Goal: Task Accomplishment & Management: Manage account settings

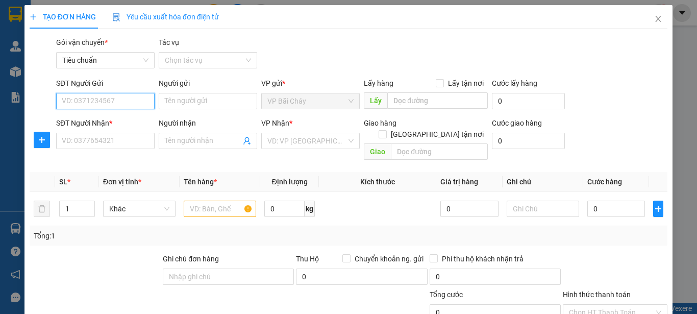
click at [126, 105] on input "SĐT Người Gửi" at bounding box center [105, 101] width 99 height 16
click at [119, 121] on div "0968563665 - Bs Hiếu ( 0904645190 )" at bounding box center [122, 121] width 120 height 11
type input "0968563665"
type input "Bs Hiếu ( 0904645190 )"
type input "0968563665"
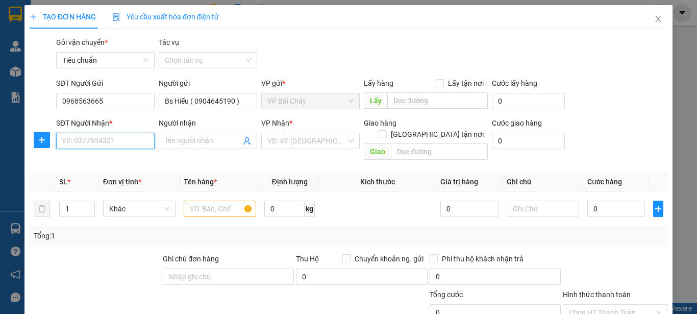
click at [130, 142] on input "SĐT Người Nhận *" at bounding box center [105, 141] width 99 height 16
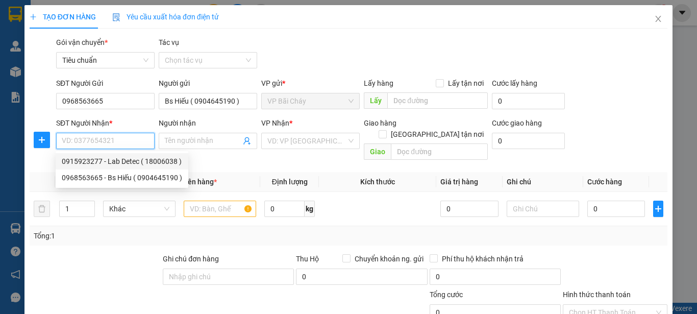
click at [130, 161] on div "0915923277 - Lab Detec ( 18006038 )" at bounding box center [122, 161] width 120 height 11
type input "0915923277"
type input "Lab Detec ( 18006038 )"
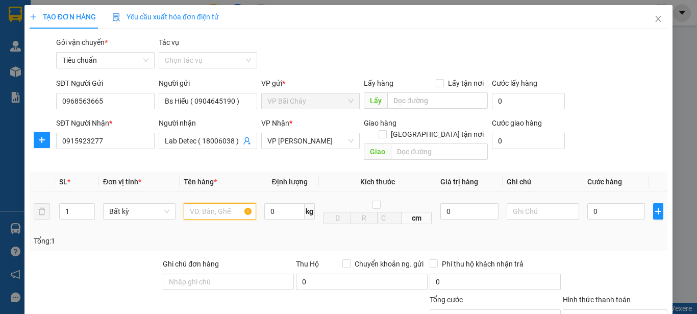
click at [217, 203] on input "text" at bounding box center [220, 211] width 72 height 16
type input "1 Hộp"
click at [617, 203] on input "0" at bounding box center [616, 211] width 58 height 16
type input "3"
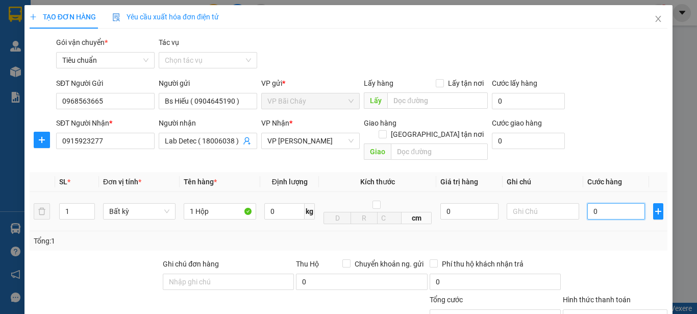
type input "3"
type input "30"
type input "30.000"
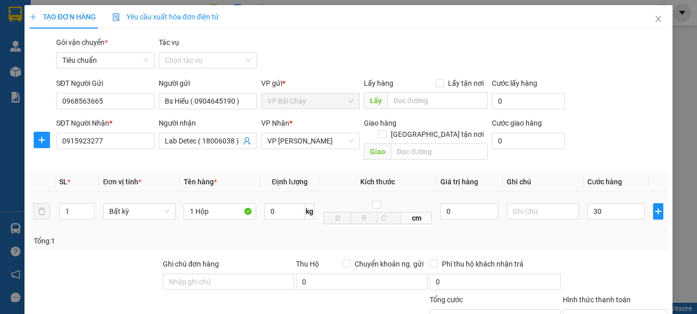
type input "30.000"
click at [642, 235] on div "Tổng: 1" at bounding box center [349, 240] width 630 height 11
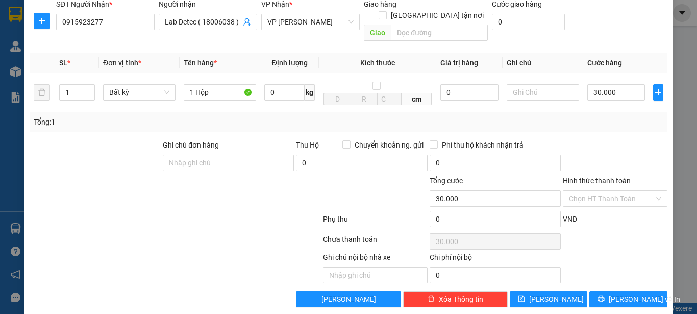
scroll to position [121, 0]
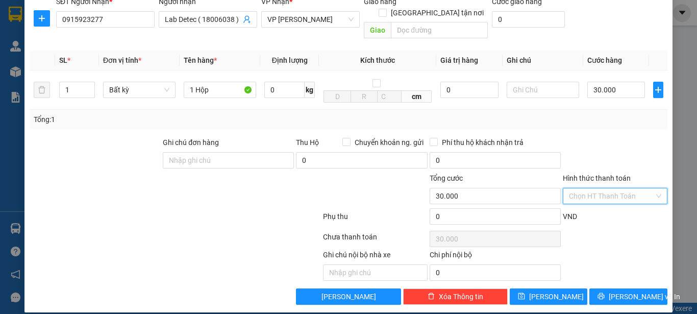
click at [619, 188] on input "Hình thức thanh toán" at bounding box center [611, 195] width 85 height 15
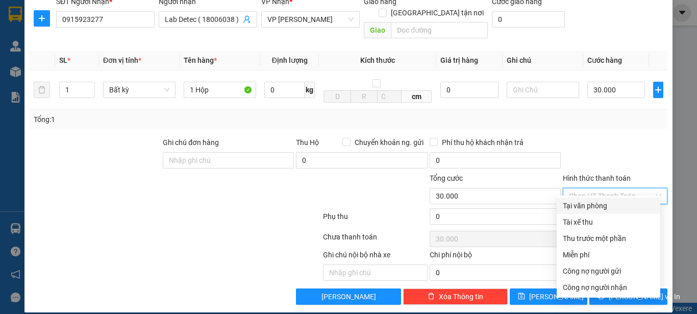
click at [577, 206] on div "Tại văn phòng" at bounding box center [608, 205] width 91 height 11
type input "0"
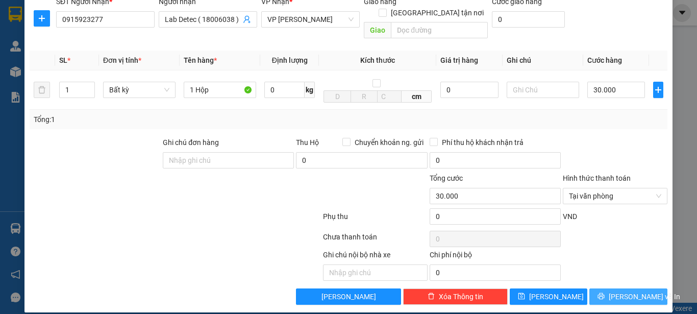
click at [625, 291] on span "[PERSON_NAME] và In" at bounding box center [644, 296] width 71 height 11
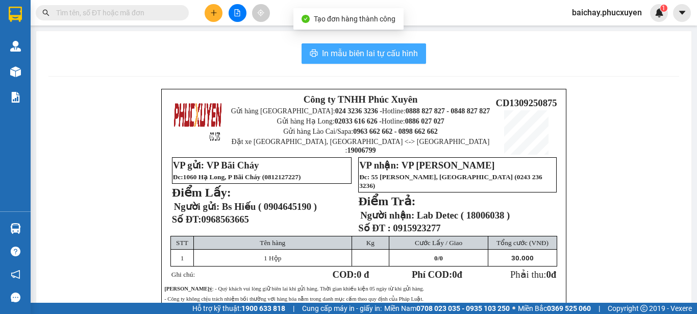
click at [328, 56] on span "In mẫu biên lai tự cấu hình" at bounding box center [370, 53] width 96 height 13
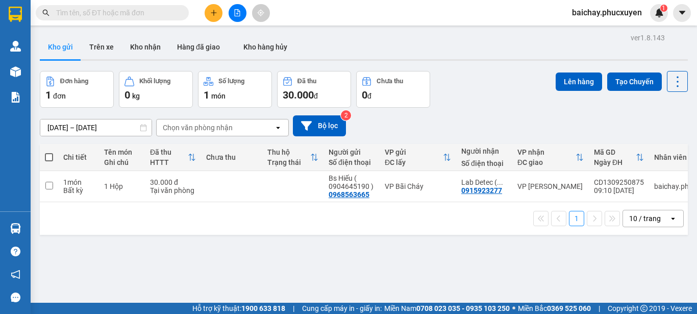
click at [488, 253] on div "ver 1.8.143 Kho gửi Trên xe Kho nhận Hàng đã giao Kho hàng hủy Đơn hàng 1 đơn K…" at bounding box center [364, 188] width 656 height 314
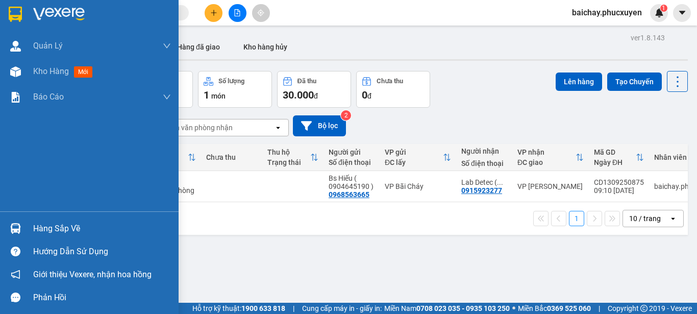
click at [48, 230] on div "Hàng sắp về" at bounding box center [102, 228] width 138 height 15
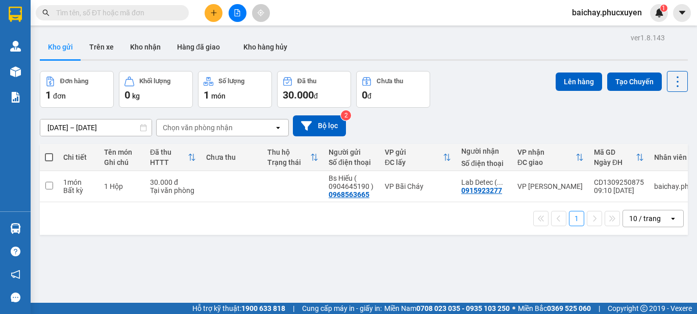
click at [530, 265] on section "Kết quả tìm kiếm ( 0 ) Bộ lọc No Data baichay.phucxuyen 1 Quản Lý Quản lý giao …" at bounding box center [348, 157] width 697 height 314
click at [148, 45] on button "Kho nhận" at bounding box center [145, 47] width 47 height 24
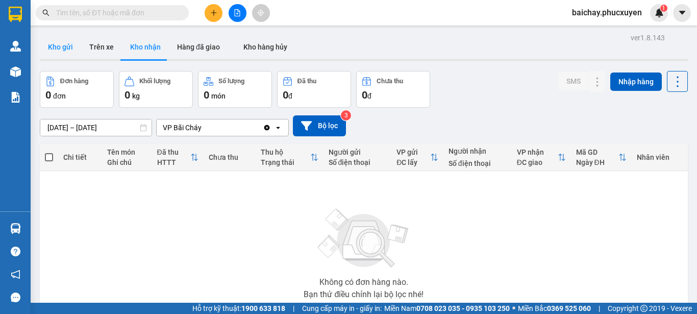
click at [63, 43] on button "Kho gửi" at bounding box center [60, 47] width 41 height 24
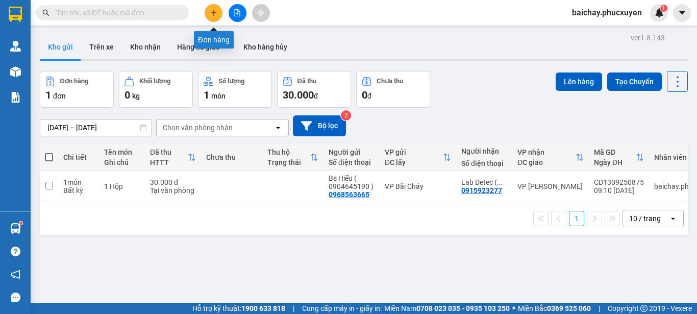
click at [215, 13] on icon "plus" at bounding box center [213, 12] width 7 height 7
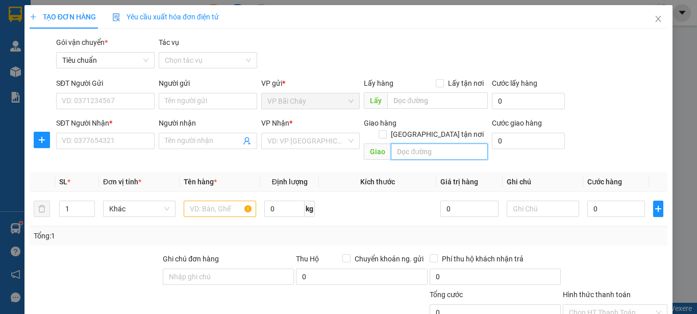
click at [436, 143] on input "text" at bounding box center [439, 151] width 97 height 16
paste input "Trung tâm Triển lãm Việt Nam - VEC, 3VQ8+24C, Đông Hội, Đông Anh, Hà Nội, Việt …"
type input "Trung tâm Triển lãm Việt Nam - VEC, 3VQ8+24C, Đông Hội, Đông Anh, Hà Nội, Việt …"
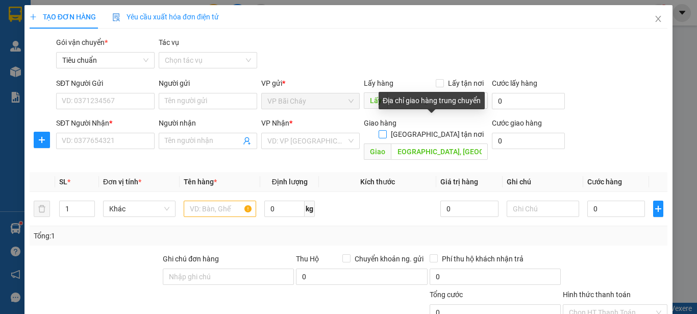
click at [386, 130] on input "[GEOGRAPHIC_DATA] tận nơi" at bounding box center [382, 133] width 7 height 7
checkbox input "true"
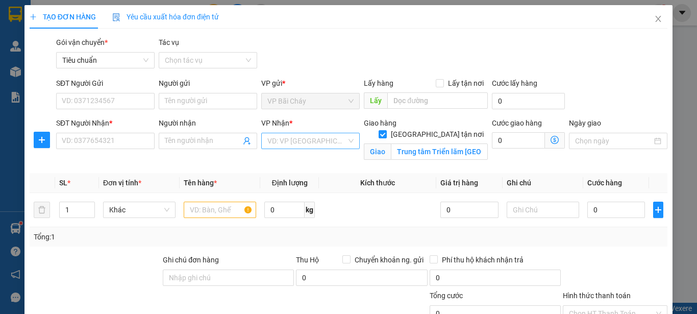
click at [333, 138] on input "search" at bounding box center [306, 140] width 79 height 15
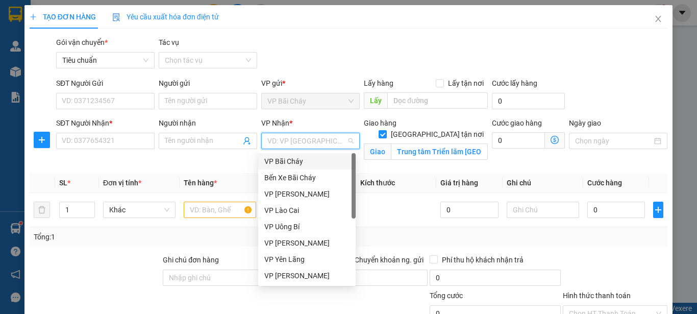
type input "5"
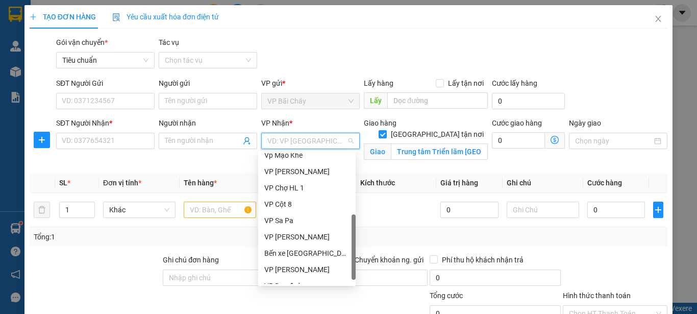
scroll to position [153, 0]
click at [287, 234] on div "VP [PERSON_NAME]" at bounding box center [306, 236] width 85 height 11
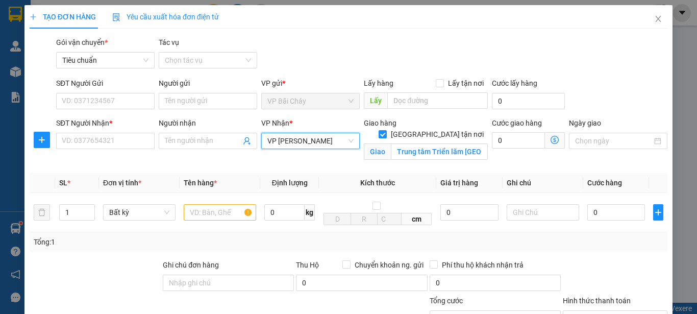
click at [551, 140] on icon "dollar-circle" at bounding box center [555, 140] width 8 height 8
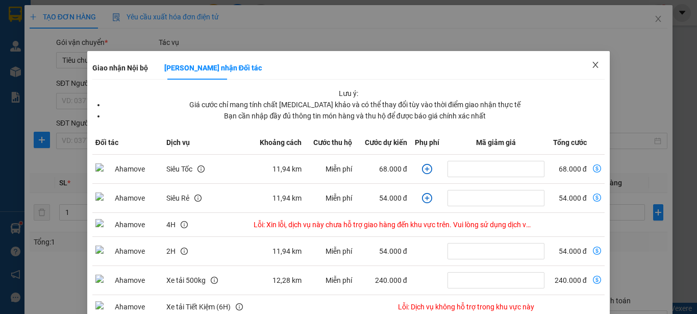
click at [592, 65] on icon "close" at bounding box center [596, 65] width 8 height 8
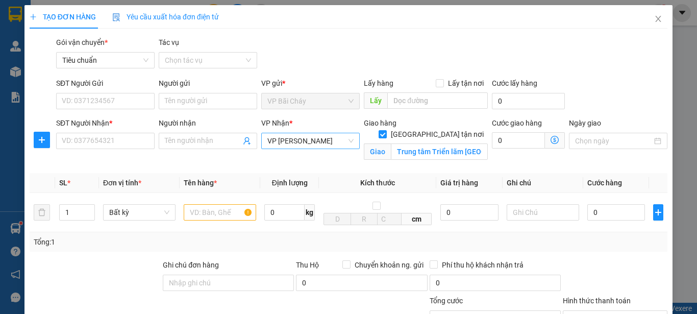
click at [330, 138] on span "VP [PERSON_NAME]" at bounding box center [310, 140] width 86 height 15
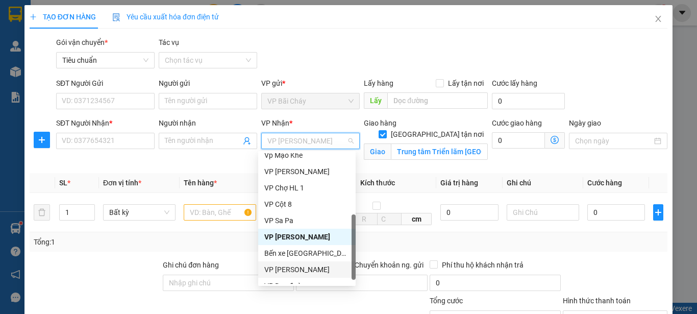
click at [287, 269] on div "VP [PERSON_NAME]" at bounding box center [306, 269] width 85 height 11
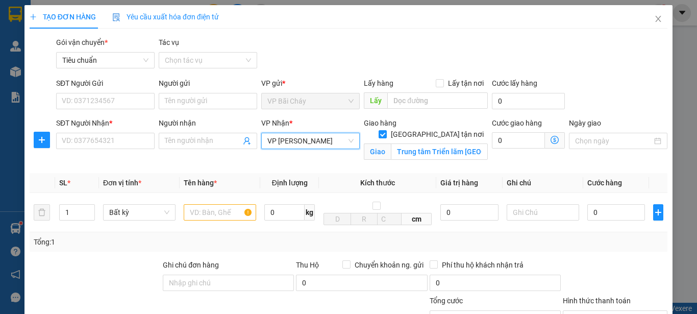
click at [551, 139] on icon "dollar-circle" at bounding box center [555, 140] width 8 height 8
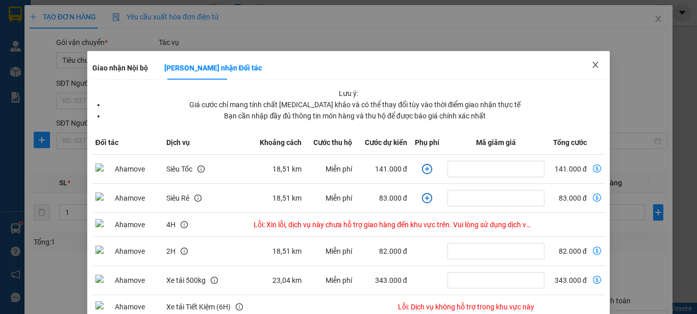
click at [592, 66] on icon "close" at bounding box center [596, 65] width 8 height 8
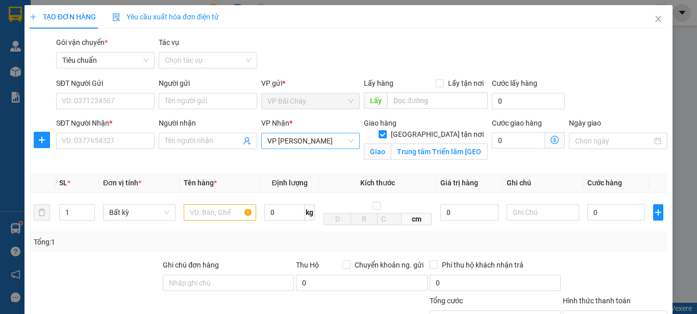
click at [337, 141] on span "VP [PERSON_NAME]" at bounding box center [310, 140] width 86 height 15
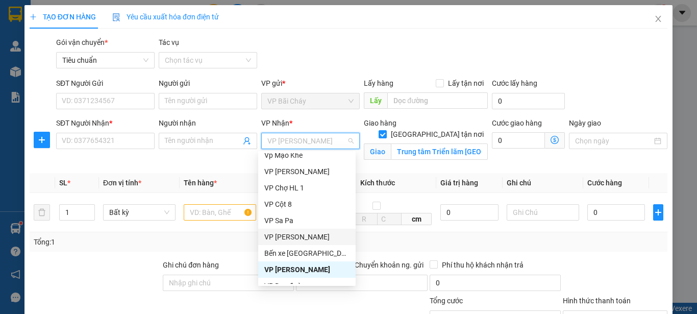
click at [279, 237] on div "VP [PERSON_NAME]" at bounding box center [306, 236] width 85 height 11
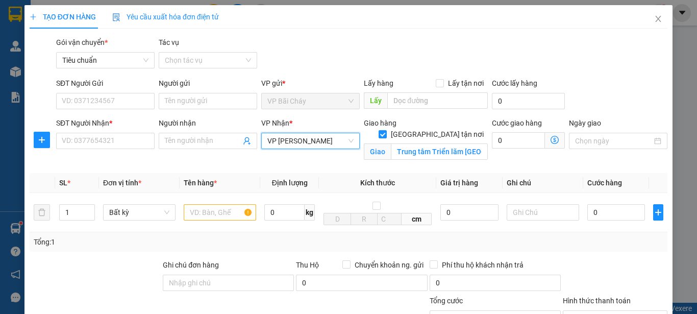
click at [551, 141] on icon "dollar-circle" at bounding box center [555, 140] width 8 height 8
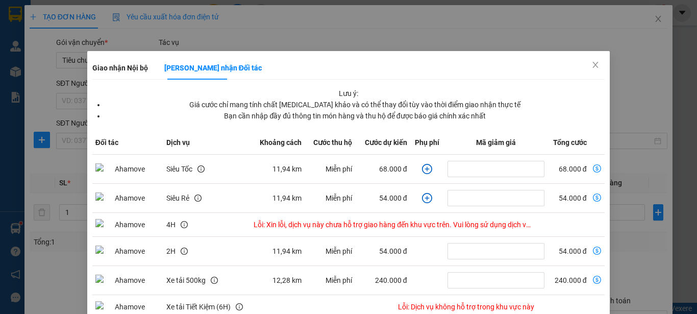
click at [653, 19] on div "Giao nhận Nội bộ Giao nhận Đối tác Lưu ý: Giá cước chỉ mang tính chất tham khảo…" at bounding box center [348, 157] width 697 height 314
click at [592, 63] on icon "close" at bounding box center [596, 65] width 8 height 8
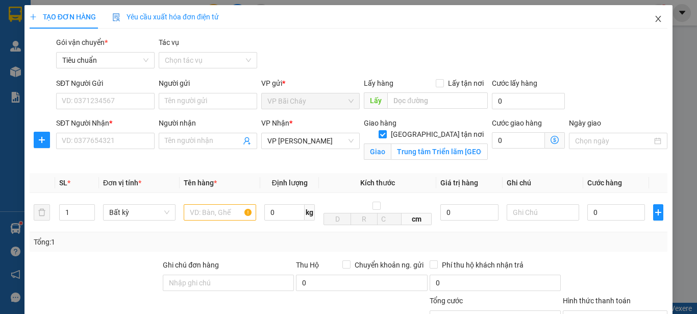
click at [654, 22] on icon "close" at bounding box center [658, 19] width 8 height 8
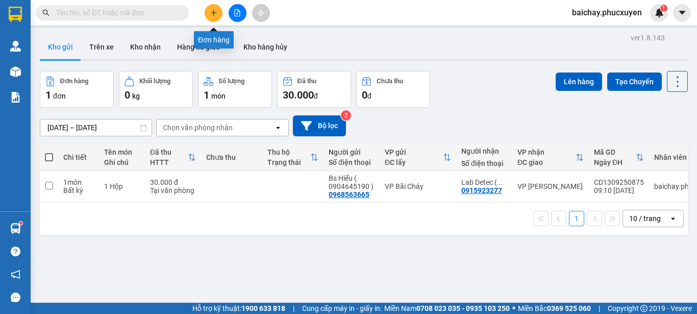
click at [214, 11] on icon "plus" at bounding box center [213, 13] width 1 height 6
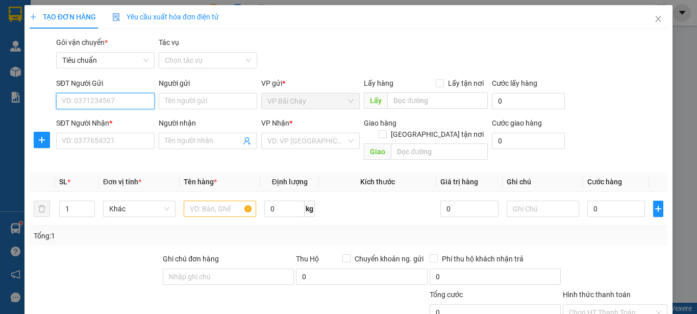
click at [122, 104] on input "SĐT Người Gửi" at bounding box center [105, 101] width 99 height 16
type input "0987676580"
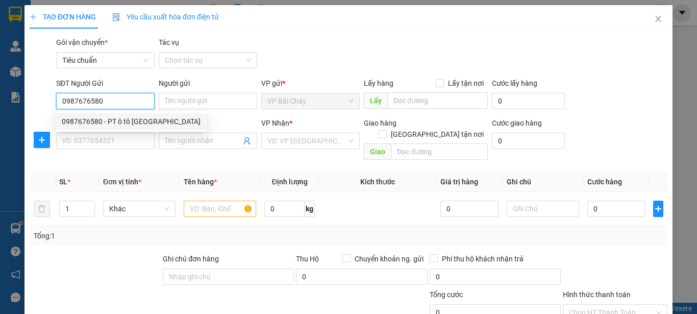
click at [124, 123] on div "0987676580 - PT ô tô Quảng Ninh" at bounding box center [131, 121] width 139 height 11
type input "PT ô tô [GEOGRAPHIC_DATA]"
type input "0987676580"
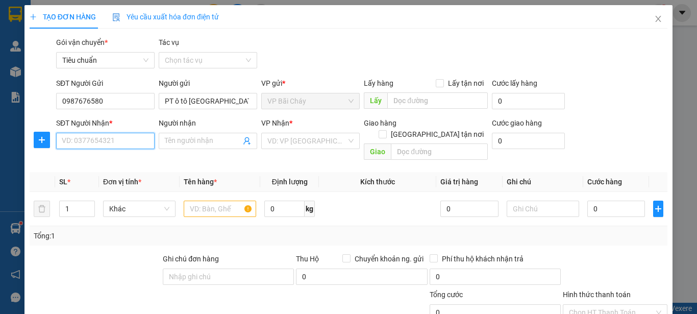
click at [122, 143] on input "SĐT Người Nhận *" at bounding box center [105, 141] width 99 height 16
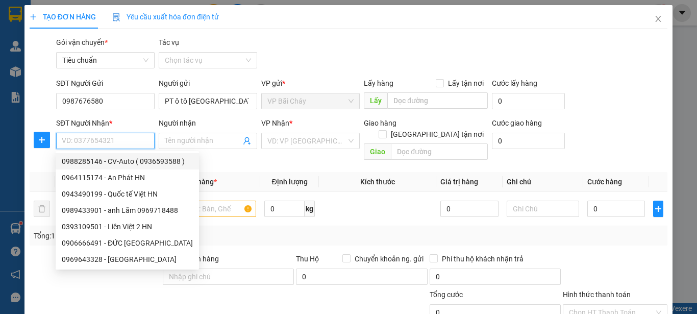
click at [122, 160] on div "0988285146 - CV-Auto ( 0936593588 )" at bounding box center [127, 161] width 131 height 11
type input "0988285146"
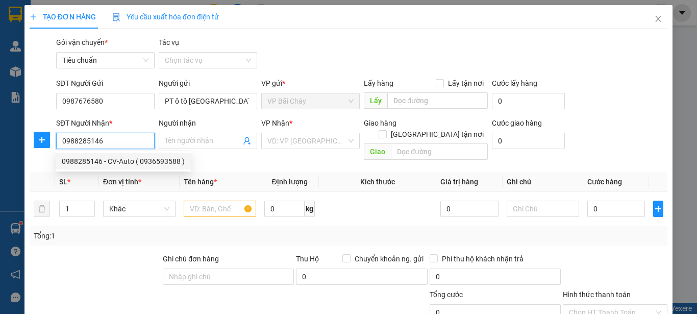
type input "CV-Auto ( 0936593588 )"
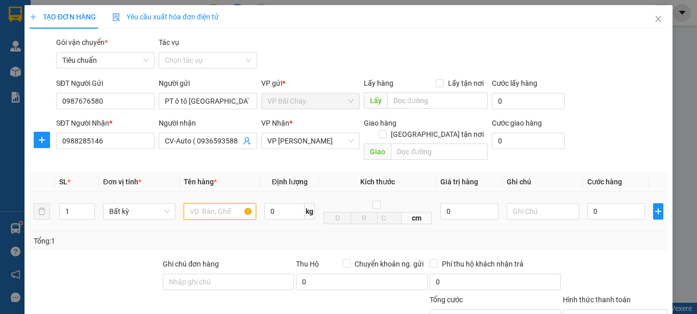
click at [222, 205] on input "text" at bounding box center [220, 211] width 72 height 16
type input "Gói màu đen"
click at [619, 206] on input "0" at bounding box center [616, 211] width 58 height 16
type input "4"
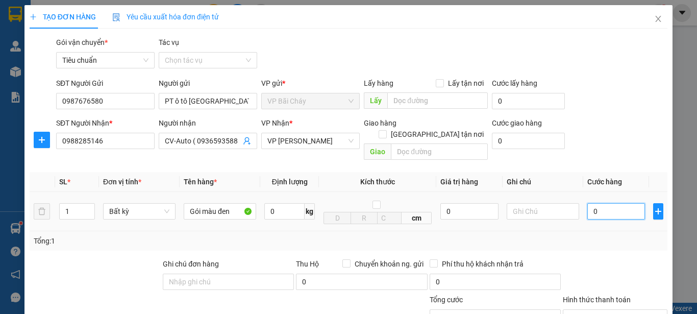
type input "4"
type input "40"
type input "40.000"
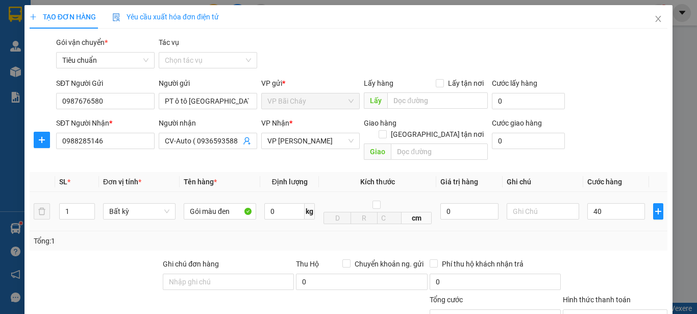
type input "40.000"
click at [626, 235] on div "Tổng: 1" at bounding box center [349, 240] width 630 height 11
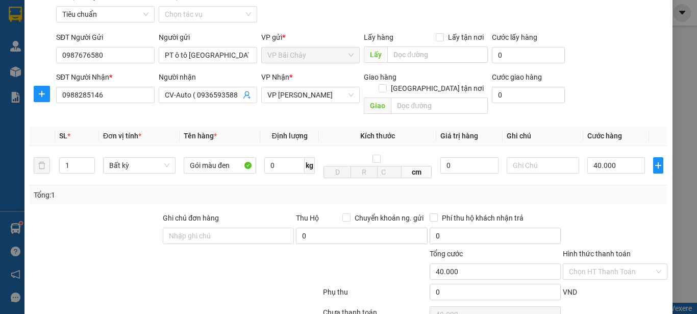
scroll to position [121, 0]
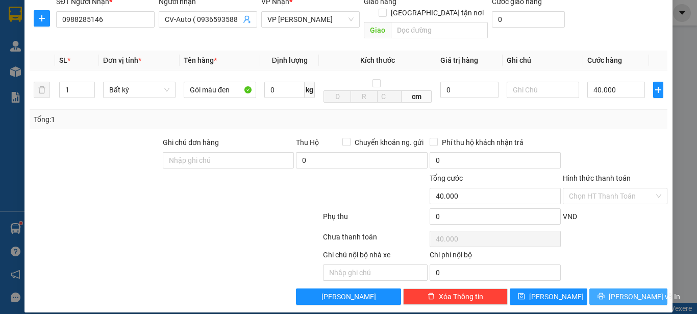
click at [619, 291] on span "[PERSON_NAME] và In" at bounding box center [644, 296] width 71 height 11
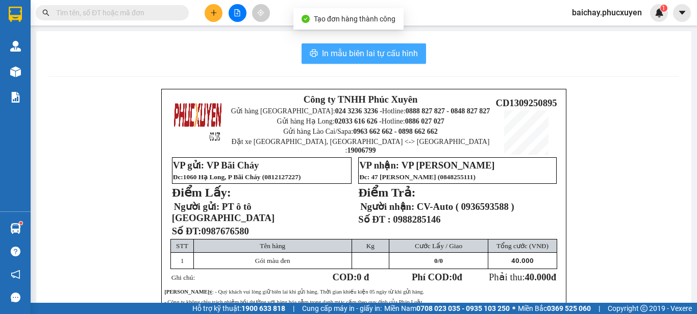
click at [340, 52] on span "In mẫu biên lai tự cấu hình" at bounding box center [370, 53] width 96 height 13
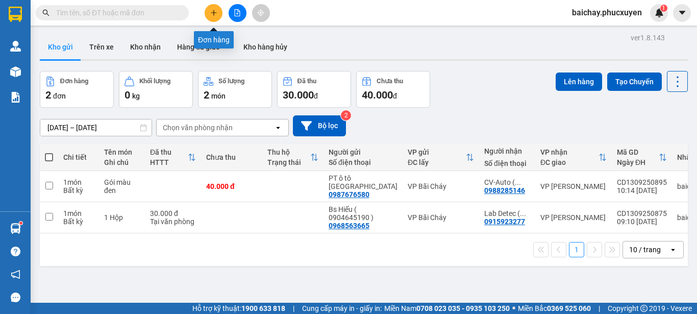
click at [213, 14] on icon "plus" at bounding box center [213, 12] width 7 height 7
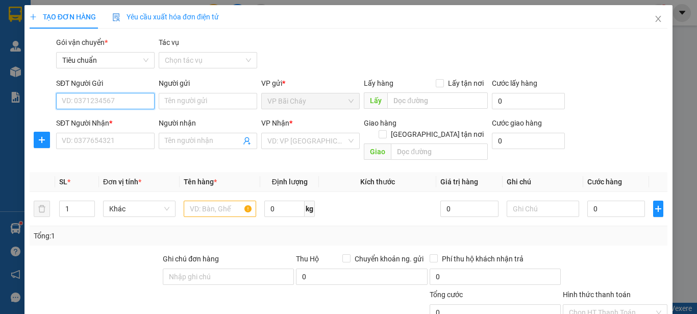
click at [136, 101] on input "SĐT Người Gửi" at bounding box center [105, 101] width 99 height 16
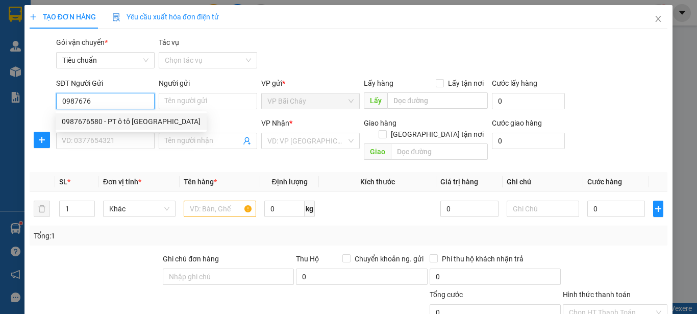
click at [129, 121] on div "0987676580 - PT ô tô Quảng Ninh" at bounding box center [131, 121] width 139 height 11
type input "0987676580"
type input "PT ô tô [GEOGRAPHIC_DATA]"
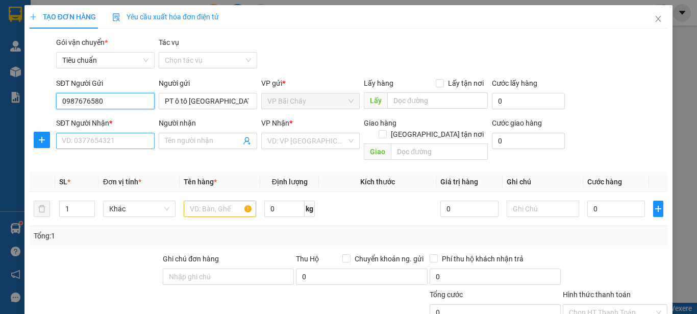
type input "0987676580"
click at [125, 138] on input "SĐT Người Nhận *" at bounding box center [105, 141] width 99 height 16
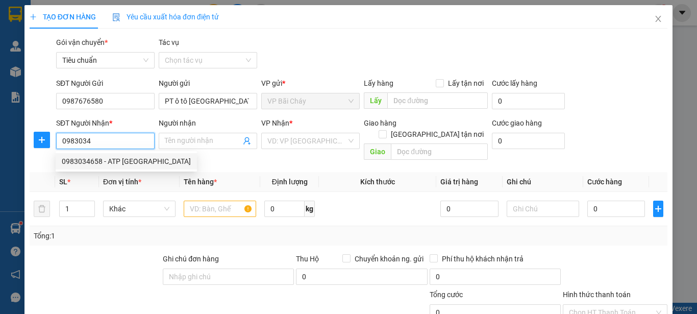
click at [113, 161] on div "0983034658 - ATP Hà Nội" at bounding box center [126, 161] width 129 height 11
type input "0983034658"
type input "ATP [GEOGRAPHIC_DATA]"
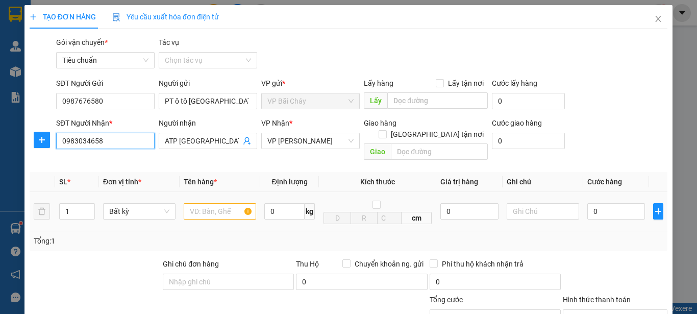
type input "0983034658"
click at [218, 203] on input "text" at bounding box center [220, 211] width 72 height 16
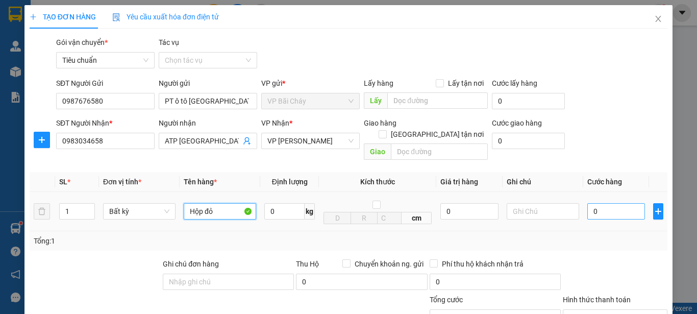
type input "Hộp đỏ"
click at [617, 203] on input "0" at bounding box center [616, 211] width 58 height 16
type input "3"
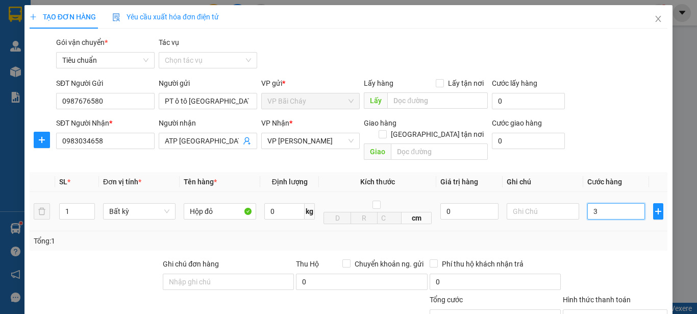
type input "30"
type input "30.000"
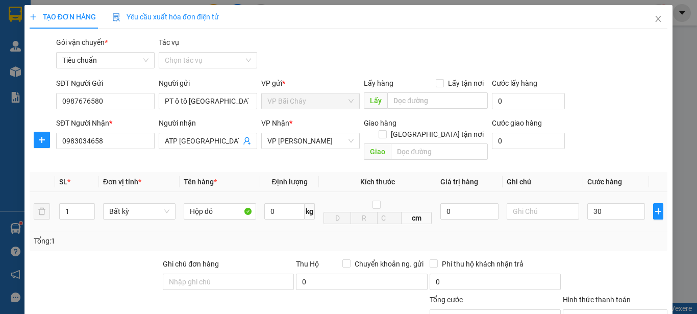
type input "30.000"
click at [618, 235] on div "Tổng: 1" at bounding box center [349, 240] width 630 height 11
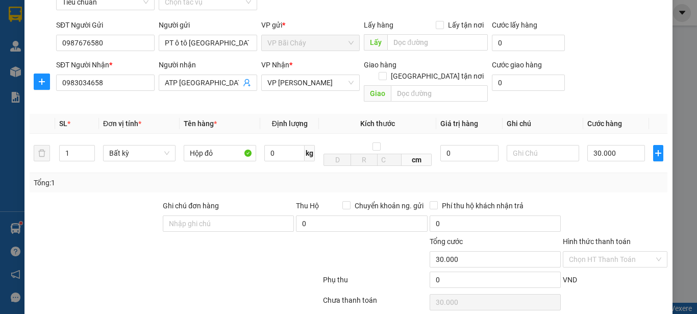
scroll to position [121, 0]
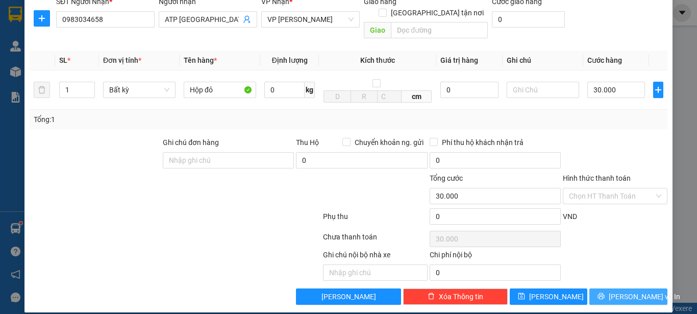
click at [611, 288] on button "[PERSON_NAME] và In" at bounding box center [628, 296] width 78 height 16
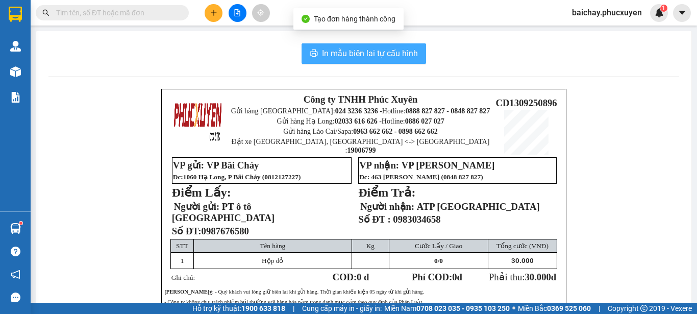
click at [341, 52] on span "In mẫu biên lai tự cấu hình" at bounding box center [370, 53] width 96 height 13
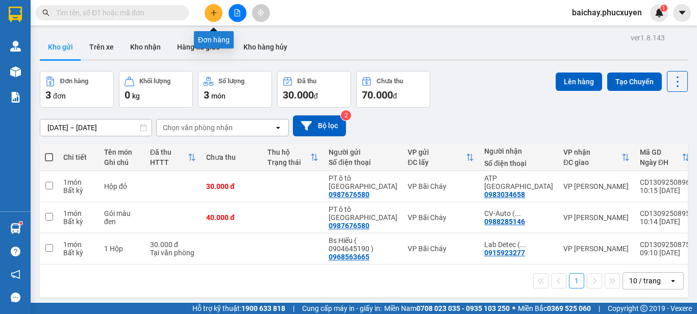
click at [215, 13] on icon "plus" at bounding box center [213, 12] width 7 height 7
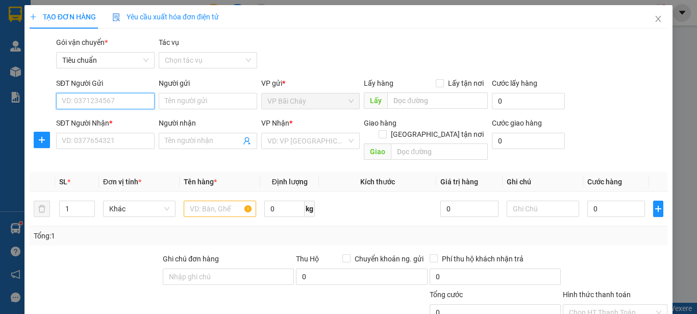
click at [127, 101] on input "SĐT Người Gửi" at bounding box center [105, 101] width 99 height 16
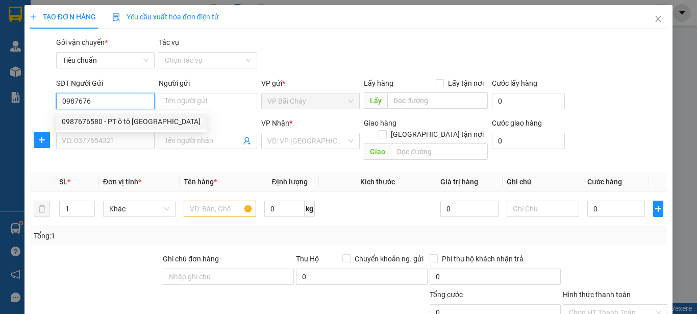
click at [124, 121] on div "0987676580 - PT ô tô Quảng Ninh" at bounding box center [131, 121] width 139 height 11
type input "0987676580"
type input "PT ô tô [GEOGRAPHIC_DATA]"
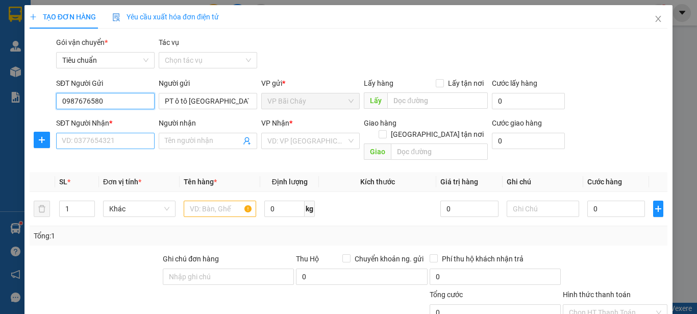
type input "0987676580"
click at [129, 139] on input "SĐT Người Nhận *" at bounding box center [105, 141] width 99 height 16
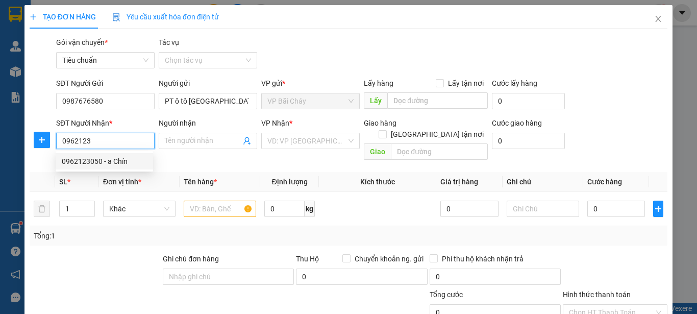
click at [117, 161] on div "0962123050 - a Chín" at bounding box center [104, 161] width 85 height 11
type input "0962123050"
type input "a Chín"
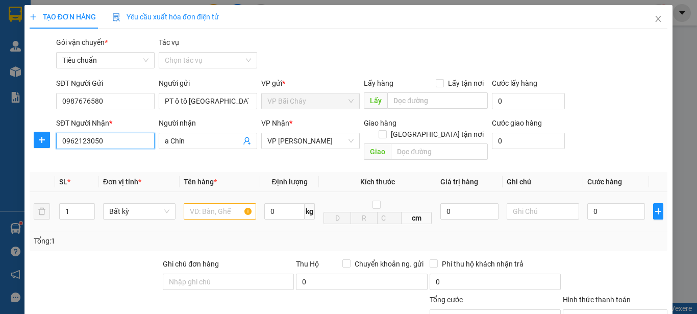
type input "0962123050"
click at [204, 203] on input "text" at bounding box center [220, 211] width 72 height 16
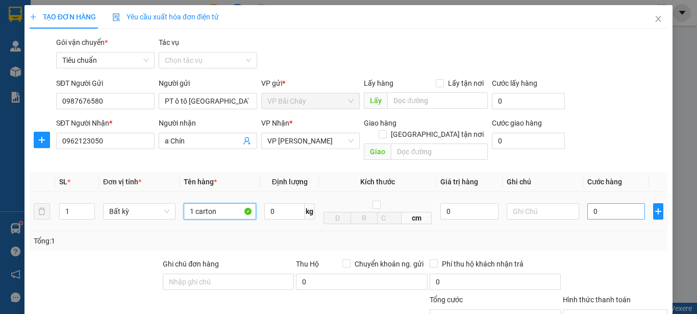
type input "1 carton"
click at [620, 203] on input "0" at bounding box center [616, 211] width 58 height 16
type input "4"
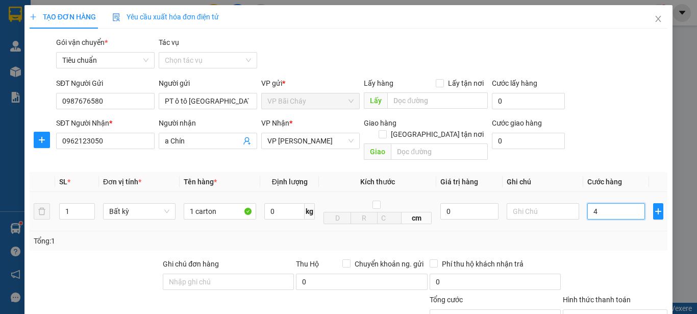
type input "40"
type input "40.000"
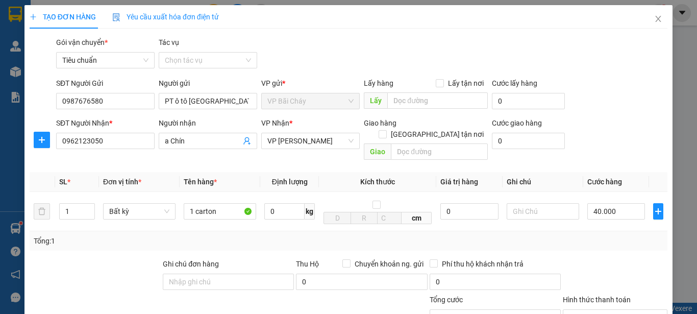
click at [625, 258] on div at bounding box center [615, 276] width 107 height 36
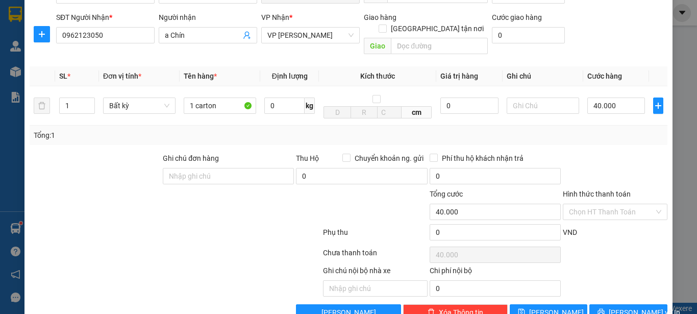
scroll to position [121, 0]
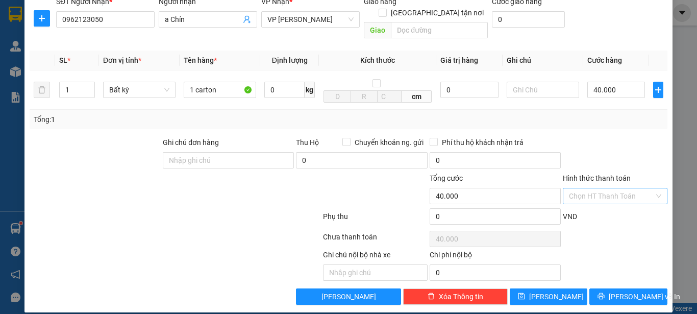
click at [630, 188] on input "Hình thức thanh toán" at bounding box center [611, 195] width 85 height 15
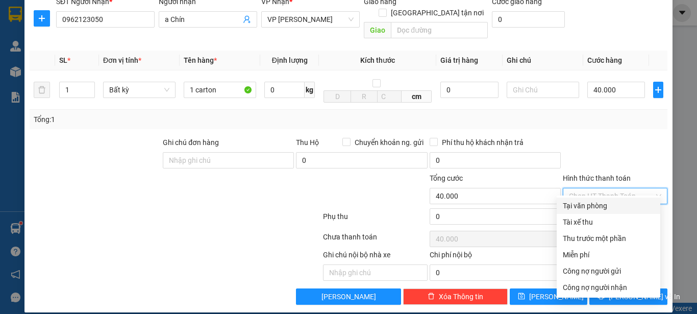
click at [587, 205] on div "Tại văn phòng" at bounding box center [608, 205] width 91 height 11
type input "0"
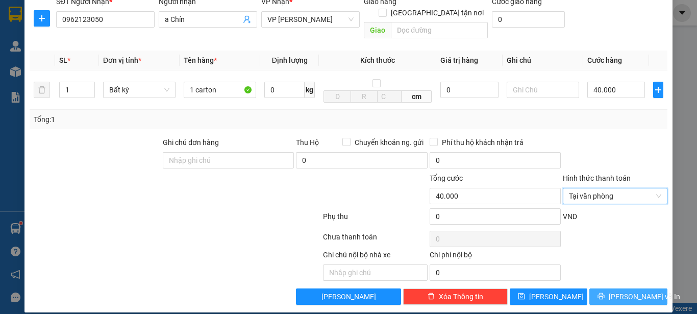
click at [613, 291] on span "[PERSON_NAME] và In" at bounding box center [644, 296] width 71 height 11
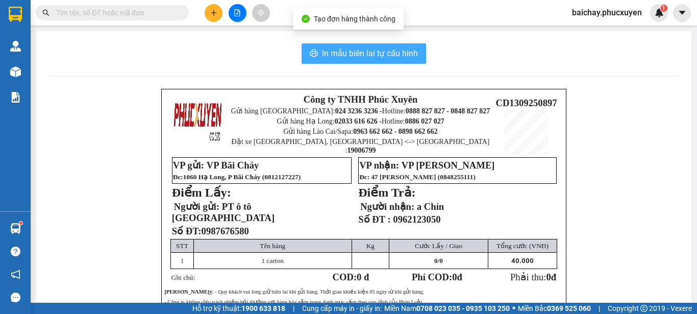
click at [335, 55] on span "In mẫu biên lai tự cấu hình" at bounding box center [370, 53] width 96 height 13
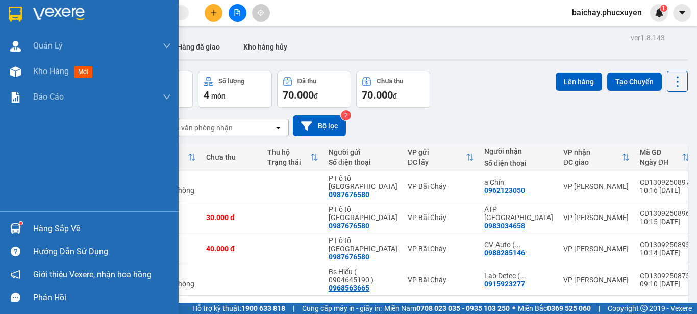
click at [42, 228] on div "Hàng sắp về" at bounding box center [102, 228] width 138 height 15
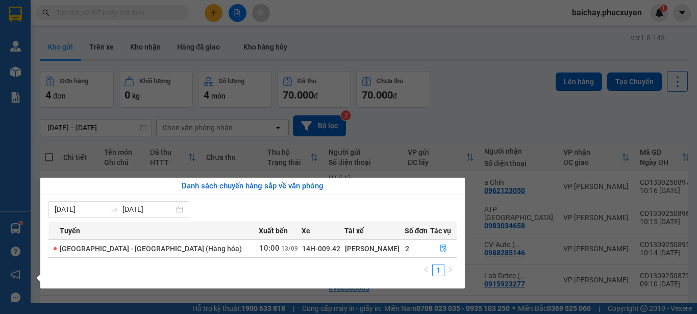
click at [541, 117] on section "Kết quả tìm kiếm ( 0 ) Bộ lọc No Data baichay.phucxuyen 1 Quản Lý Quản lý giao …" at bounding box center [348, 157] width 697 height 314
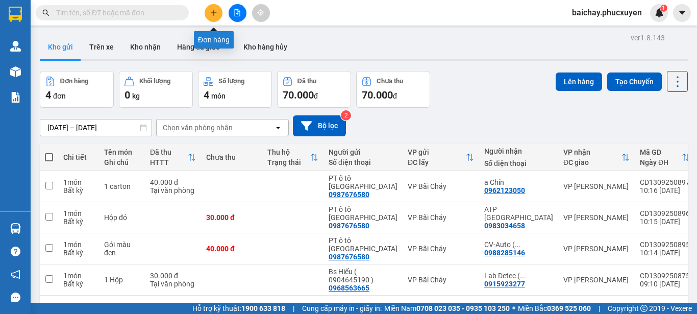
click at [217, 11] on button at bounding box center [214, 13] width 18 height 18
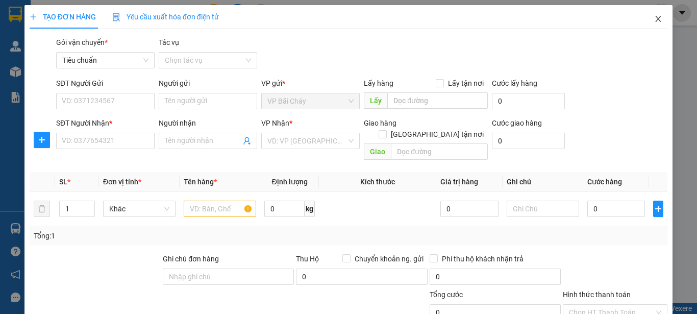
click at [656, 20] on icon "close" at bounding box center [659, 19] width 6 height 6
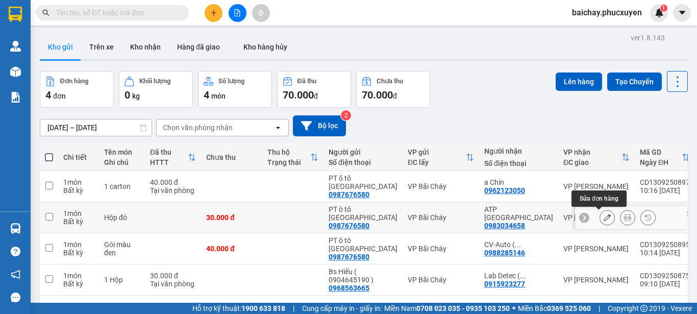
click at [604, 216] on icon at bounding box center [607, 217] width 7 height 7
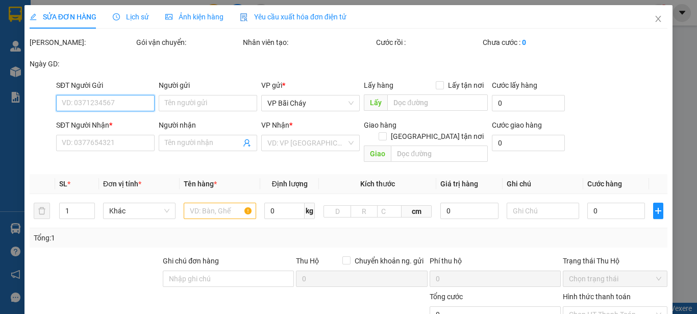
type input "0987676580"
type input "PT ô tô [GEOGRAPHIC_DATA]"
type input "0983034658"
type input "ATP [GEOGRAPHIC_DATA]"
type input "30.000"
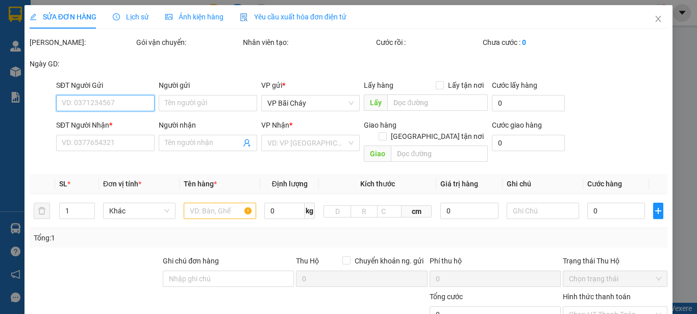
type input "30.000"
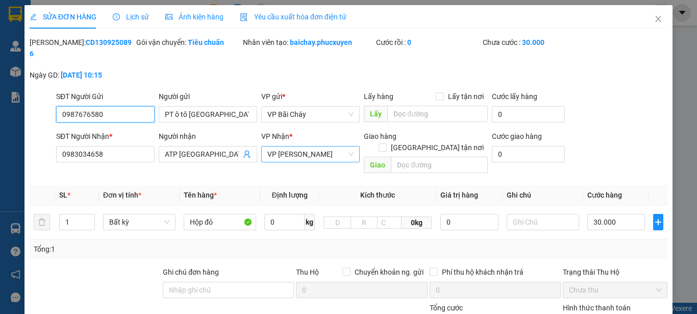
click at [330, 147] on span "VP [PERSON_NAME]" at bounding box center [310, 153] width 86 height 15
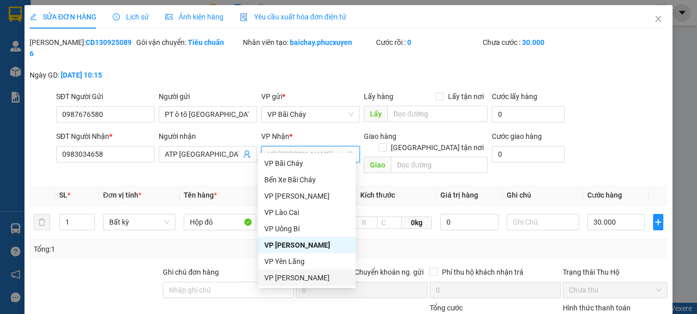
click at [281, 276] on div "VP [PERSON_NAME]" at bounding box center [306, 277] width 85 height 11
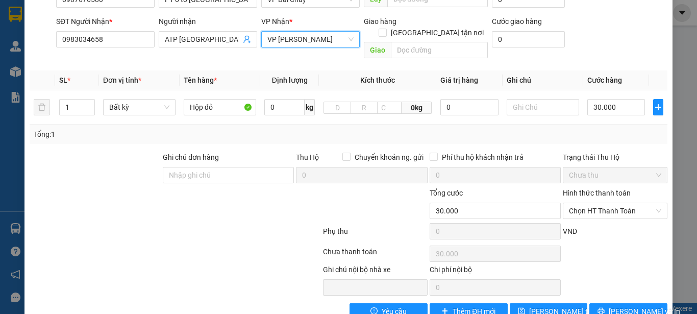
scroll to position [118, 0]
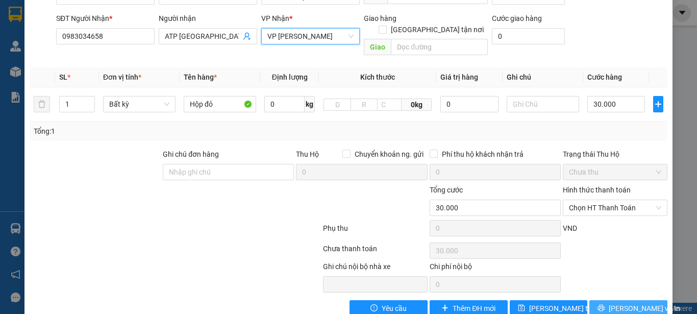
click at [615, 303] on span "[PERSON_NAME] và In" at bounding box center [644, 308] width 71 height 11
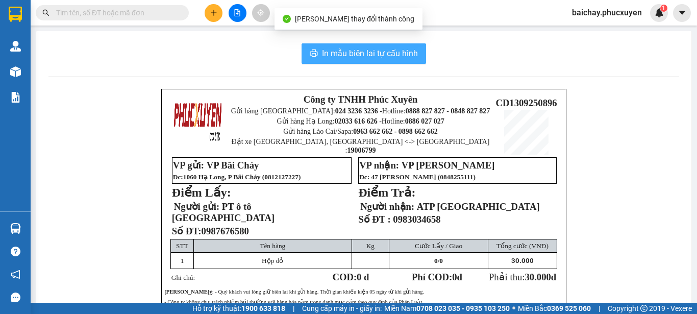
click at [341, 54] on span "In mẫu biên lai tự cấu hình" at bounding box center [370, 53] width 96 height 13
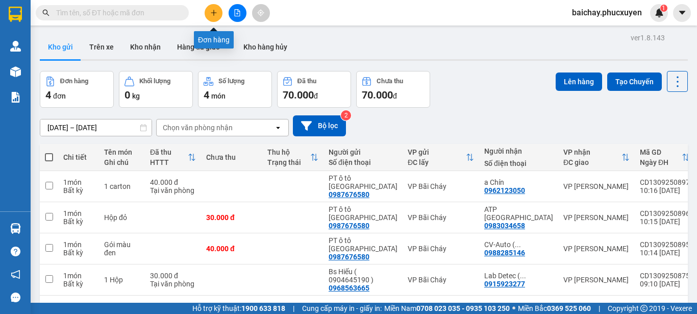
click at [213, 10] on icon "plus" at bounding box center [213, 12] width 7 height 7
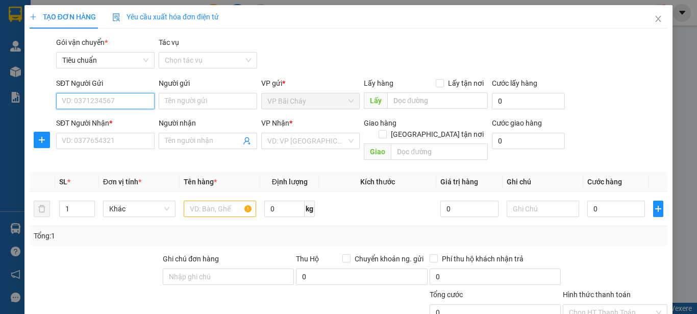
click at [128, 102] on input "SĐT Người Gửi" at bounding box center [105, 101] width 99 height 16
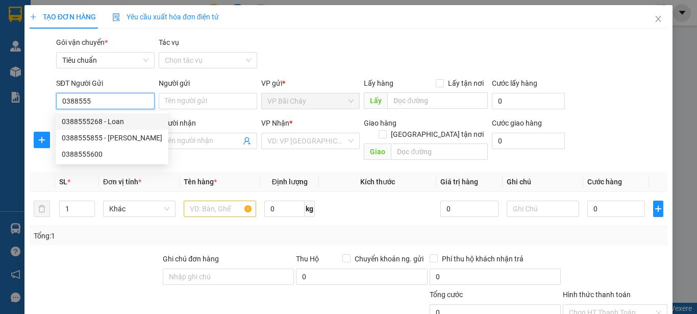
click at [93, 121] on div "0388555268 - Loan" at bounding box center [112, 121] width 101 height 11
type input "0388555268"
type input "Loan"
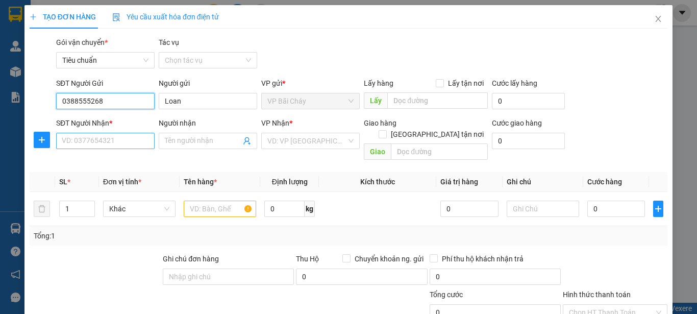
type input "0388555268"
click at [132, 144] on input "SĐT Người Nhận *" at bounding box center [105, 141] width 99 height 16
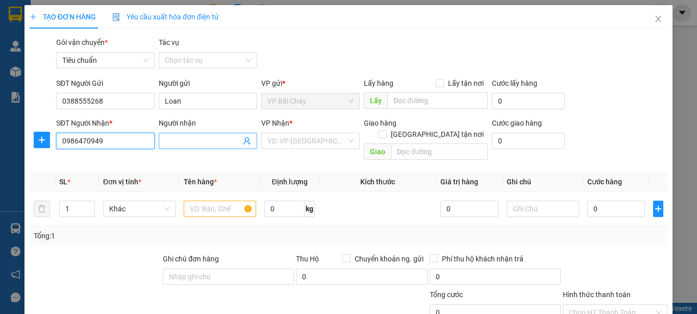
type input "0986470949"
click at [229, 143] on input "Người nhận" at bounding box center [203, 140] width 76 height 11
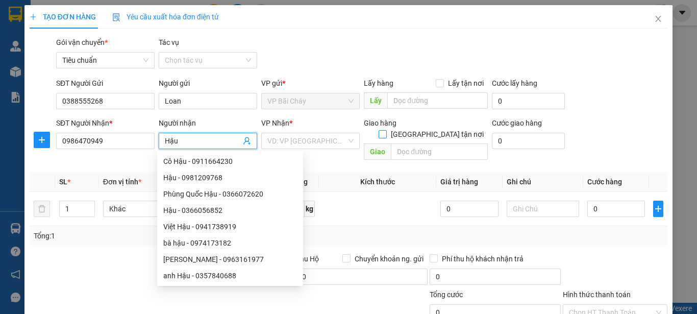
type input "Hậu"
click at [386, 130] on input "[GEOGRAPHIC_DATA] tận nơi" at bounding box center [382, 133] width 7 height 7
checkbox input "true"
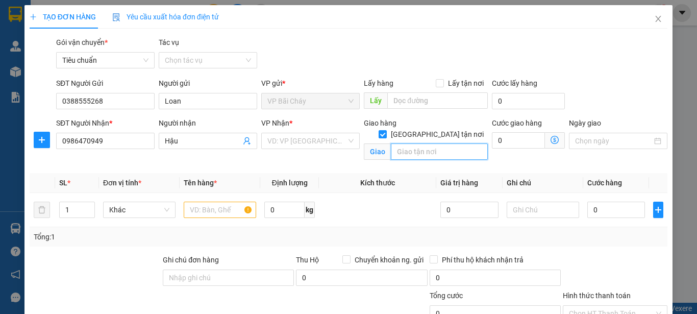
click at [441, 143] on input "text" at bounding box center [439, 151] width 97 height 16
type input "nhà I10A, ngõ 13, Khuất Duy Tiến, [GEOGRAPHIC_DATA]"
click at [560, 243] on div "Tổng: 1" at bounding box center [349, 236] width 638 height 19
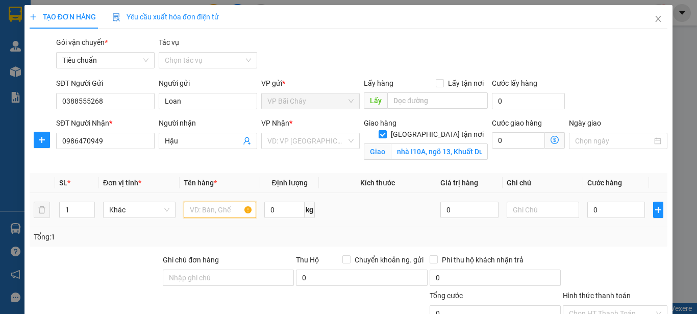
click at [203, 212] on input "text" at bounding box center [220, 210] width 72 height 16
type input "Xốp + gói nhỏ dính liền"
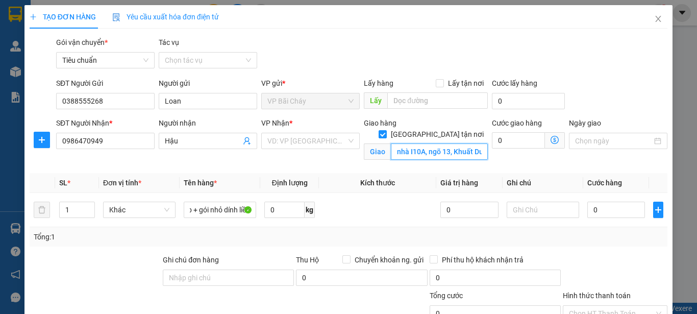
click at [436, 143] on input "nhà I10A, ngõ 13, Khuất Duy Tiến, [GEOGRAPHIC_DATA]" at bounding box center [439, 151] width 97 height 16
click at [331, 139] on input "search" at bounding box center [306, 140] width 79 height 15
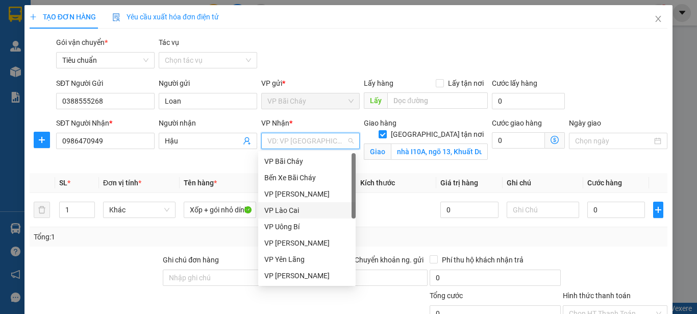
scroll to position [163, 0]
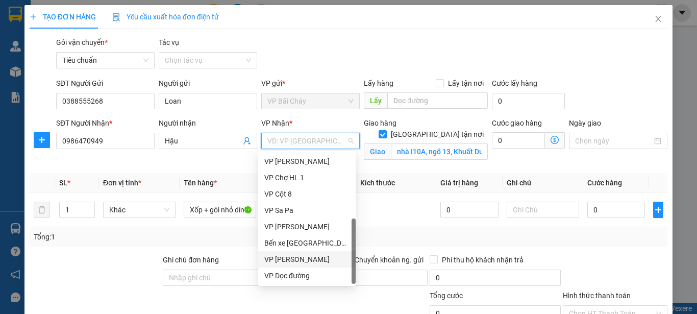
click at [305, 258] on div "VP [PERSON_NAME]" at bounding box center [306, 259] width 85 height 11
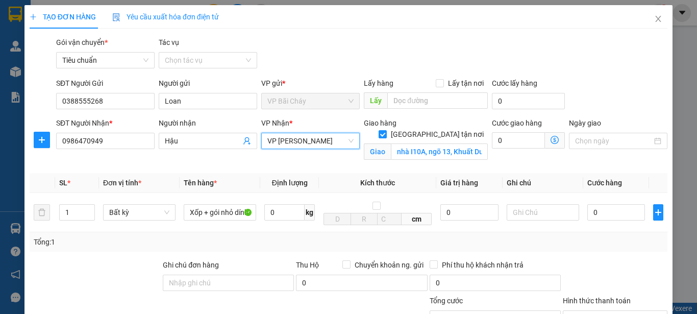
click at [551, 139] on icon "dollar-circle" at bounding box center [555, 140] width 8 height 8
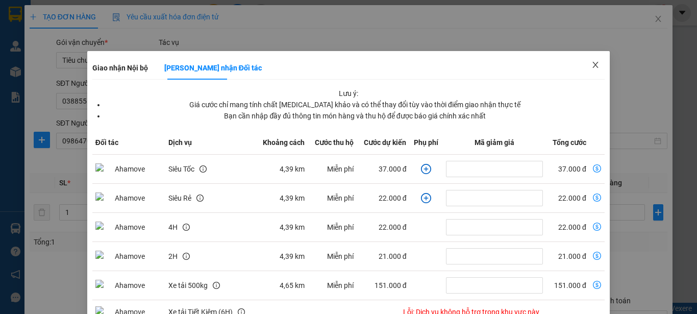
click at [593, 66] on icon "close" at bounding box center [596, 65] width 6 height 6
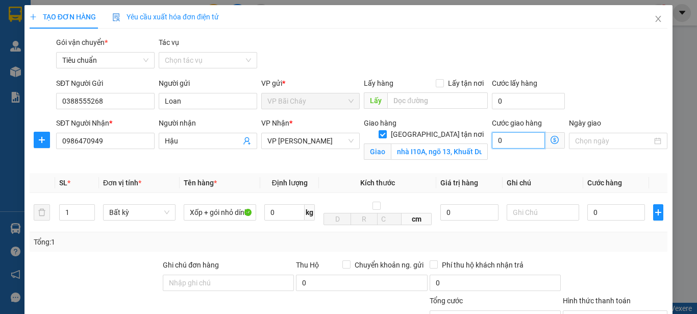
click at [517, 143] on input "0" at bounding box center [518, 140] width 53 height 16
type input "6"
type input "60"
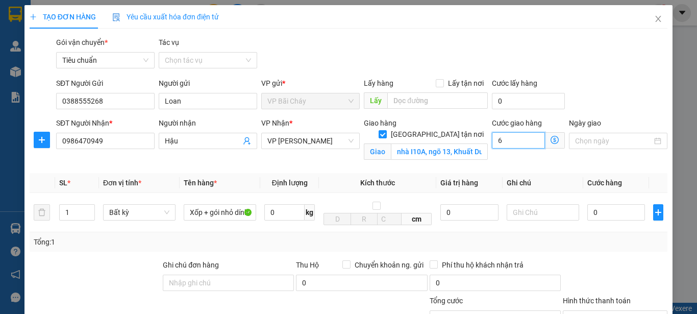
type input "60"
type input "60.000"
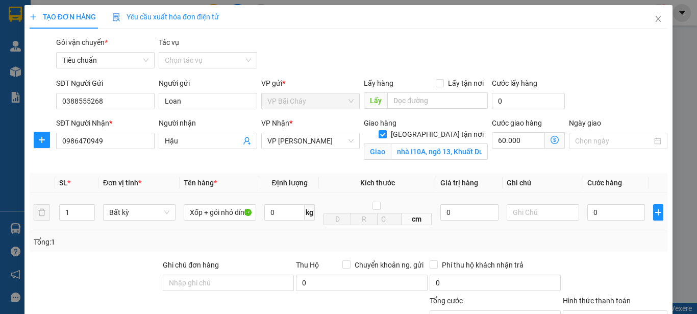
click at [600, 253] on div "Transit Pickup Surcharge Ids Transit Deliver Surcharge Ids Transit Deliver Surc…" at bounding box center [349, 232] width 638 height 390
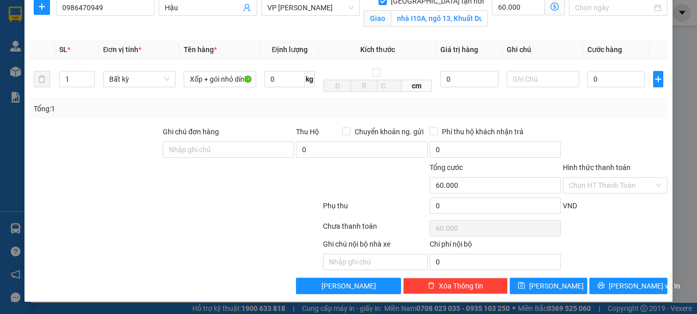
scroll to position [83, 0]
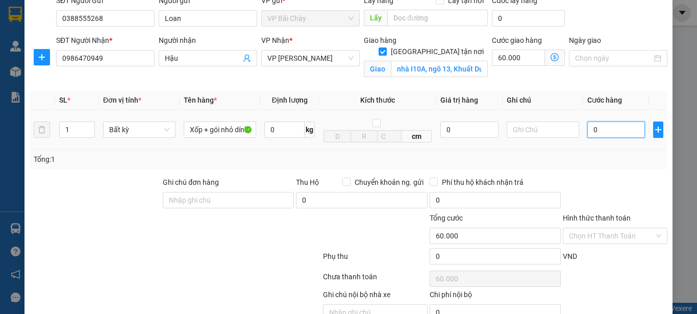
click at [626, 131] on input "0" at bounding box center [616, 129] width 58 height 16
type input "8"
type input "60.008"
type input "80"
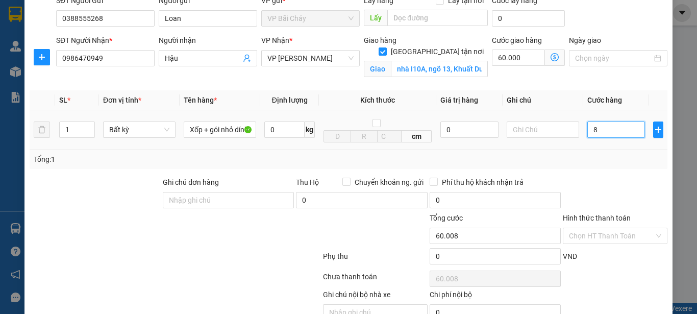
type input "60.080"
type input "80.000"
type input "140.000"
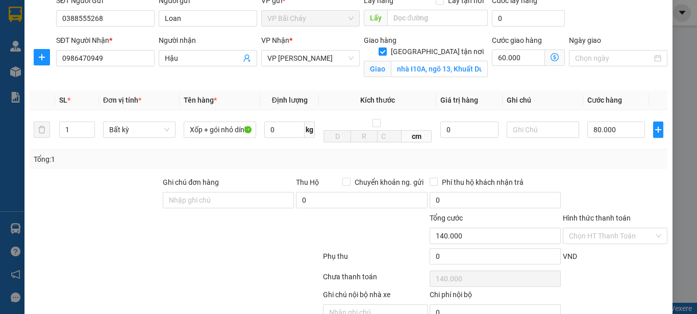
click at [638, 188] on div at bounding box center [615, 195] width 107 height 36
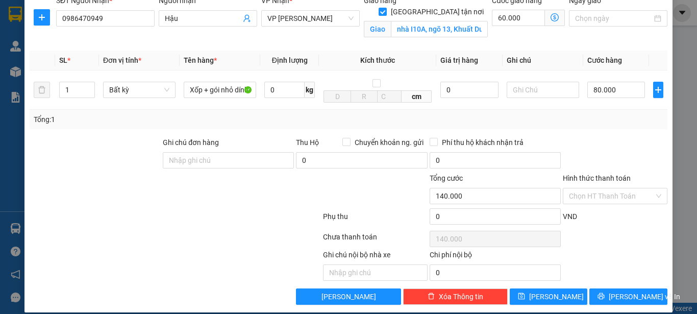
scroll to position [134, 0]
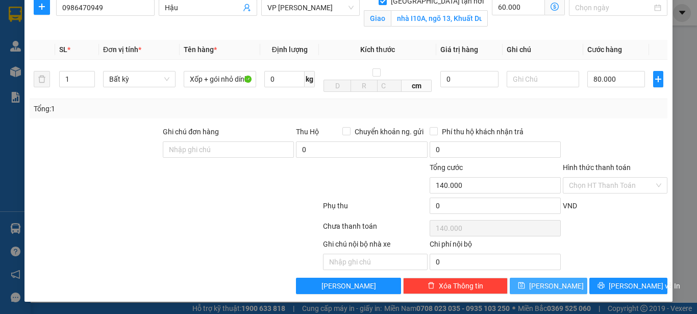
click at [552, 287] on span "[PERSON_NAME]" at bounding box center [556, 285] width 55 height 11
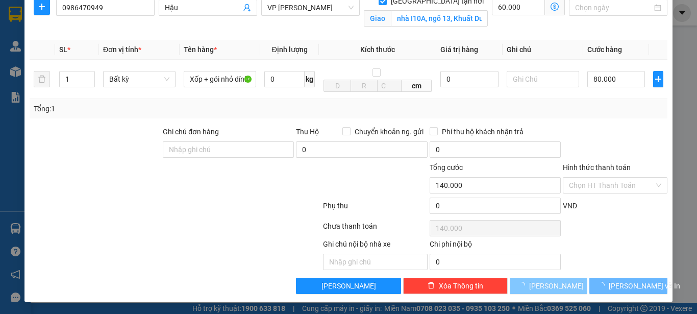
checkbox input "false"
type input "0"
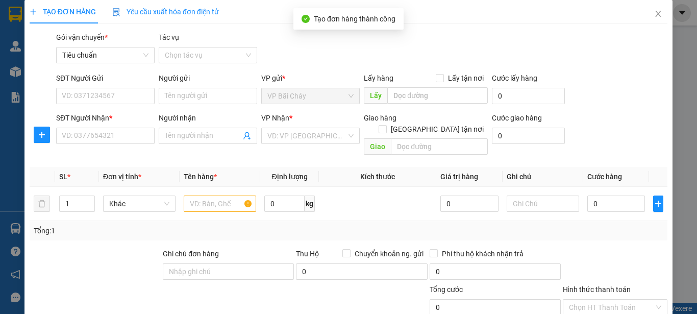
scroll to position [0, 0]
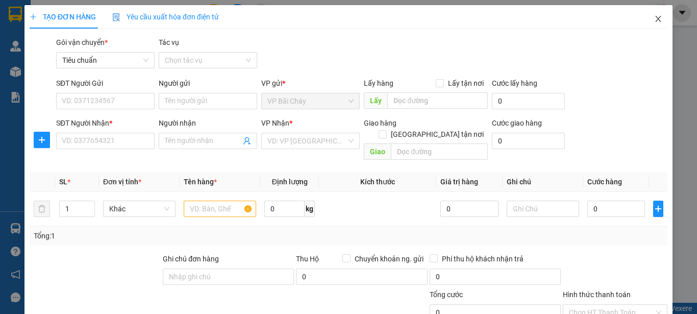
click at [654, 19] on icon "close" at bounding box center [658, 19] width 8 height 8
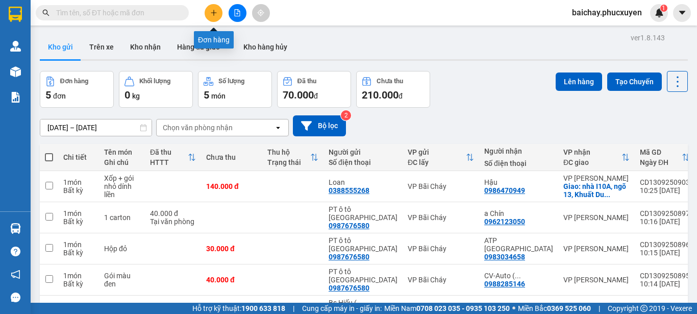
click at [214, 12] on icon "plus" at bounding box center [213, 12] width 7 height 7
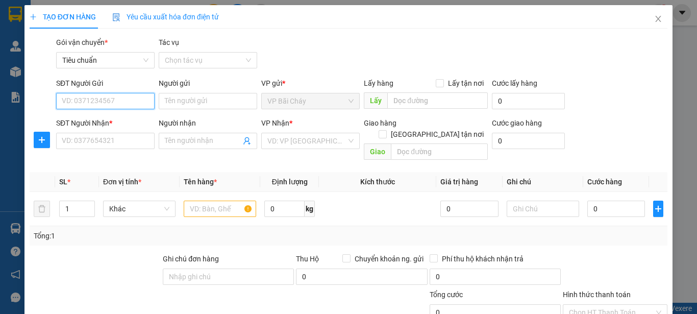
click at [143, 101] on input "SĐT Người Gửi" at bounding box center [105, 101] width 99 height 16
type input "0916832516"
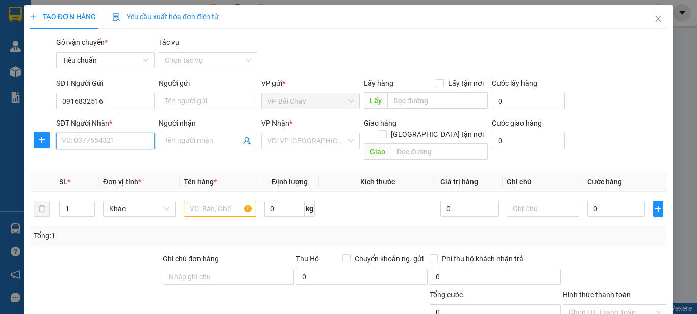
click at [118, 143] on input "SĐT Người Nhận *" at bounding box center [105, 141] width 99 height 16
type input "1"
click at [231, 201] on input "text" at bounding box center [220, 209] width 72 height 16
type input "1 Xốp"
click at [128, 141] on input "SĐT Người Nhận *" at bounding box center [105, 141] width 99 height 16
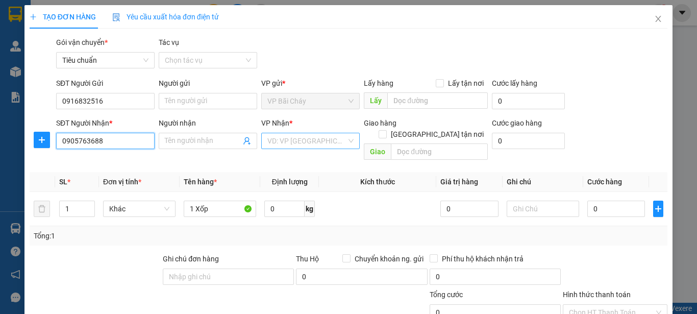
type input "0905763688"
click at [332, 143] on input "search" at bounding box center [306, 140] width 79 height 15
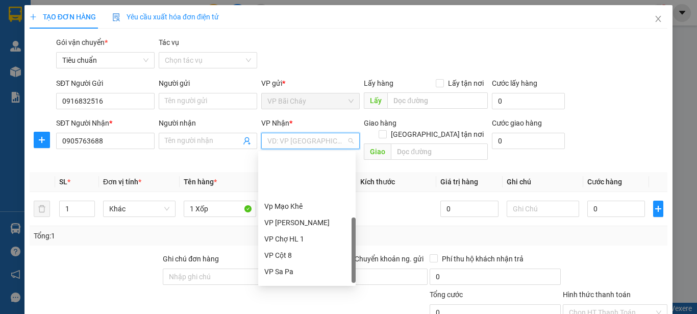
scroll to position [153, 0]
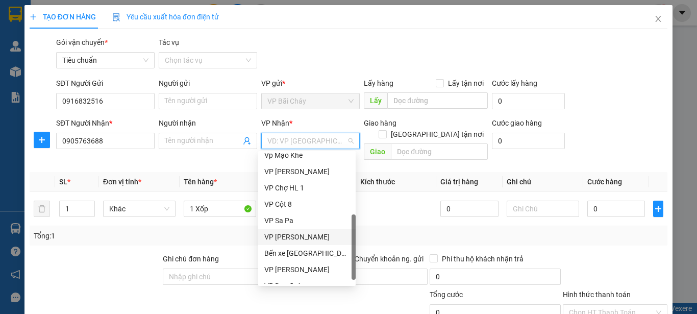
click at [277, 236] on div "VP [PERSON_NAME]" at bounding box center [306, 236] width 85 height 11
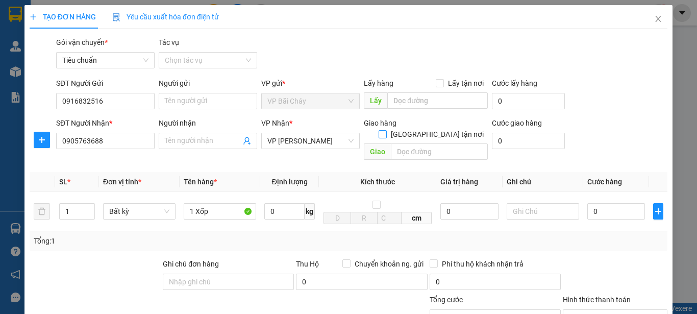
click at [386, 130] on input "[GEOGRAPHIC_DATA] tận nơi" at bounding box center [382, 133] width 7 height 7
checkbox input "true"
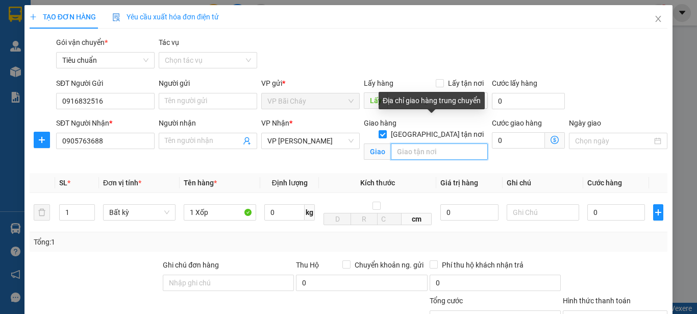
click at [452, 143] on input "text" at bounding box center [439, 151] width 97 height 16
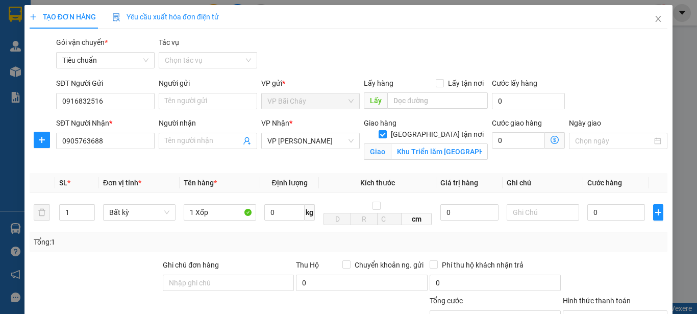
click at [551, 141] on icon "dollar-circle" at bounding box center [555, 140] width 8 height 8
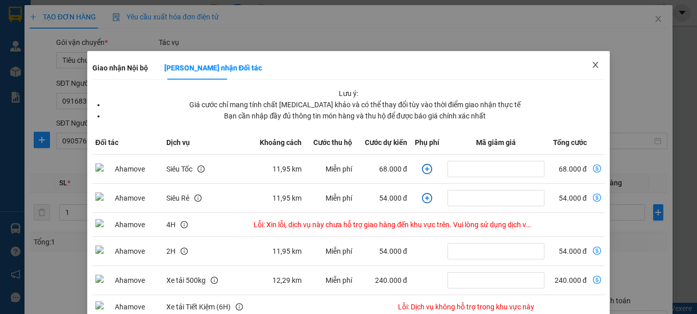
click at [592, 65] on icon "close" at bounding box center [596, 65] width 8 height 8
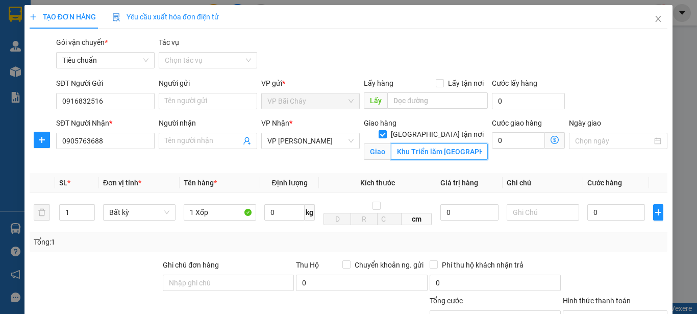
click at [474, 143] on input "Khu Triển lãm Đông Anh" at bounding box center [439, 151] width 97 height 16
type input "Trung tâm triển lãm [GEOGRAPHIC_DATA] , [GEOGRAPHIC_DATA]"
click at [551, 139] on icon "dollar-circle" at bounding box center [555, 140] width 8 height 8
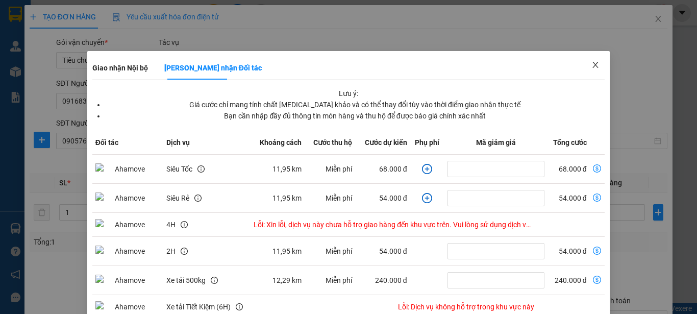
click at [593, 65] on icon "close" at bounding box center [596, 65] width 6 height 6
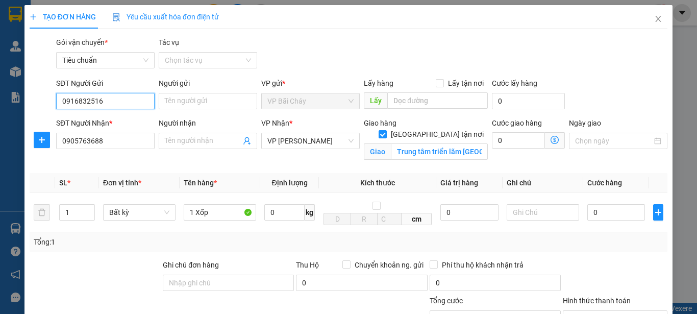
click at [136, 103] on input "0916832516" at bounding box center [105, 101] width 99 height 16
click at [235, 103] on input "Người gửi" at bounding box center [208, 101] width 99 height 16
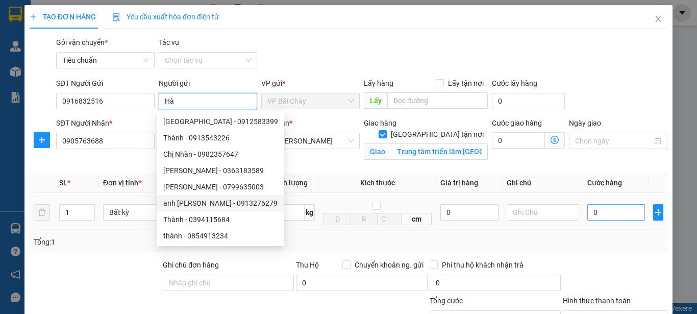
type input "Hà"
click at [611, 215] on input "0" at bounding box center [616, 212] width 58 height 16
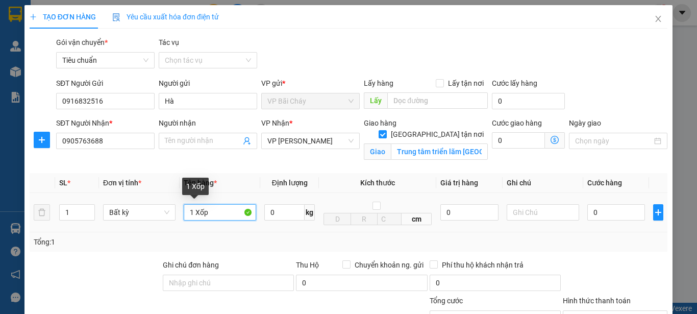
click at [231, 212] on input "1 Xốp" at bounding box center [220, 212] width 72 height 16
type input "1 Xốp- Giao ngay"
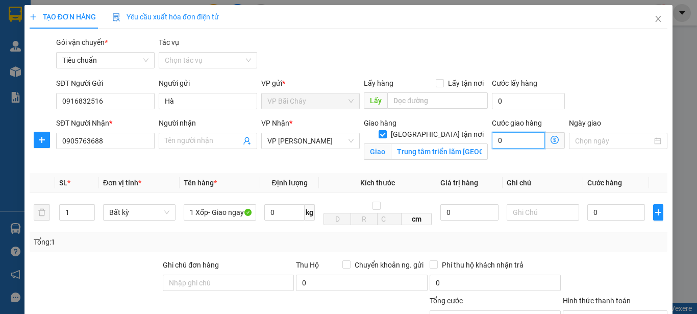
click at [532, 141] on input "0" at bounding box center [518, 140] width 53 height 16
type input "8"
type input "80.000"
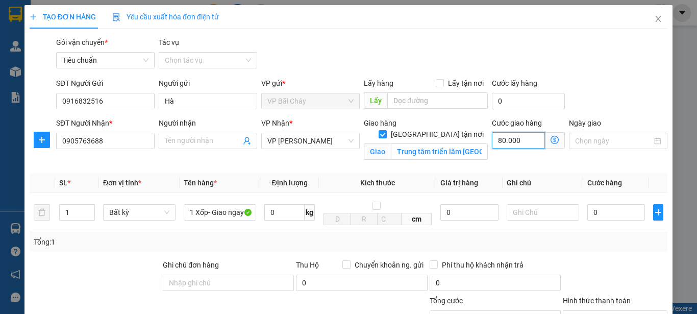
type input "80.000"
click at [627, 219] on input "0" at bounding box center [616, 212] width 58 height 16
type input "8"
type input "80.008"
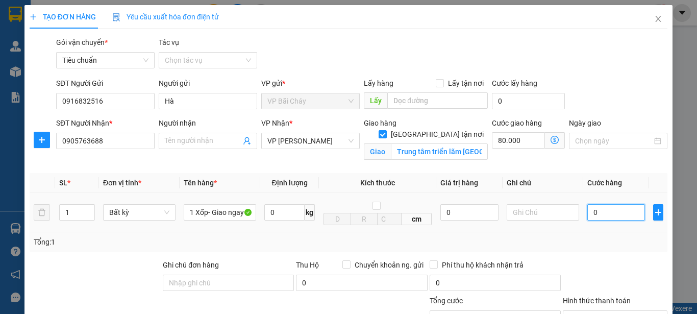
type input "80.008"
type input "80"
type input "80.080"
type input "80.000"
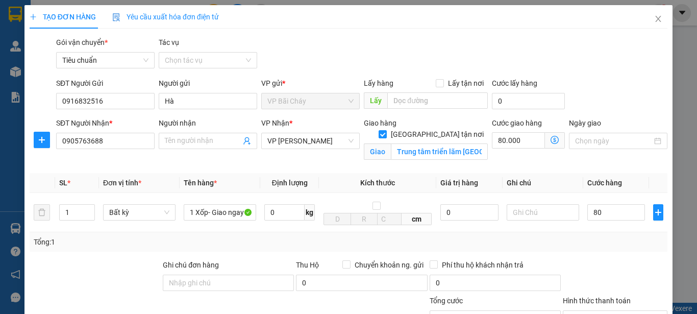
type input "160.000"
click at [631, 243] on div "Tổng: 1" at bounding box center [349, 241] width 630 height 11
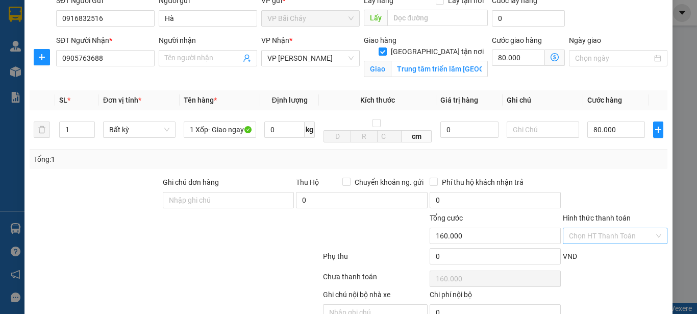
scroll to position [134, 0]
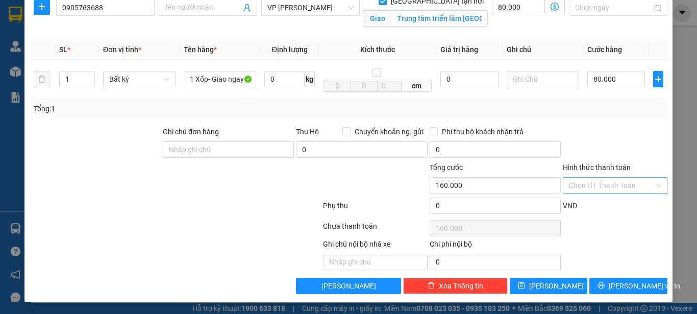
click at [632, 185] on input "Hình thức thanh toán" at bounding box center [611, 185] width 85 height 15
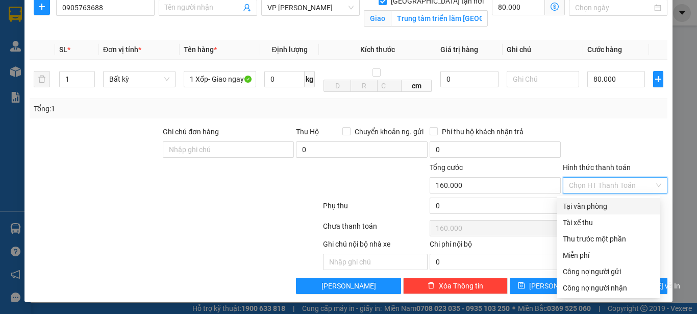
click at [583, 207] on div "Tại văn phòng" at bounding box center [608, 206] width 91 height 11
type input "0"
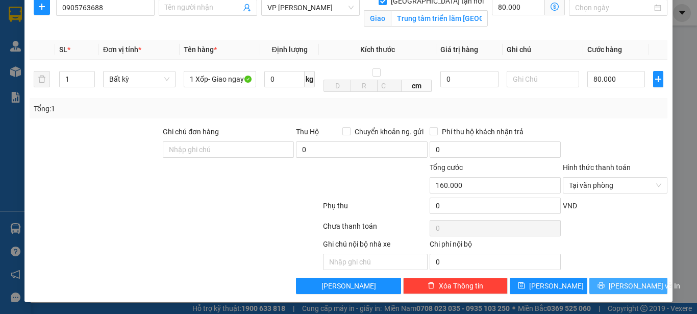
click at [626, 285] on span "[PERSON_NAME] và In" at bounding box center [644, 285] width 71 height 11
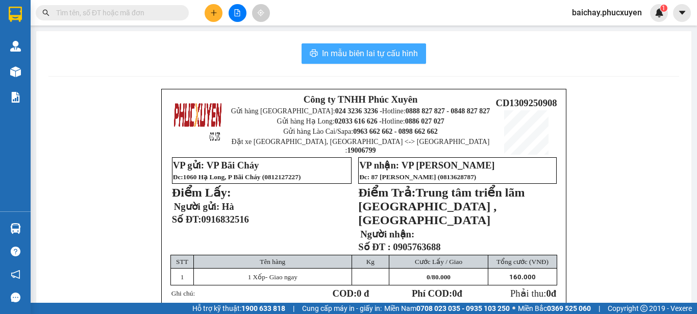
click at [355, 50] on span "In mẫu biên lai tự cấu hình" at bounding box center [370, 53] width 96 height 13
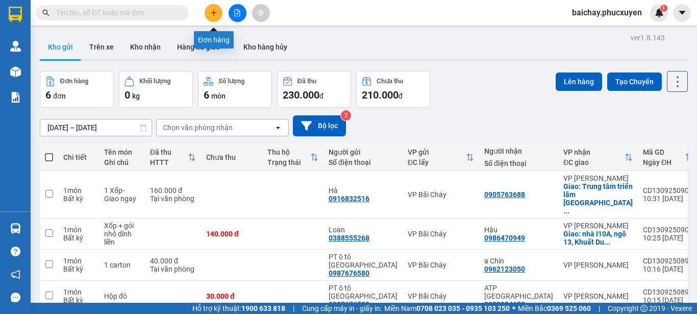
click at [214, 13] on icon "plus" at bounding box center [214, 12] width 6 height 1
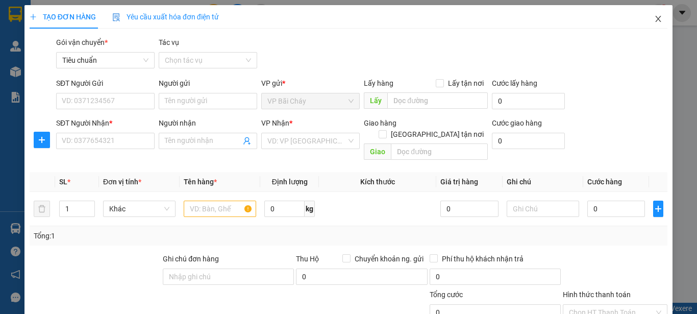
click at [654, 20] on icon "close" at bounding box center [658, 19] width 8 height 8
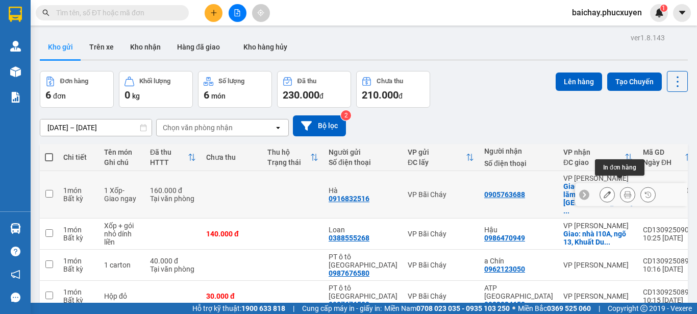
click at [624, 191] on icon at bounding box center [627, 194] width 7 height 7
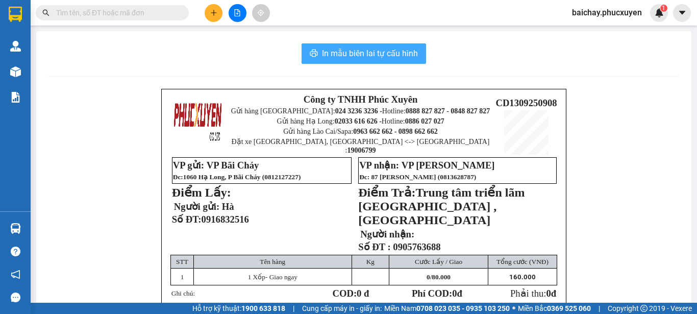
click at [340, 55] on span "In mẫu biên lai tự cấu hình" at bounding box center [370, 53] width 96 height 13
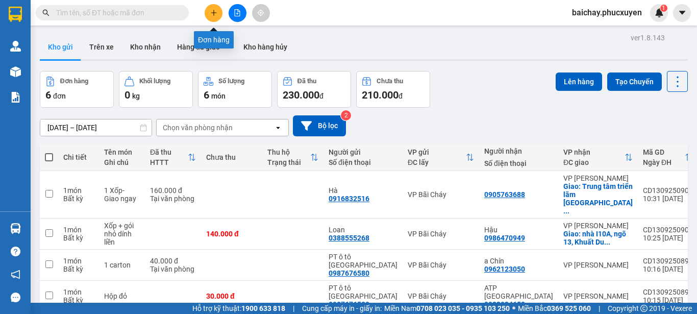
click at [215, 13] on icon "plus" at bounding box center [214, 12] width 6 height 1
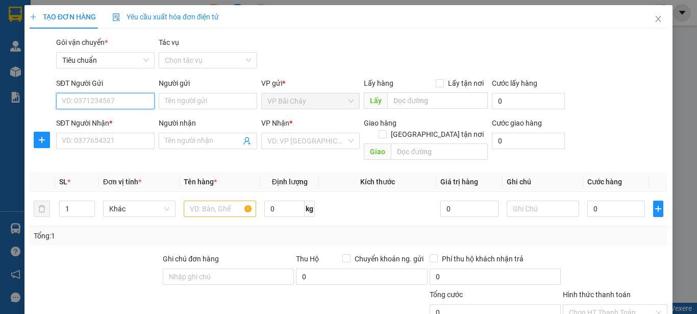
click at [135, 104] on input "SĐT Người Gửi" at bounding box center [105, 101] width 99 height 16
click at [654, 22] on icon "close" at bounding box center [658, 19] width 8 height 8
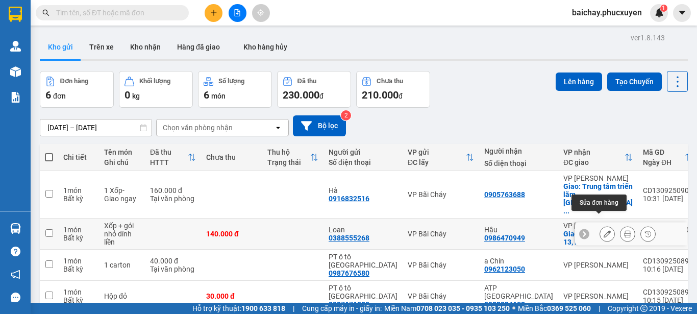
click at [604, 230] on icon at bounding box center [607, 233] width 7 height 7
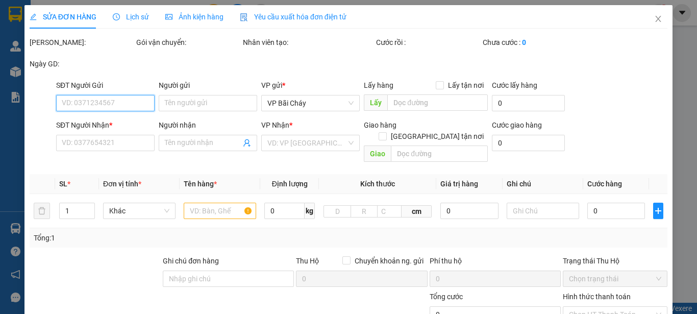
type input "0388555268"
type input "Loan"
type input "0986470949"
type input "Hậu"
checkbox input "true"
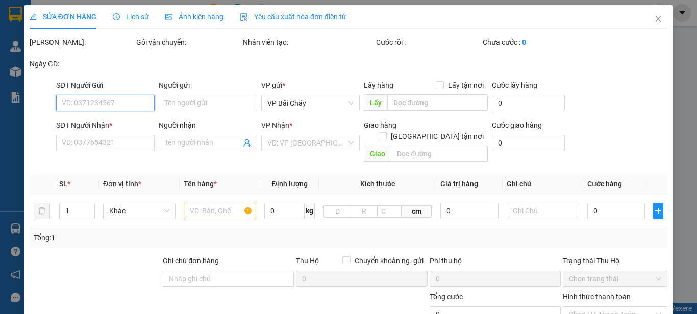
type input "nhà I10A, ngõ 13, Khuất Duy Tiến, [GEOGRAPHIC_DATA]"
type input "140.000"
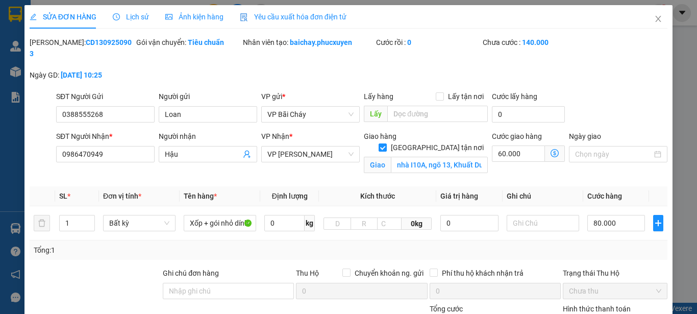
click at [551, 149] on icon "dollar-circle" at bounding box center [555, 153] width 8 height 8
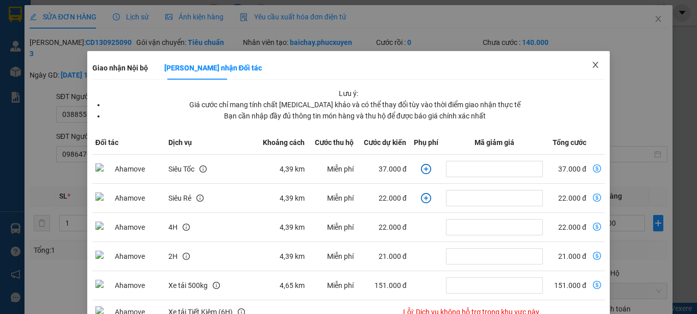
click at [593, 66] on icon "close" at bounding box center [596, 65] width 6 height 6
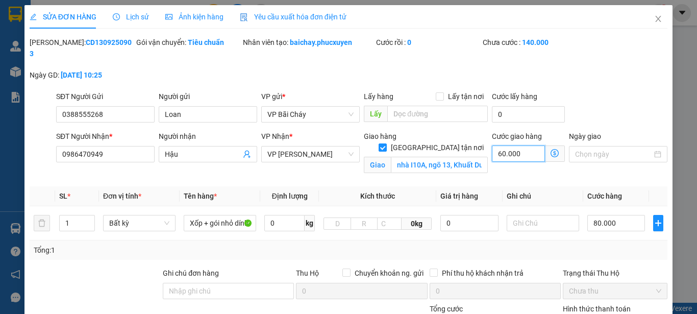
click at [521, 147] on input "60.000" at bounding box center [518, 153] width 53 height 16
type input "80.007"
type input "7"
type input "80.070"
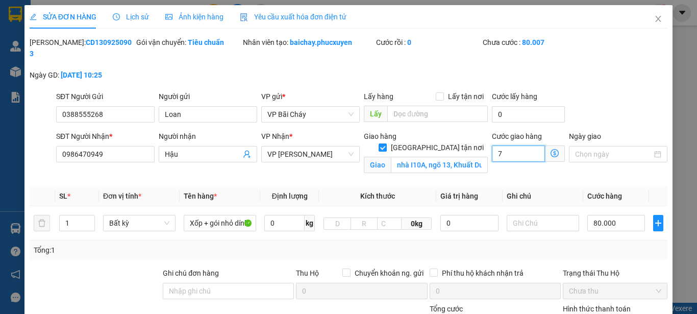
type input "80.070"
type input "70"
type input "150.000"
type input "70.000"
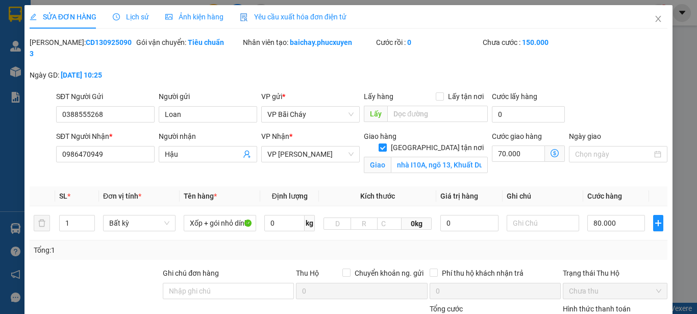
click at [680, 110] on div "SỬA ĐƠN HÀNG Lịch sử Ảnh kiện hàng Yêu cầu xuất hóa đơn điện tử Total Paid Fee …" at bounding box center [348, 157] width 697 height 314
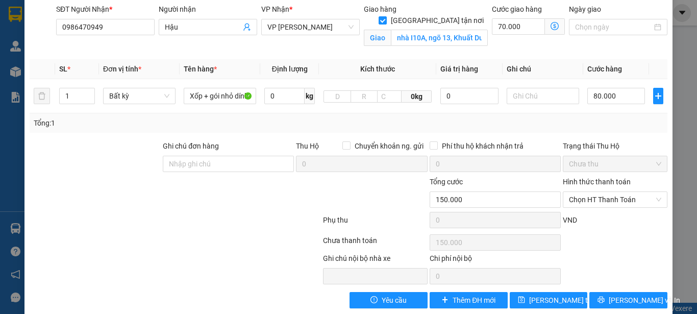
scroll to position [130, 0]
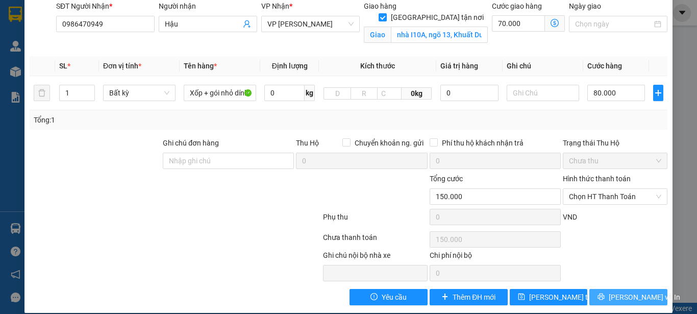
click at [616, 291] on span "[PERSON_NAME] và In" at bounding box center [644, 296] width 71 height 11
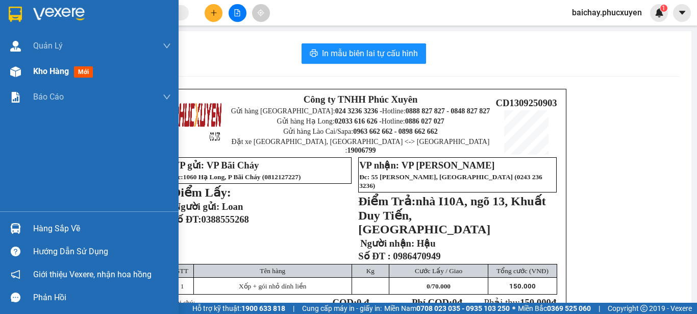
click at [50, 73] on span "Kho hàng" at bounding box center [51, 71] width 36 height 10
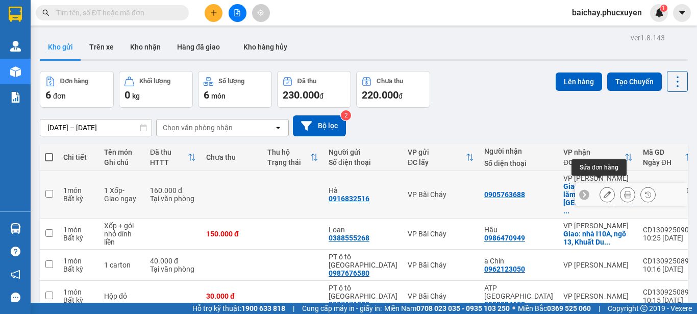
click at [604, 191] on icon at bounding box center [607, 194] width 7 height 7
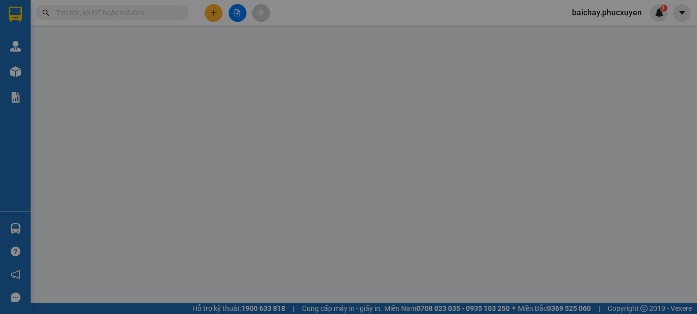
type input "0916832516"
type input "Hà"
type input "0905763688"
checkbox input "true"
type input "Trung tâm triển lãm [GEOGRAPHIC_DATA] , [GEOGRAPHIC_DATA]"
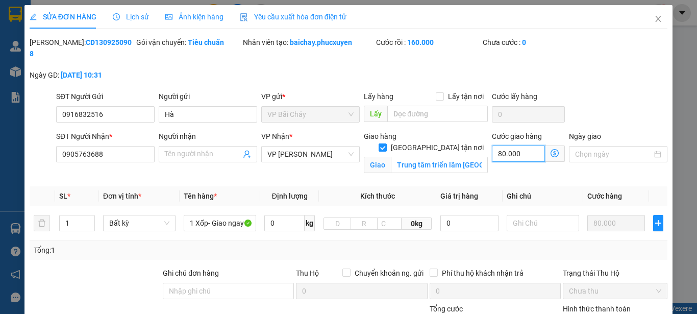
click at [511, 145] on input "80.000" at bounding box center [518, 153] width 53 height 16
click at [551, 149] on icon "dollar-circle" at bounding box center [555, 153] width 8 height 8
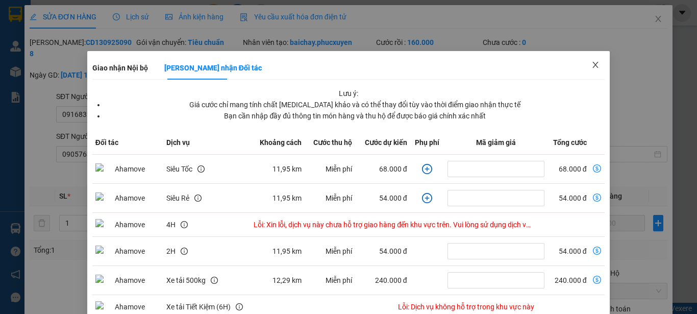
click at [593, 64] on icon "close" at bounding box center [596, 65] width 6 height 6
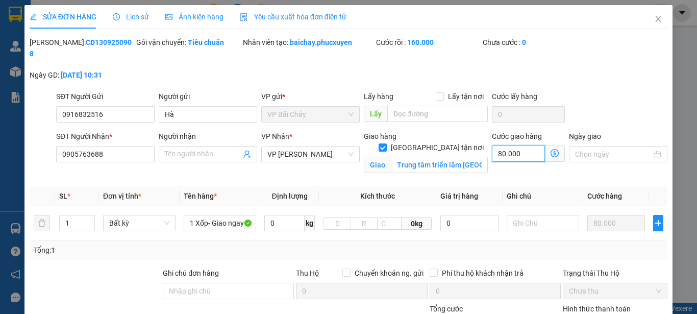
click at [520, 145] on input "80.000" at bounding box center [518, 153] width 53 height 16
type input "80.009"
type input "-79.991"
type input "9"
type input "80.090"
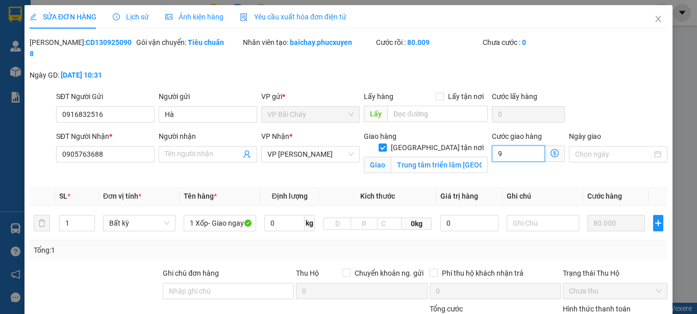
type input "-79.910"
type input "90"
type input "170.000"
type input "10.000"
type input "90.000"
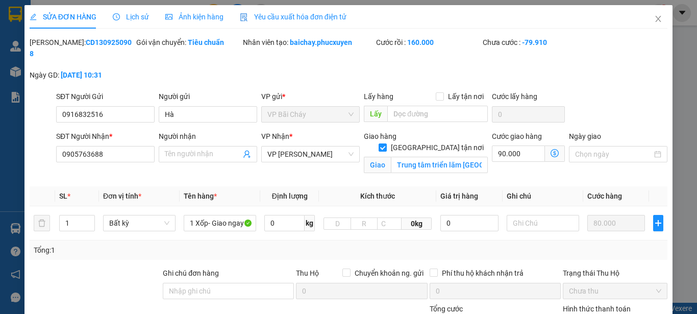
click at [657, 246] on div "Tổng: 1" at bounding box center [349, 249] width 638 height 19
click at [517, 145] on input "90.000" at bounding box center [518, 153] width 53 height 16
type input "80.008"
type input "-79.992"
type input "8"
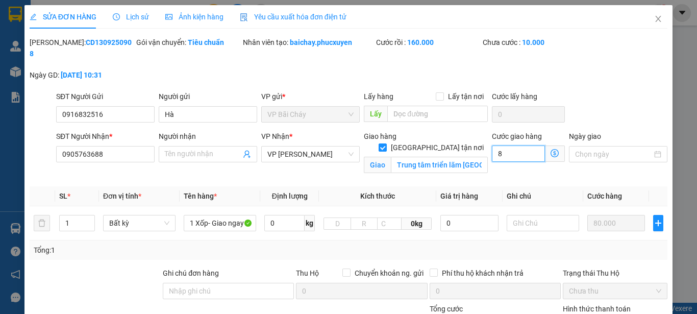
type input "80.080"
type input "-79.920"
type input "80"
type input "160.000"
type input "0"
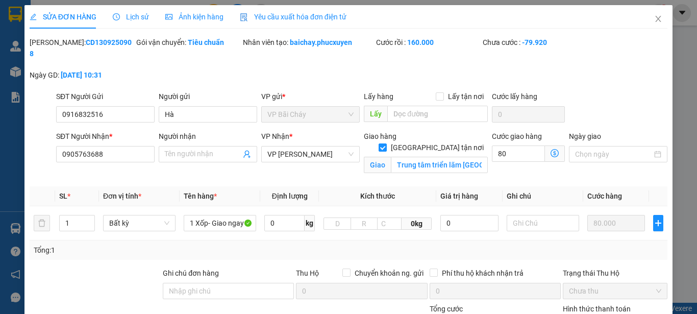
type input "80.000"
click at [668, 230] on div "SỬA ĐƠN HÀNG Lịch sử Ảnh kiện hàng Yêu cầu xuất hóa đơn điện tử Total Paid Fee …" at bounding box center [348, 157] width 697 height 314
click at [656, 19] on icon "close" at bounding box center [659, 19] width 6 height 6
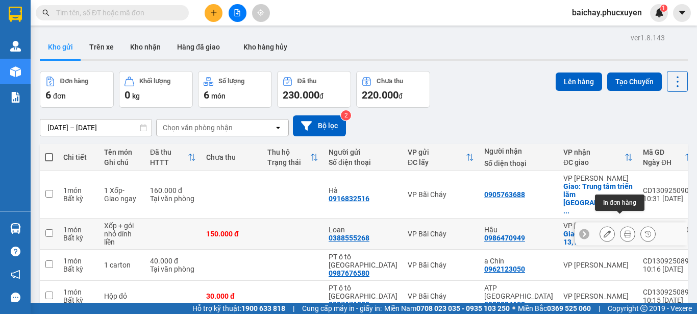
click at [624, 230] on icon at bounding box center [627, 233] width 7 height 7
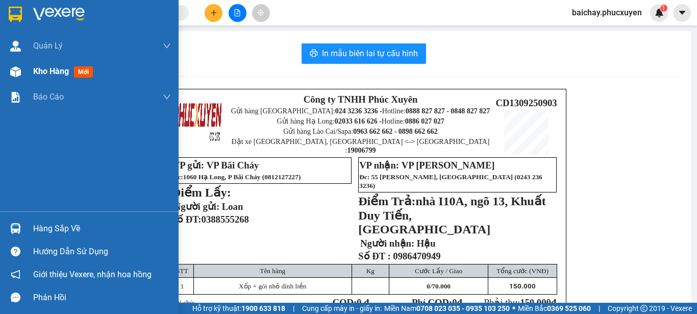
click at [47, 72] on span "Kho hàng" at bounding box center [51, 71] width 36 height 10
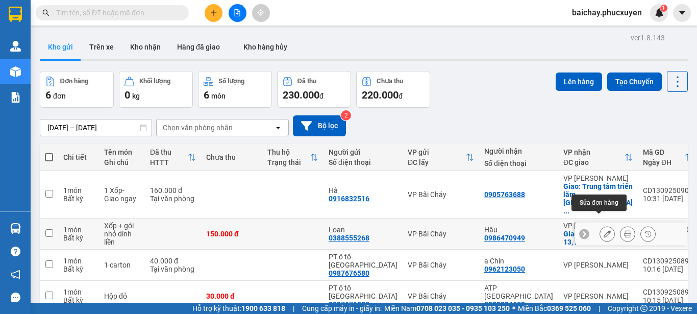
click at [604, 230] on icon at bounding box center [607, 233] width 7 height 7
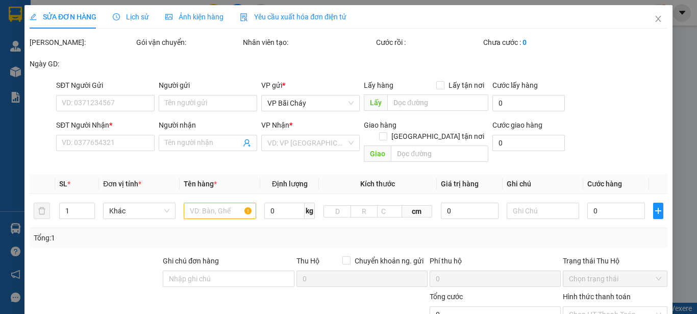
type input "0388555268"
type input "Loan"
type input "0986470949"
type input "Hậu"
checkbox input "true"
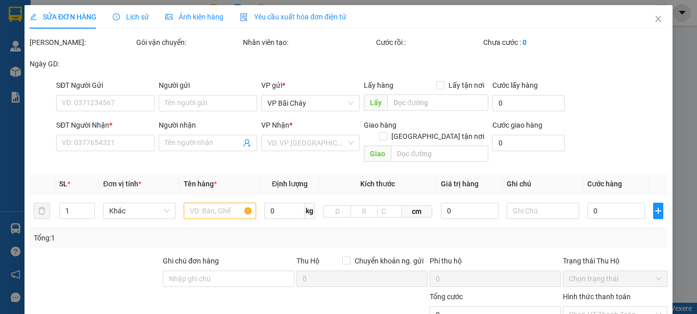
type input "nhà I10A, ngõ 13, Khuất Duy Tiến, [GEOGRAPHIC_DATA]"
type input "150.000"
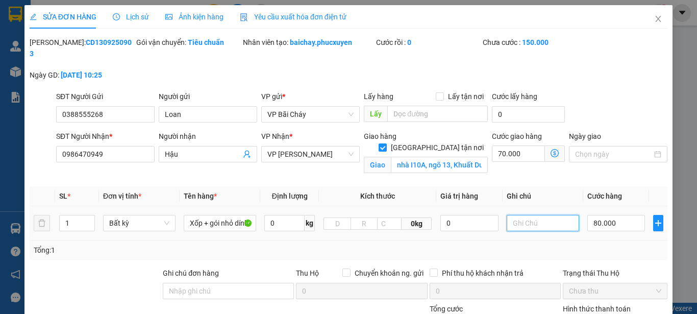
click at [543, 215] on input "text" at bounding box center [543, 223] width 72 height 16
type input "G"
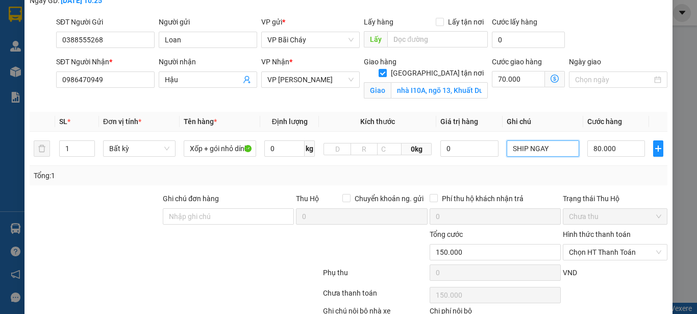
scroll to position [130, 0]
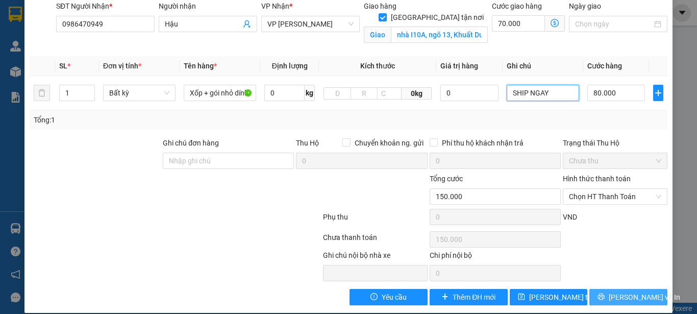
type input "SHIP NGAY"
click at [605, 293] on icon "printer" at bounding box center [601, 296] width 7 height 7
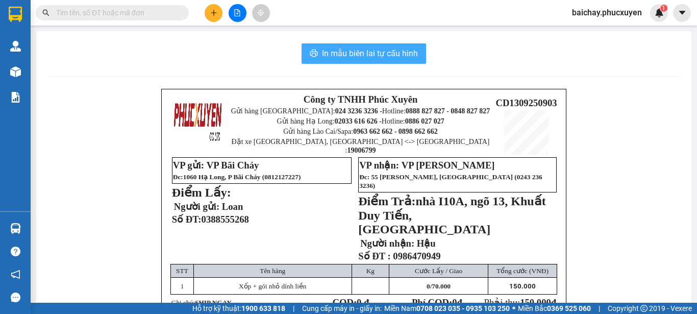
click at [345, 51] on span "In mẫu biên lai tự cấu hình" at bounding box center [370, 53] width 96 height 13
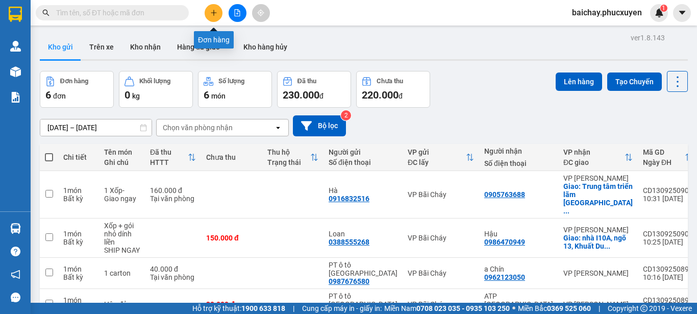
click at [212, 13] on icon "plus" at bounding box center [213, 12] width 7 height 7
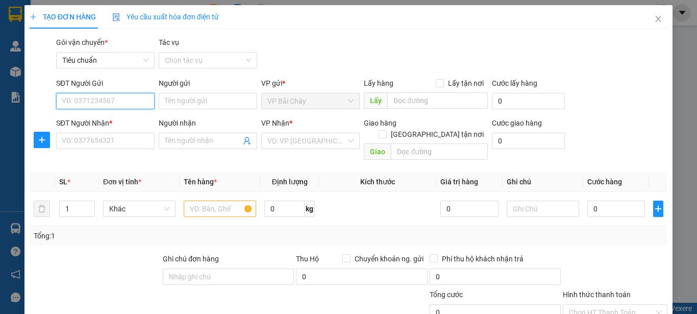
click at [128, 101] on input "SĐT Người Gửi" at bounding box center [105, 101] width 99 height 16
type input "0987676580"
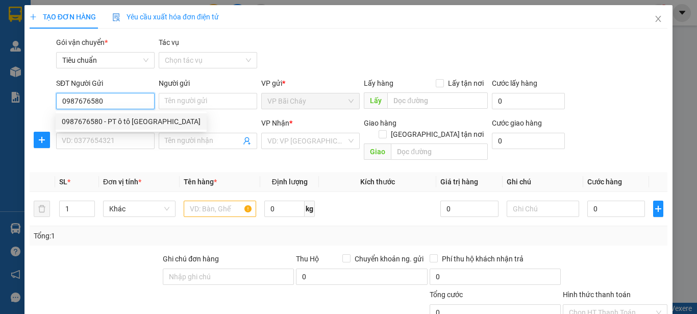
click at [131, 121] on div "0987676580 - PT ô tô Quảng Ninh" at bounding box center [131, 121] width 139 height 11
type input "PT ô tô [GEOGRAPHIC_DATA]"
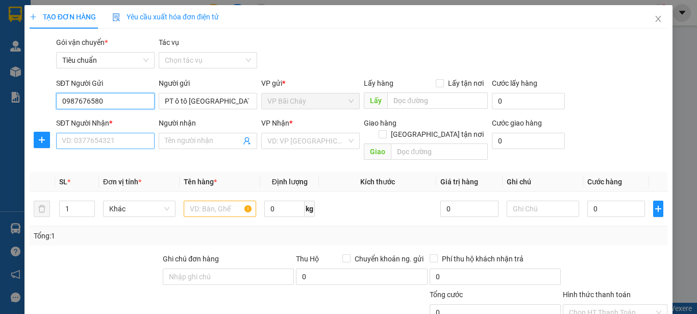
type input "0987676580"
click at [131, 140] on input "SĐT Người Nhận *" at bounding box center [105, 141] width 99 height 16
click at [89, 140] on input "0979838737" at bounding box center [105, 141] width 99 height 16
type input "0979383737"
click at [124, 144] on input "0979383737" at bounding box center [105, 141] width 99 height 16
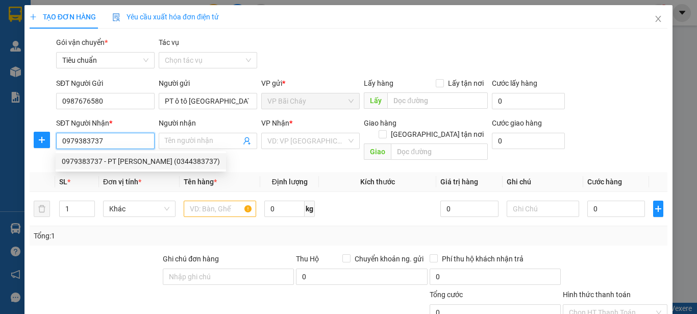
click at [135, 162] on div "0979383737 - PT Á Vương HN (0344383737)" at bounding box center [141, 161] width 158 height 11
type input "PT [PERSON_NAME] (0344383737)"
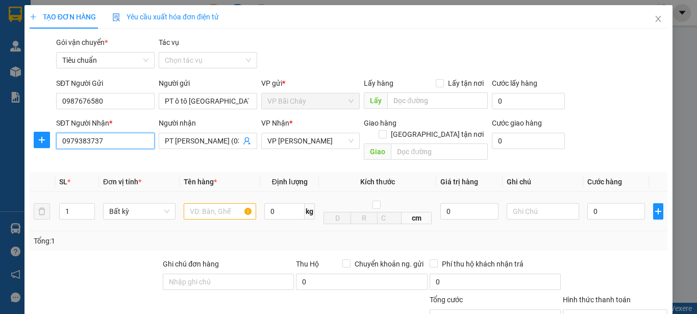
type input "0979383737"
click at [214, 203] on input "text" at bounding box center [220, 211] width 72 height 16
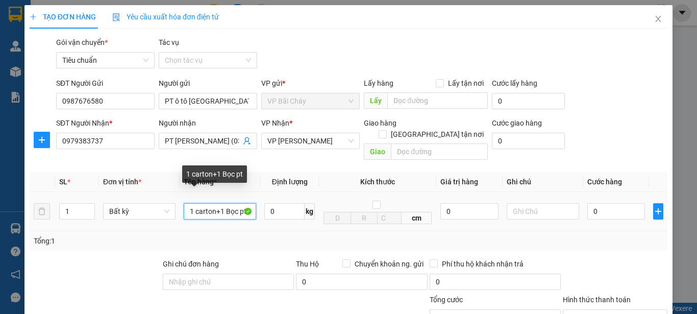
click at [238, 203] on input "1 carton+1 Bọc pt" at bounding box center [220, 211] width 72 height 16
click at [202, 203] on input "( 1 carton+1 Bọc )pt" at bounding box center [220, 211] width 72 height 16
click at [201, 203] on input "( 1 carton+1 Bọc )pt" at bounding box center [220, 211] width 72 height 16
type input "( 1carton+1 Bọc )pt"
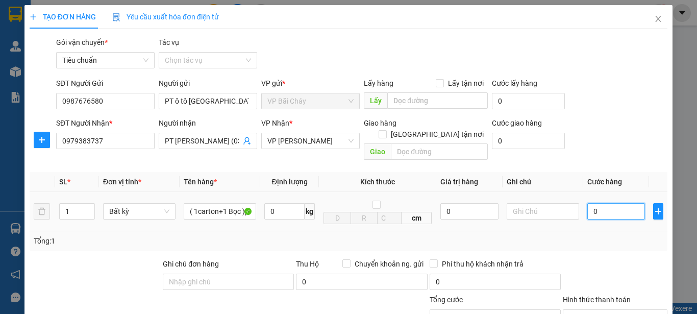
click at [621, 203] on input "0" at bounding box center [616, 211] width 58 height 16
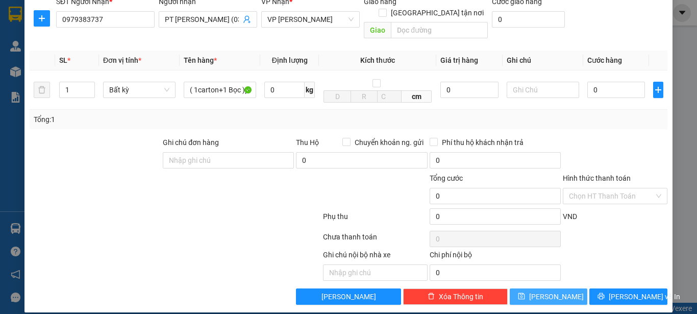
click at [571, 288] on button "[PERSON_NAME]" at bounding box center [549, 296] width 78 height 16
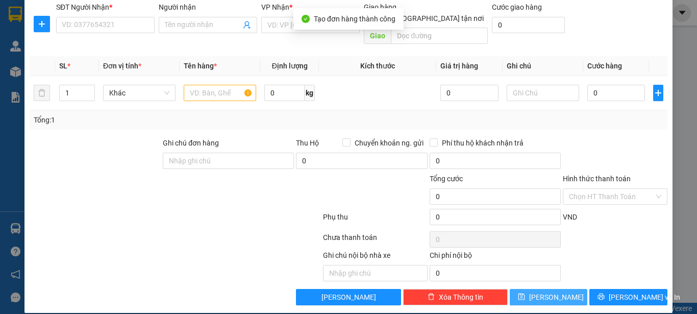
scroll to position [0, 0]
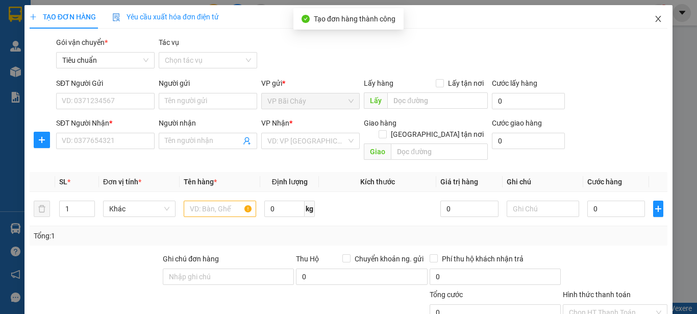
click at [654, 17] on icon "close" at bounding box center [658, 19] width 8 height 8
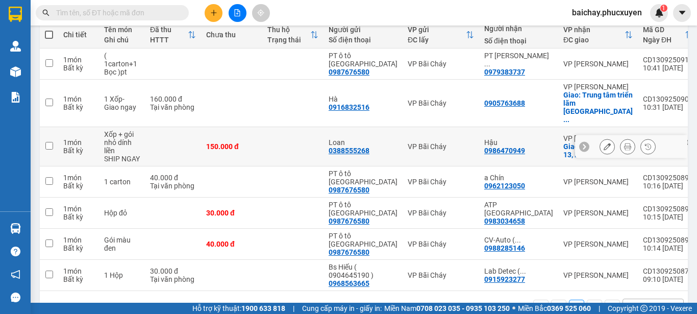
scroll to position [140, 0]
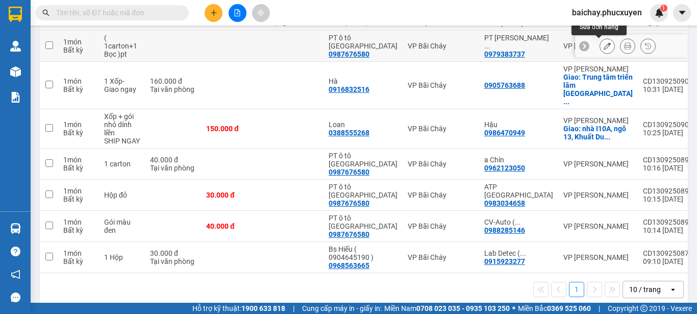
click at [604, 47] on icon at bounding box center [607, 45] width 7 height 7
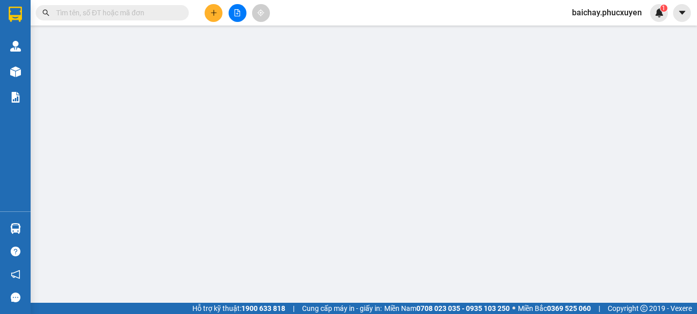
type input "0987676580"
type input "PT ô tô [GEOGRAPHIC_DATA]"
type input "0979383737"
type input "PT [PERSON_NAME] (0344383737)"
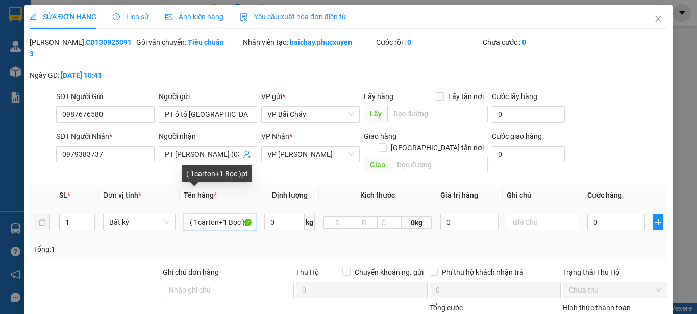
click at [237, 214] on input "( 1carton+1 Bọc )pt" at bounding box center [220, 222] width 72 height 16
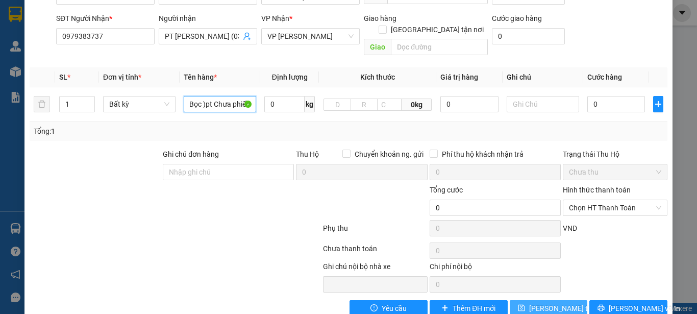
type input "( 1carton+1 Bọc )pt Chưa phiếu"
click at [537, 303] on span "[PERSON_NAME] thay đổi" at bounding box center [570, 308] width 82 height 11
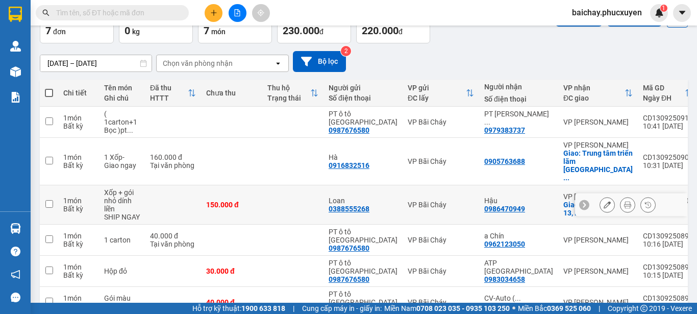
scroll to position [38, 0]
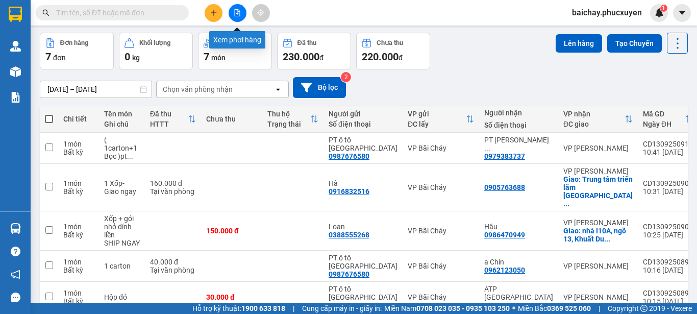
click at [239, 13] on icon "file-add" at bounding box center [237, 12] width 7 height 7
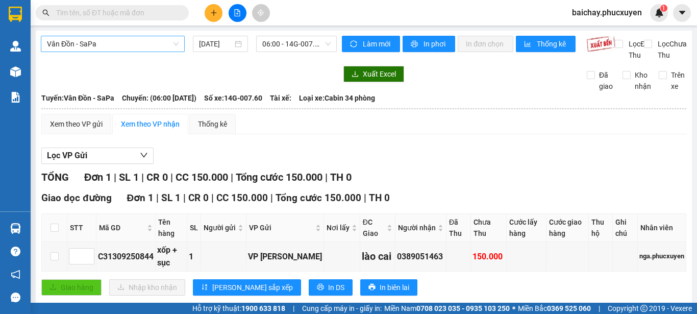
click at [152, 42] on span "Vân Đồn - SaPa" at bounding box center [113, 43] width 132 height 15
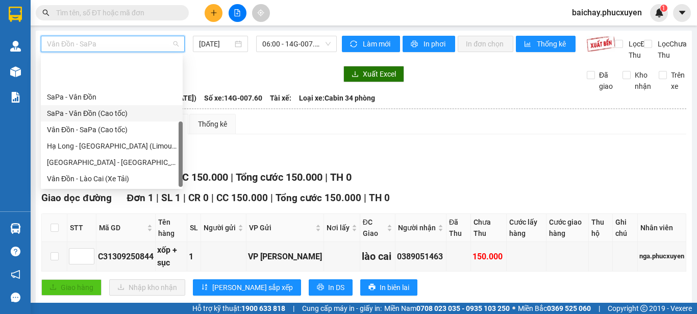
scroll to position [49, 0]
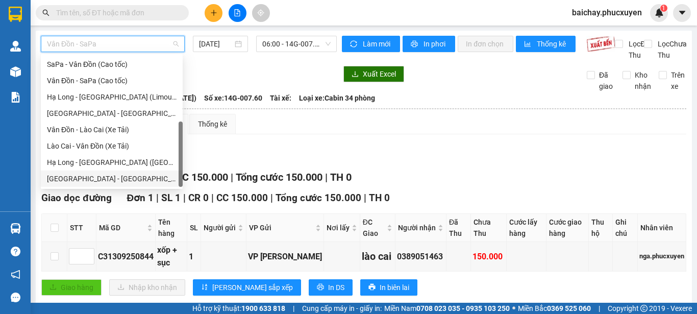
click at [77, 178] on div "[GEOGRAPHIC_DATA] - [GEOGRAPHIC_DATA] (Hàng hóa)" at bounding box center [112, 178] width 130 height 11
type input "[DATE]"
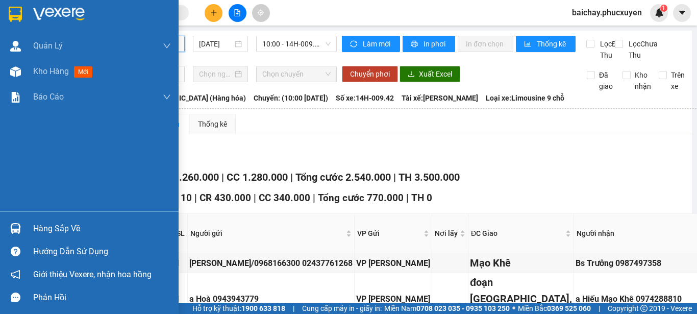
click at [55, 226] on div "Hàng sắp về" at bounding box center [102, 228] width 138 height 15
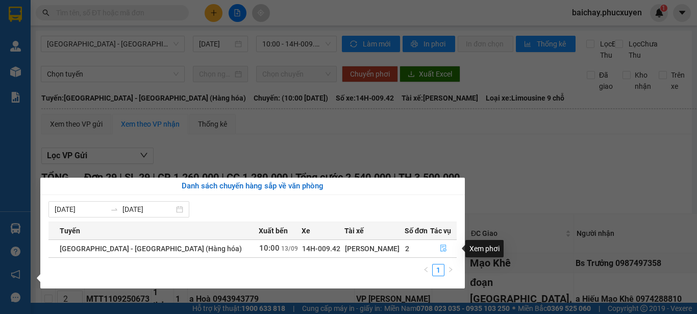
click at [441, 248] on icon "file-done" at bounding box center [443, 247] width 7 height 7
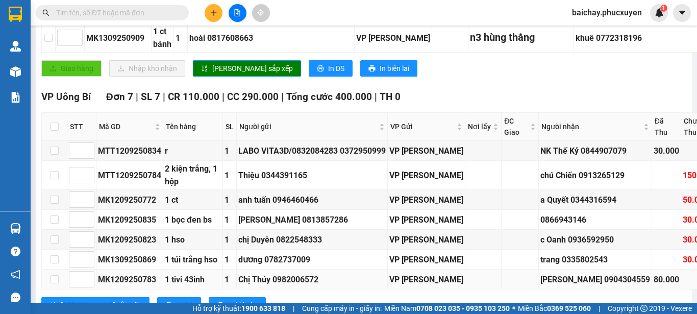
scroll to position [398, 0]
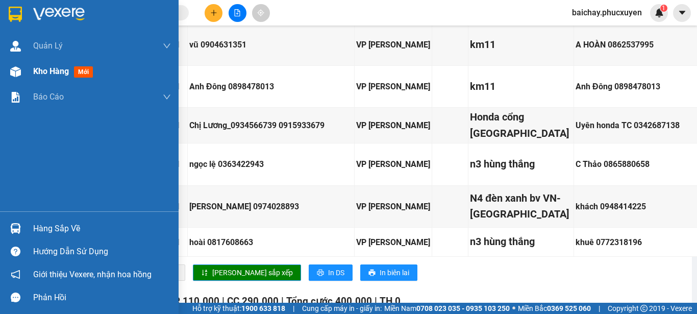
click at [51, 69] on span "Kho hàng" at bounding box center [51, 71] width 36 height 10
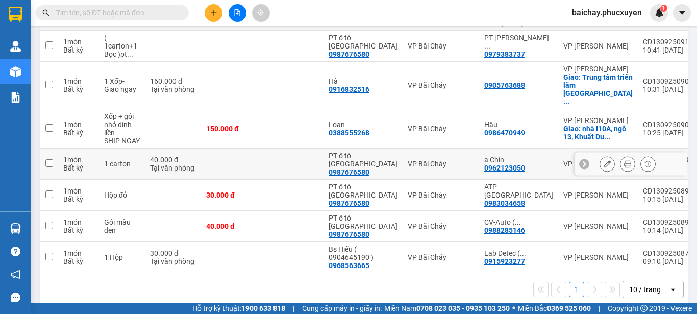
scroll to position [89, 0]
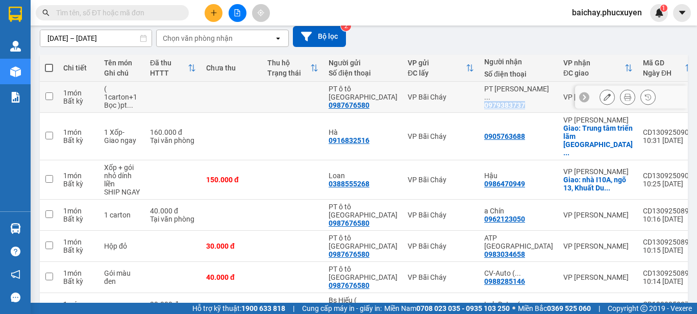
drag, startPoint x: 501, startPoint y: 102, endPoint x: 462, endPoint y: 102, distance: 39.3
click at [484, 102] on div "PT Á Vương ... 0979383737" at bounding box center [518, 97] width 69 height 24
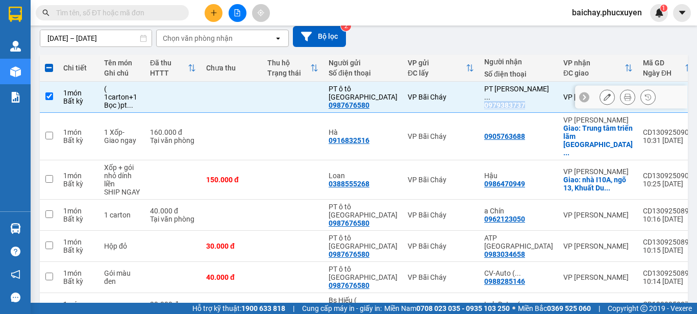
copy div "0979383737"
click at [152, 16] on input "text" at bounding box center [116, 12] width 120 height 11
paste input "0979383737"
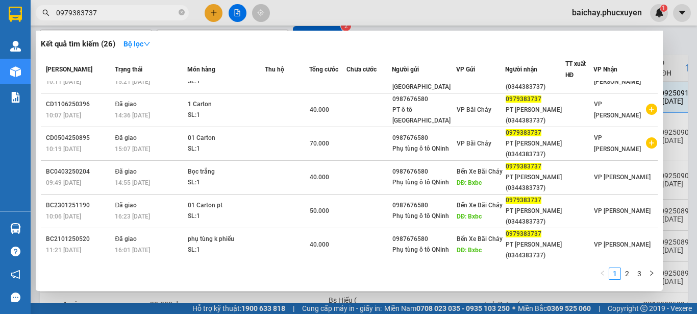
scroll to position [158, 0]
click at [628, 274] on link "2" at bounding box center [627, 273] width 11 height 11
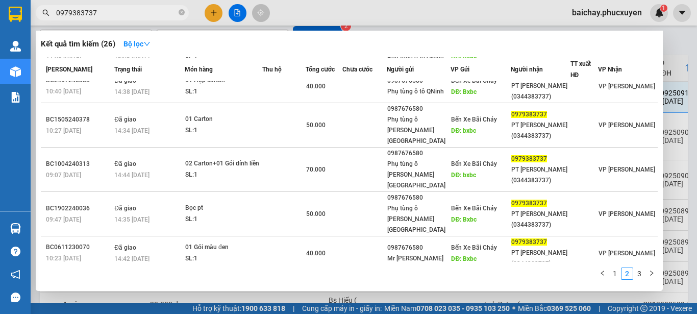
scroll to position [148, 0]
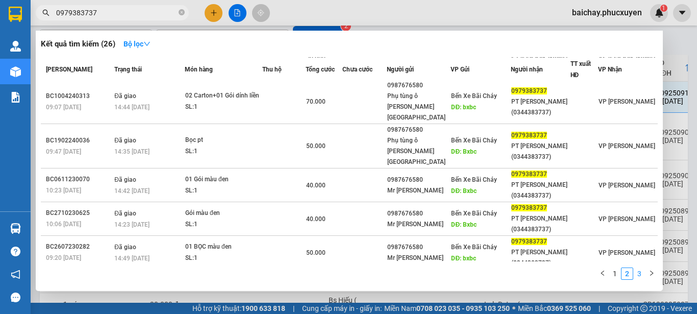
click at [639, 272] on link "3" at bounding box center [639, 273] width 11 height 11
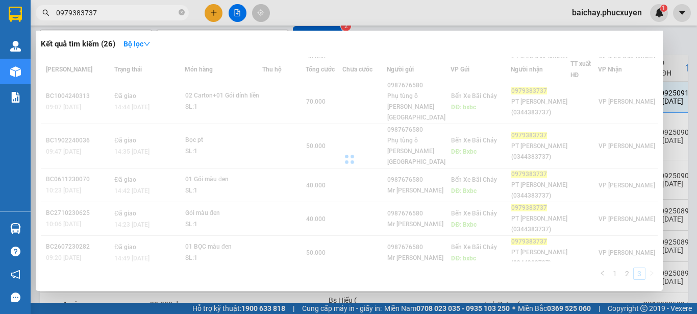
scroll to position [0, 0]
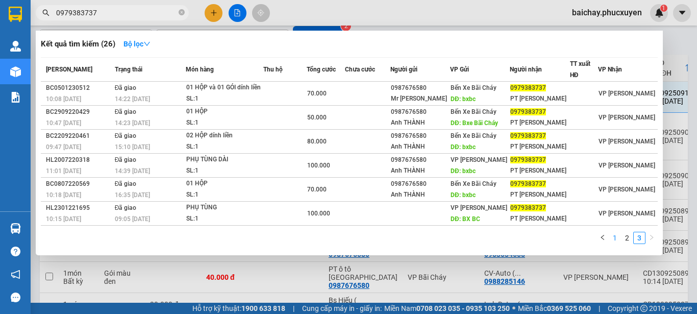
click at [615, 237] on link "1" at bounding box center [614, 237] width 11 height 11
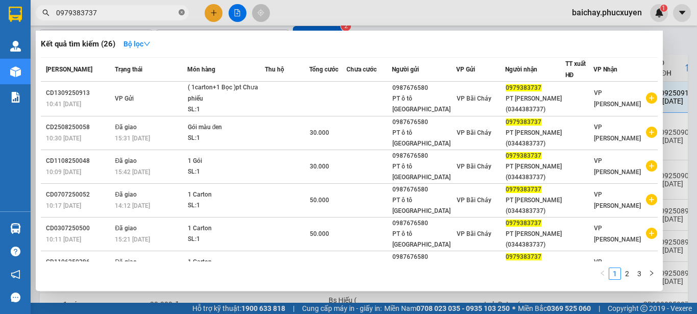
click at [182, 12] on icon "close-circle" at bounding box center [182, 12] width 6 height 6
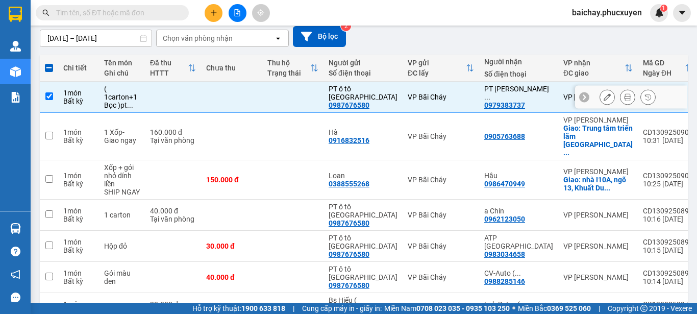
click at [51, 94] on input "checkbox" at bounding box center [49, 96] width 8 height 8
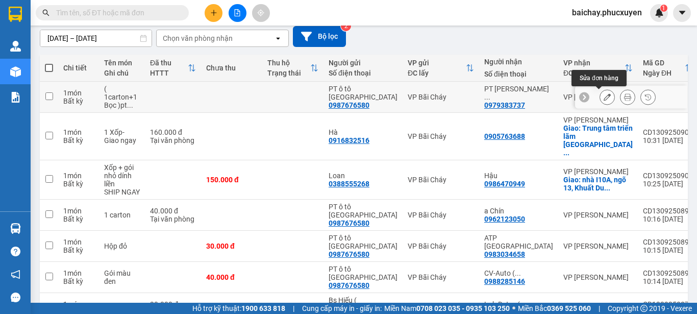
click at [604, 97] on icon at bounding box center [607, 96] width 7 height 7
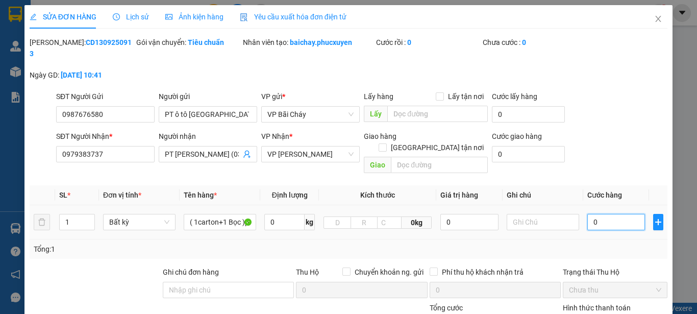
click at [620, 214] on input "0" at bounding box center [616, 222] width 58 height 16
click at [654, 17] on icon "close" at bounding box center [658, 19] width 8 height 8
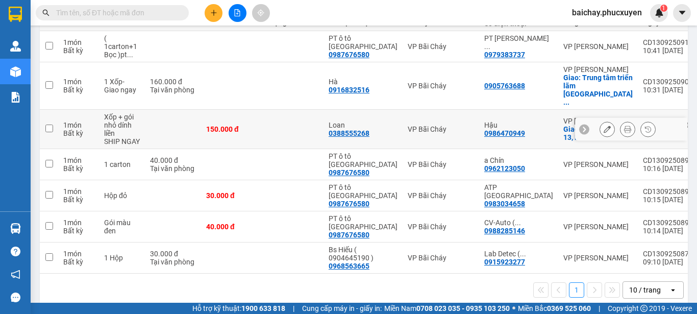
scroll to position [140, 0]
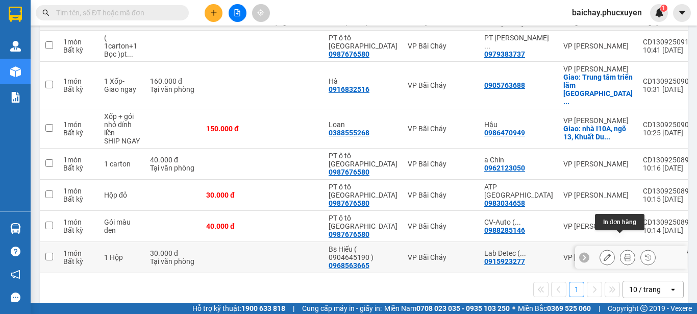
click at [624, 254] on icon at bounding box center [627, 257] width 7 height 7
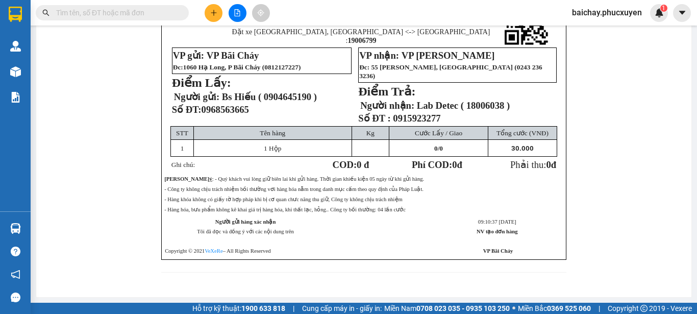
scroll to position [109, 0]
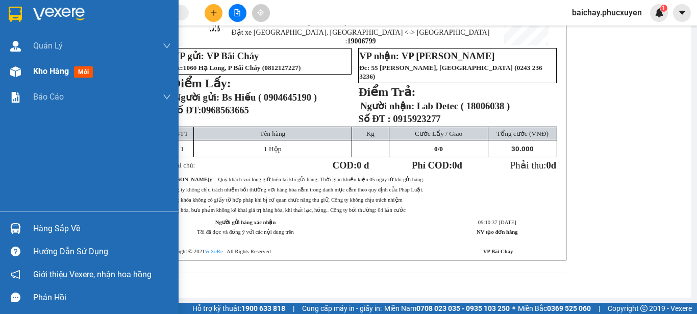
click at [58, 69] on span "Kho hàng" at bounding box center [51, 71] width 36 height 10
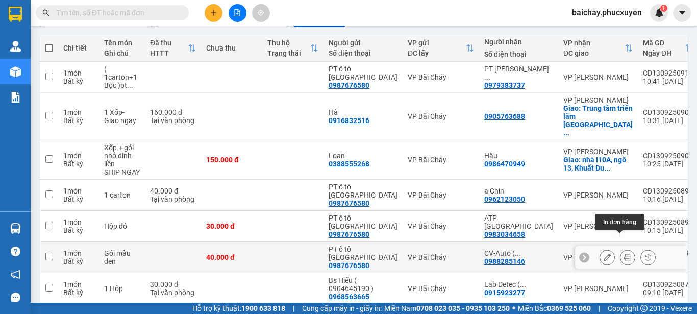
click at [624, 254] on icon at bounding box center [627, 257] width 7 height 7
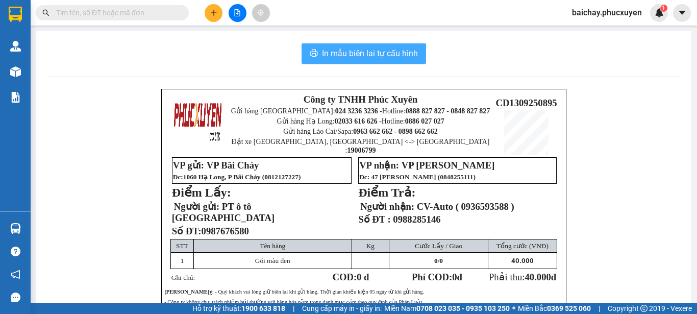
click at [336, 55] on span "In mẫu biên lai tự cấu hình" at bounding box center [370, 53] width 96 height 13
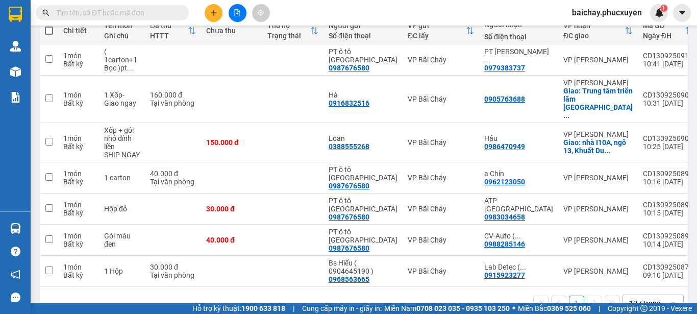
scroll to position [140, 0]
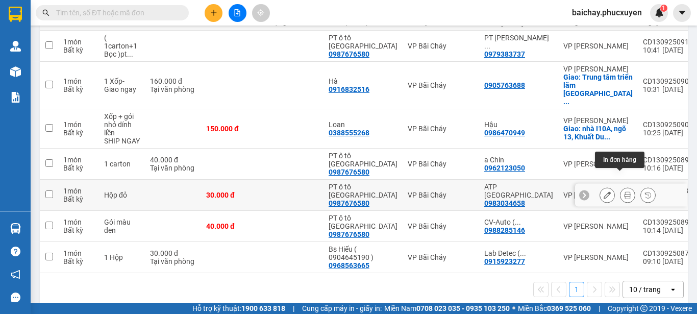
click at [624, 191] on icon at bounding box center [627, 194] width 7 height 7
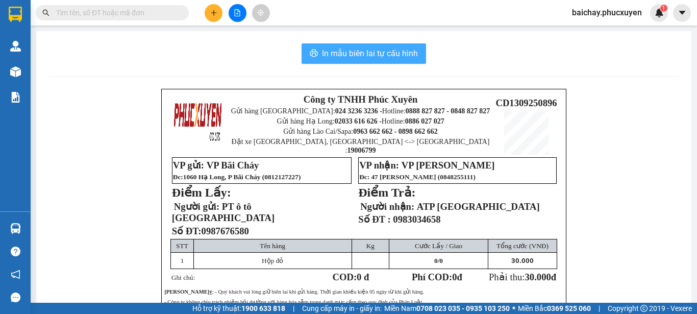
click at [347, 53] on span "In mẫu biên lai tự cấu hình" at bounding box center [370, 53] width 96 height 13
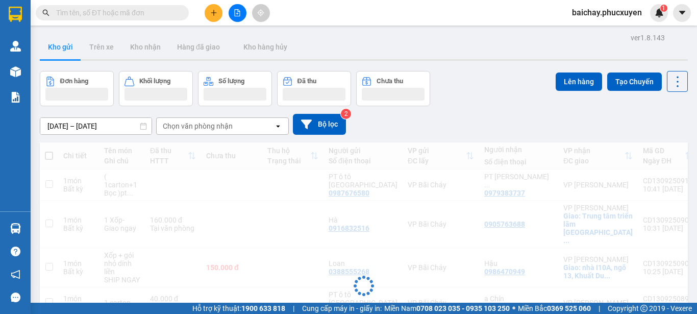
scroll to position [51, 0]
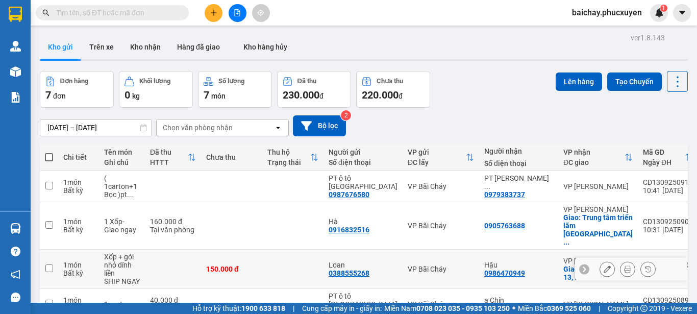
scroll to position [51, 0]
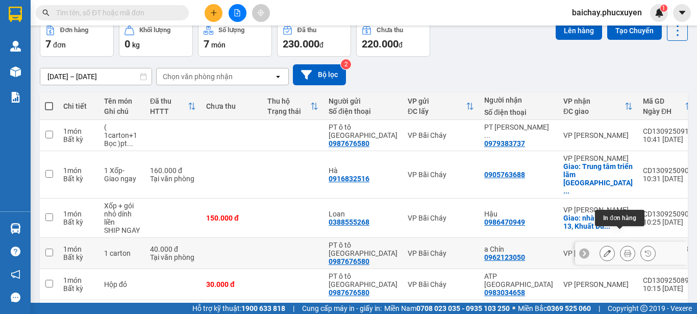
click at [624, 250] on icon at bounding box center [627, 253] width 7 height 7
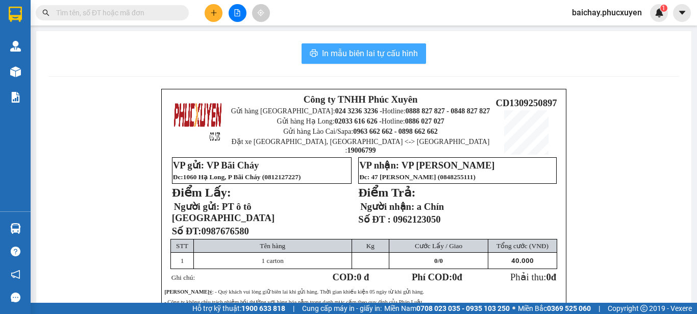
click at [361, 50] on span "In mẫu biên lai tự cấu hình" at bounding box center [370, 53] width 96 height 13
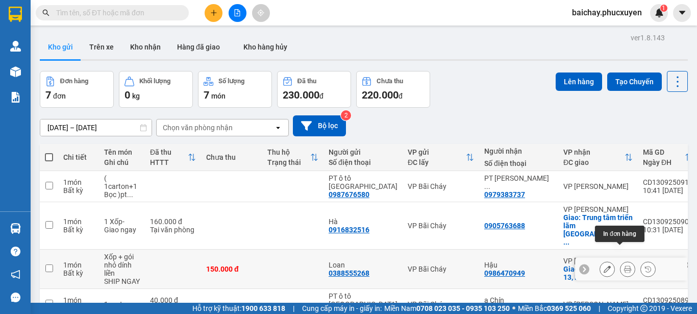
click at [624, 265] on icon at bounding box center [627, 268] width 7 height 7
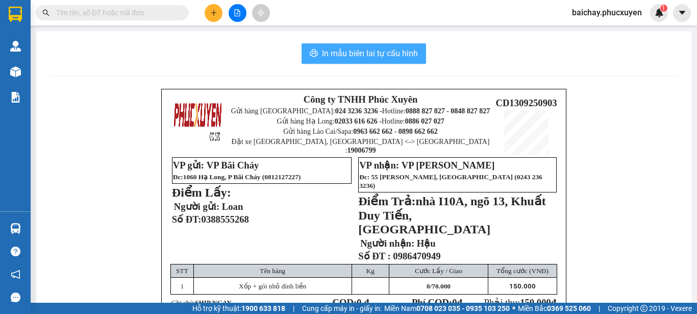
click at [349, 51] on span "In mẫu biên lai tự cấu hình" at bounding box center [370, 53] width 96 height 13
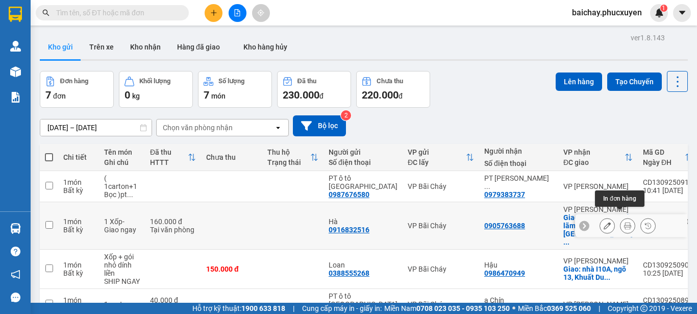
click at [624, 222] on icon at bounding box center [627, 225] width 7 height 7
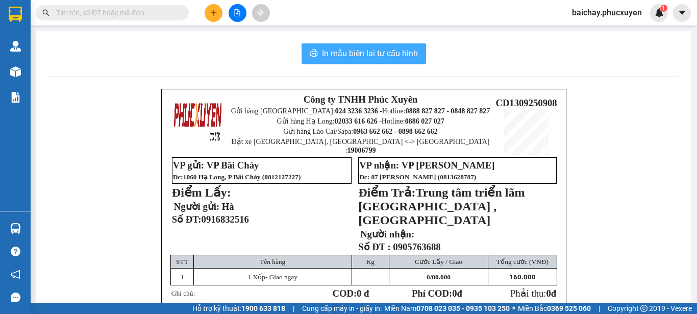
click at [358, 55] on span "In mẫu biên lai tự cấu hình" at bounding box center [370, 53] width 96 height 13
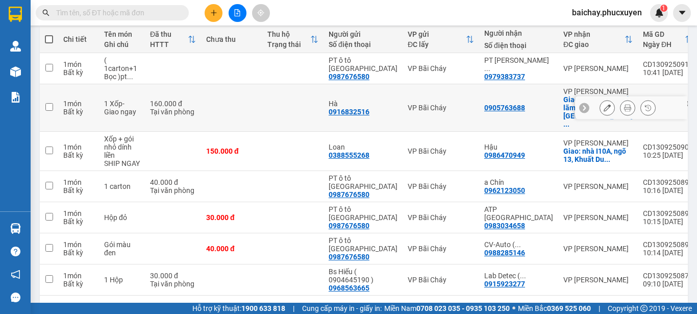
scroll to position [140, 0]
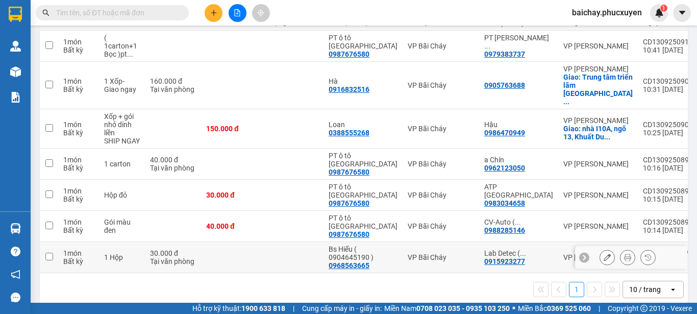
click at [50, 253] on input "checkbox" at bounding box center [49, 257] width 8 height 8
checkbox input "true"
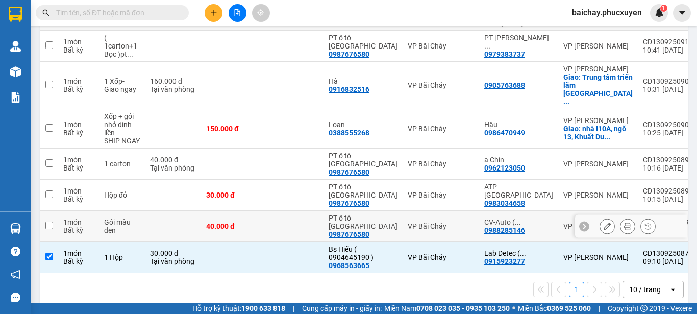
click at [47, 222] on input "checkbox" at bounding box center [49, 226] width 8 height 8
checkbox input "true"
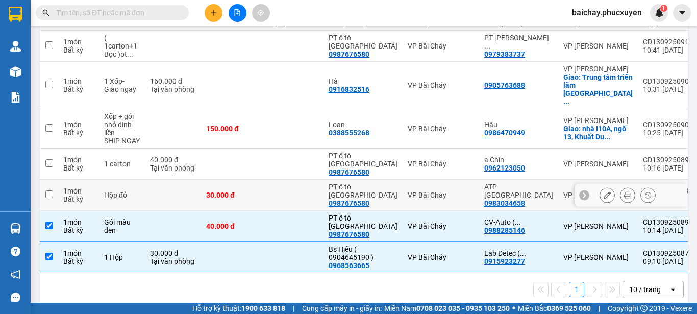
click at [44, 181] on td at bounding box center [49, 195] width 18 height 31
checkbox input "true"
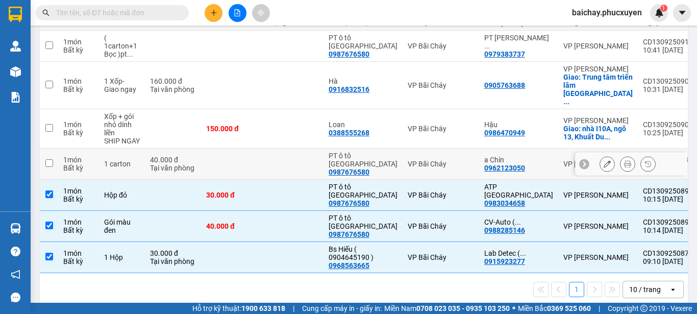
click at [49, 159] on input "checkbox" at bounding box center [49, 163] width 8 height 8
checkbox input "true"
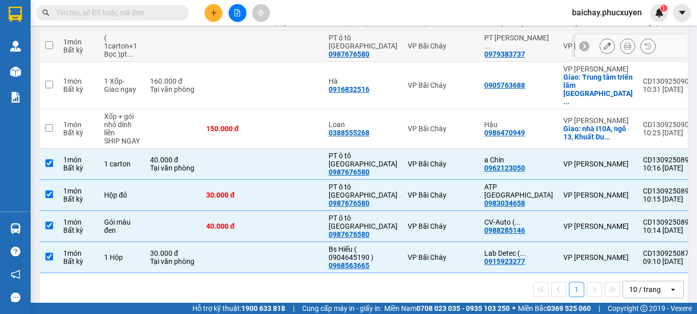
scroll to position [0, 0]
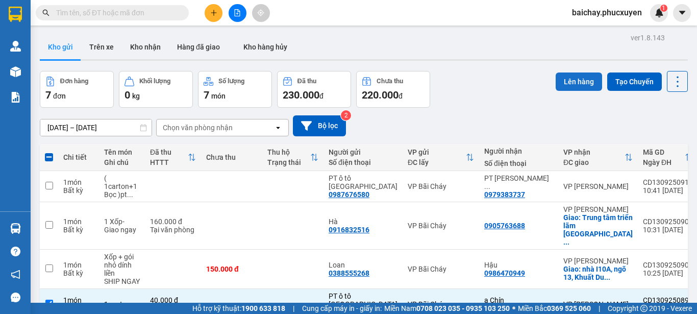
click at [567, 82] on button "Lên hàng" at bounding box center [579, 81] width 46 height 18
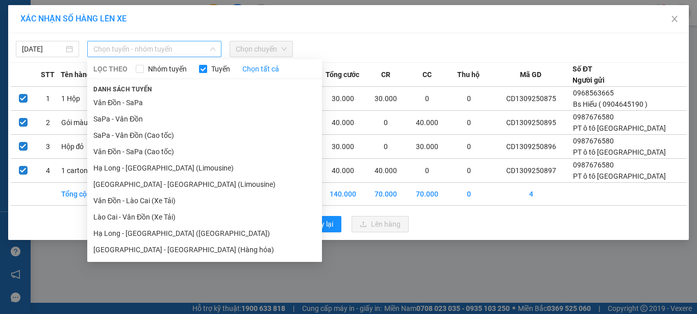
click at [198, 51] on span "Chọn tuyến - nhóm tuyến" at bounding box center [154, 48] width 122 height 15
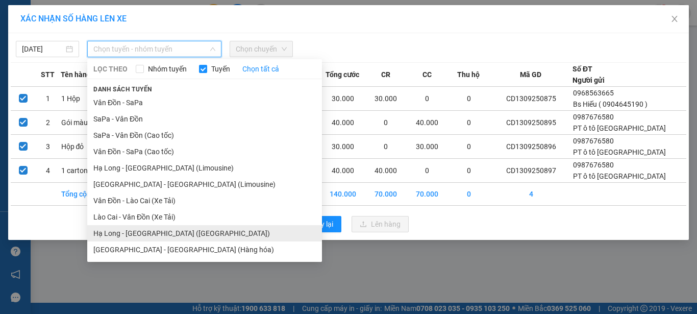
click at [110, 235] on li "Hạ Long - [GEOGRAPHIC_DATA] ([GEOGRAPHIC_DATA])" at bounding box center [204, 233] width 235 height 16
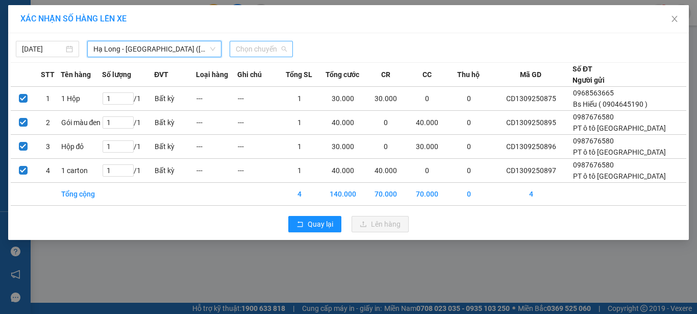
click at [270, 50] on span "Chọn chuyến" at bounding box center [261, 48] width 51 height 15
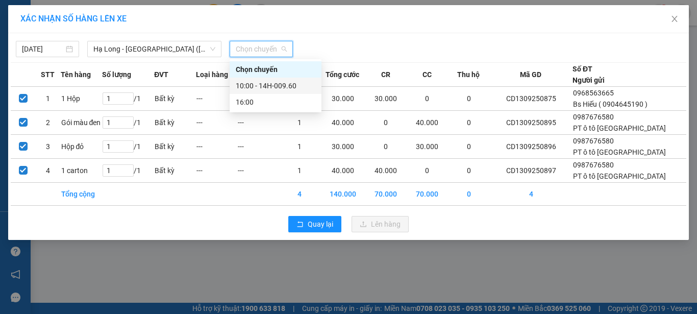
click at [288, 86] on div "10:00 - 14H-009.60" at bounding box center [276, 85] width 80 height 11
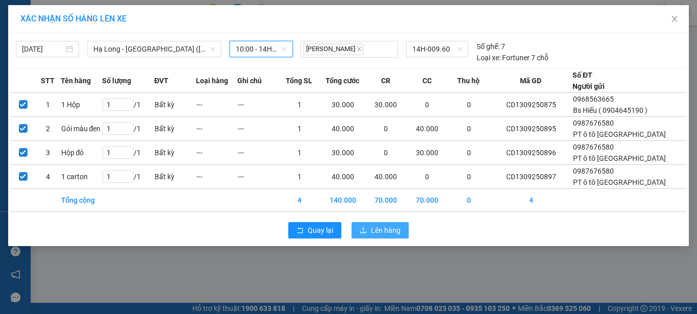
click at [375, 236] on span "Lên hàng" at bounding box center [386, 230] width 30 height 11
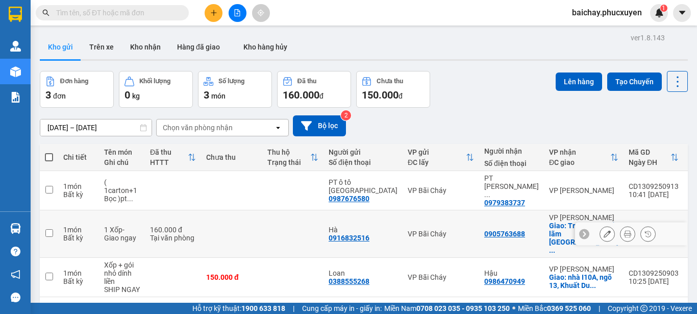
click at [50, 229] on input "checkbox" at bounding box center [49, 233] width 8 height 8
checkbox input "true"
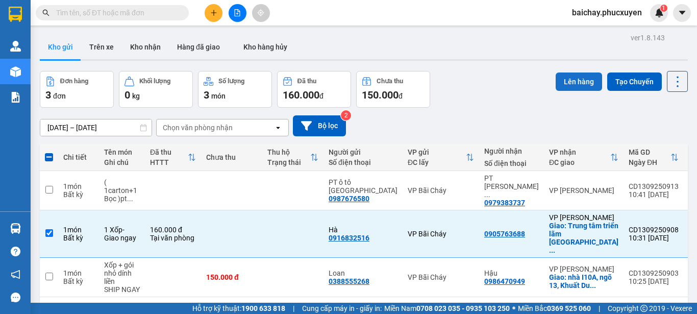
click at [562, 83] on button "Lên hàng" at bounding box center [579, 81] width 46 height 18
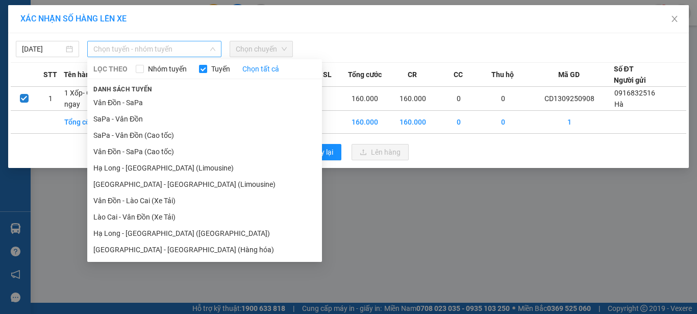
click at [200, 51] on span "Chọn tuyến - nhóm tuyến" at bounding box center [154, 48] width 122 height 15
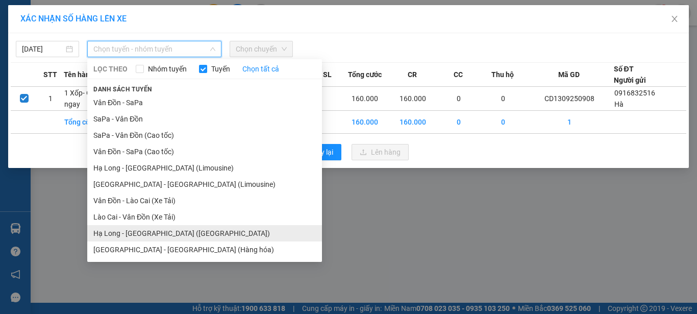
click at [128, 230] on li "Hạ Long - [GEOGRAPHIC_DATA] ([GEOGRAPHIC_DATA])" at bounding box center [204, 233] width 235 height 16
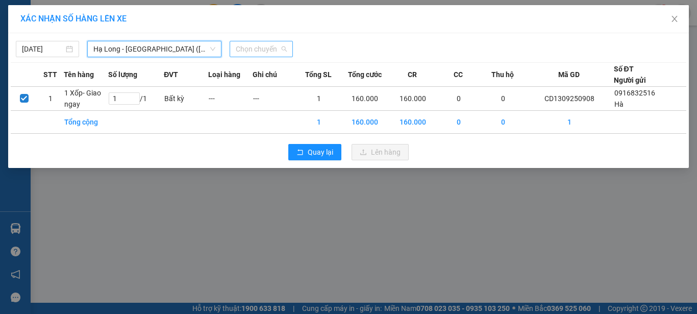
click at [268, 48] on span "Chọn chuyến" at bounding box center [261, 48] width 51 height 15
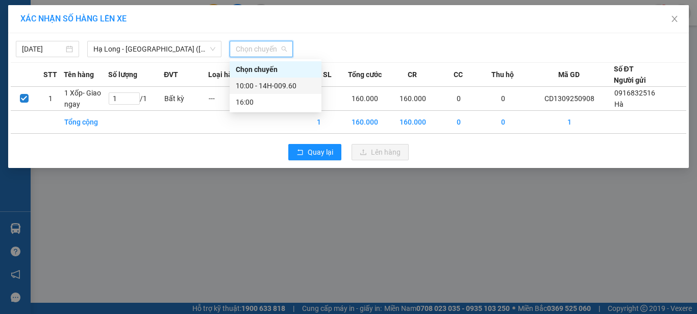
click at [288, 83] on div "10:00 - 14H-009.60" at bounding box center [276, 85] width 80 height 11
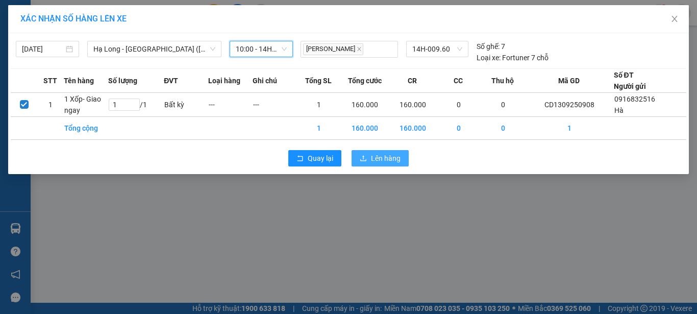
click at [378, 159] on span "Lên hàng" at bounding box center [386, 158] width 30 height 11
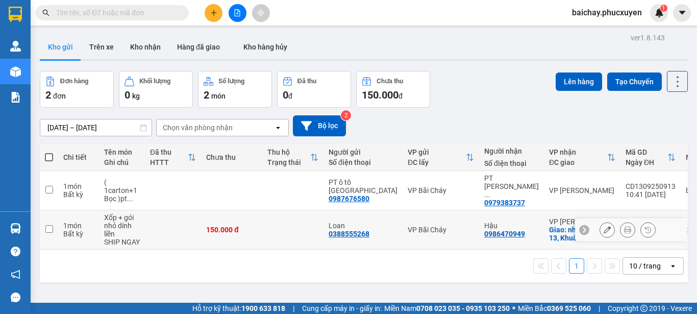
click at [48, 225] on input "checkbox" at bounding box center [49, 229] width 8 height 8
checkbox input "true"
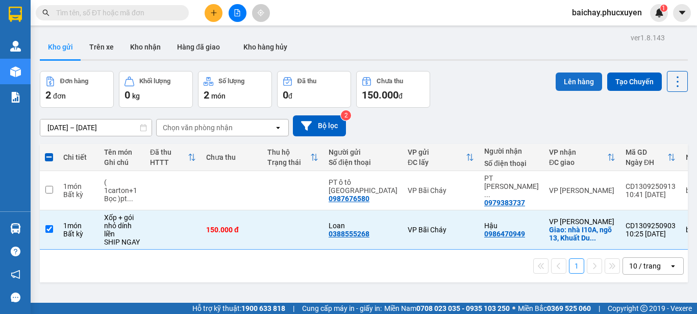
click at [568, 79] on button "Lên hàng" at bounding box center [579, 81] width 46 height 18
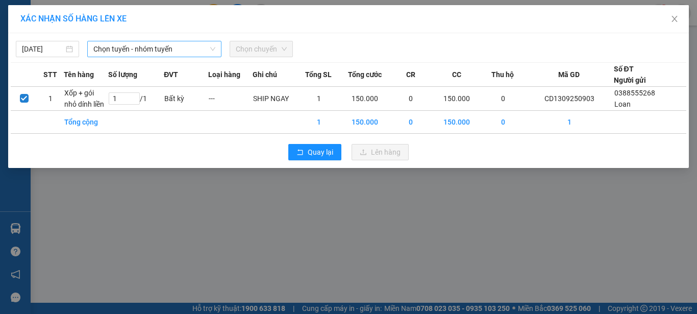
click at [192, 48] on span "Chọn tuyến - nhóm tuyến" at bounding box center [154, 48] width 122 height 15
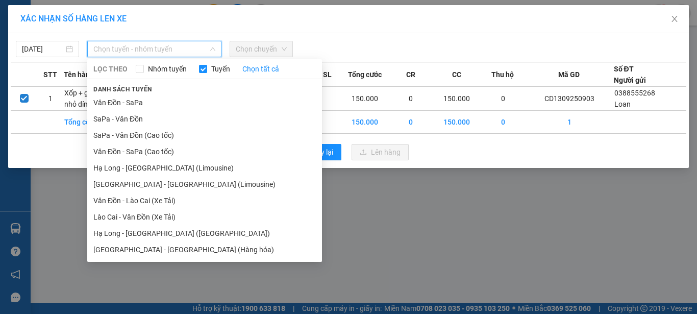
drag, startPoint x: 127, startPoint y: 232, endPoint x: 160, endPoint y: 213, distance: 38.2
click at [127, 232] on li "Hạ Long - [GEOGRAPHIC_DATA] ([GEOGRAPHIC_DATA])" at bounding box center [204, 233] width 235 height 16
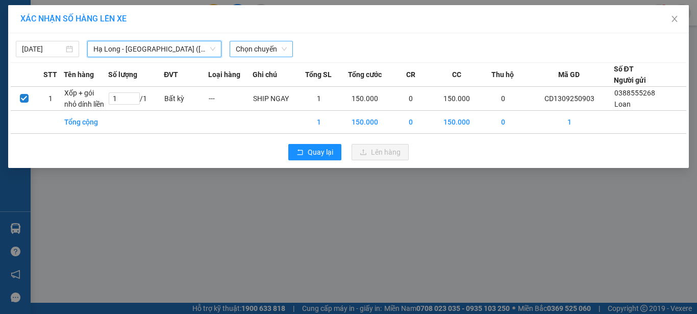
click at [265, 47] on span "Chọn chuyến" at bounding box center [261, 48] width 51 height 15
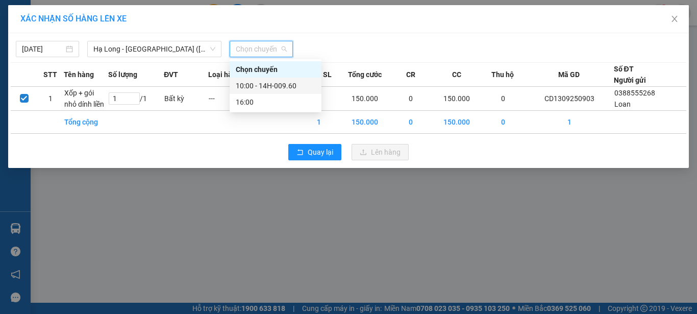
click at [290, 85] on div "10:00 - 14H-009.60" at bounding box center [276, 85] width 80 height 11
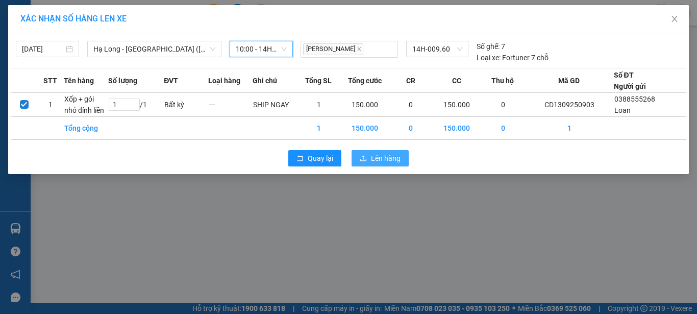
click at [386, 158] on span "Lên hàng" at bounding box center [386, 158] width 30 height 11
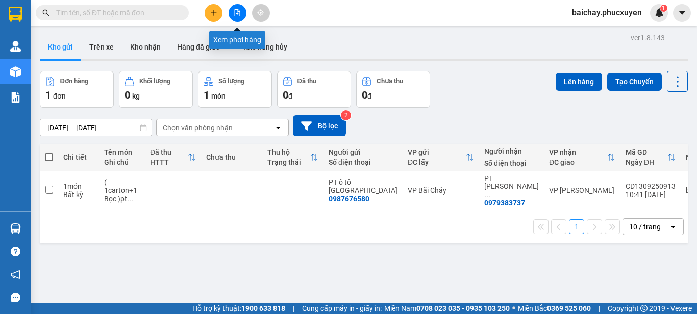
click at [238, 12] on icon "file-add" at bounding box center [237, 12] width 7 height 7
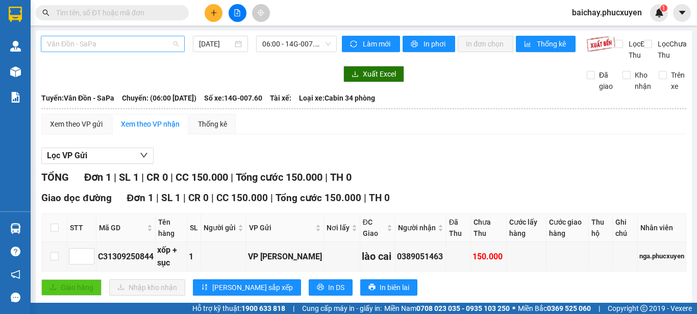
click at [150, 45] on span "Vân Đồn - SaPa" at bounding box center [113, 43] width 132 height 15
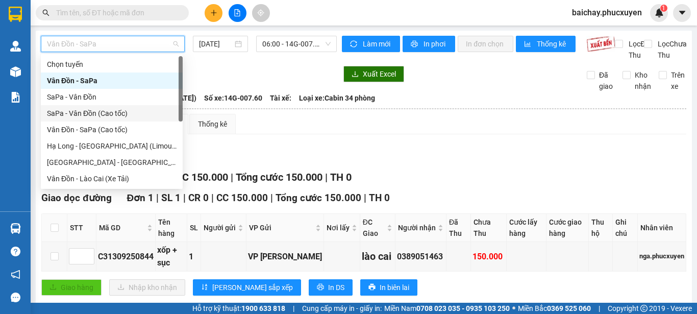
scroll to position [49, 0]
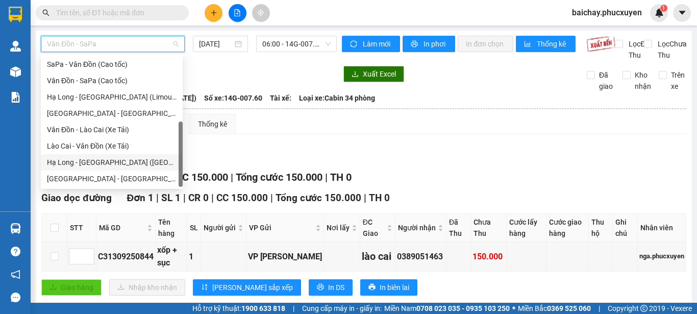
click at [80, 161] on div "Hạ Long - [GEOGRAPHIC_DATA] ([GEOGRAPHIC_DATA])" at bounding box center [112, 162] width 130 height 11
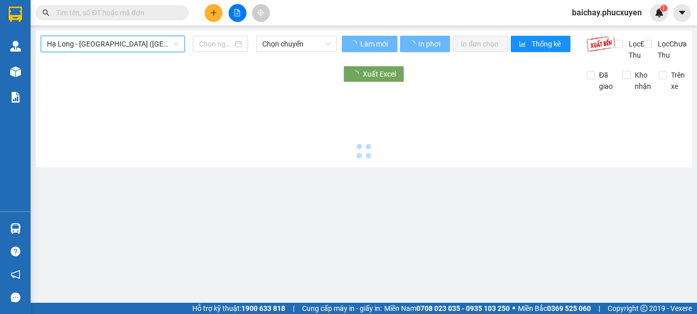
type input "[DATE]"
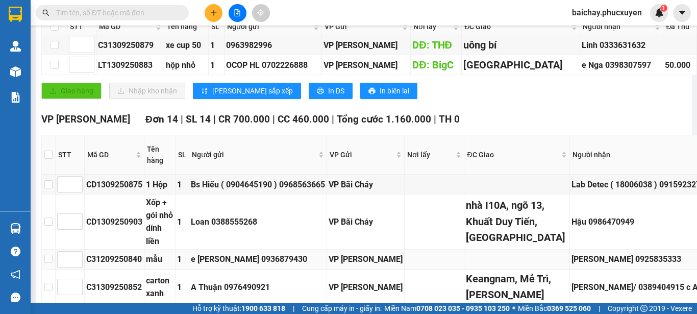
scroll to position [255, 0]
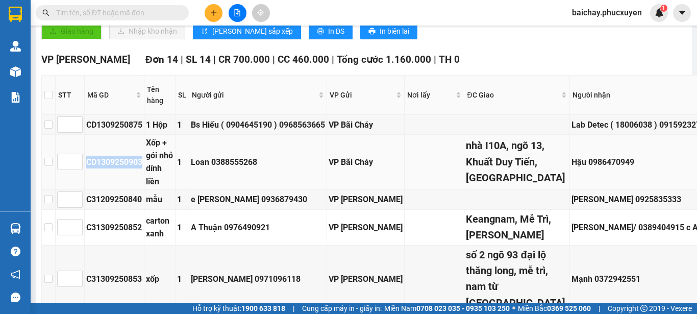
drag, startPoint x: 145, startPoint y: 203, endPoint x: 88, endPoint y: 207, distance: 57.3
click at [88, 190] on td "CD1309250903" at bounding box center [115, 162] width 60 height 55
copy div "CD1309250903"
click at [168, 13] on input "text" at bounding box center [116, 12] width 120 height 11
paste input "CD1309250903"
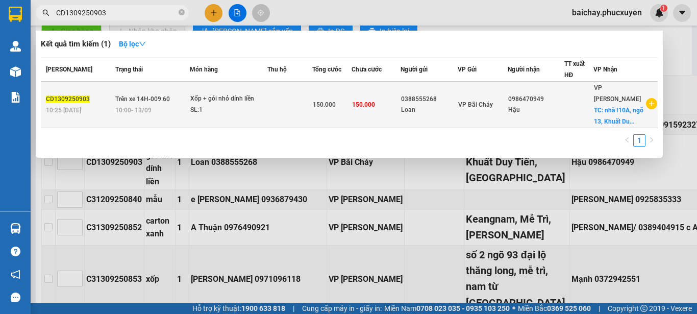
type input "CD1309250903"
click at [564, 121] on td "0986470949 Hậu" at bounding box center [536, 105] width 57 height 46
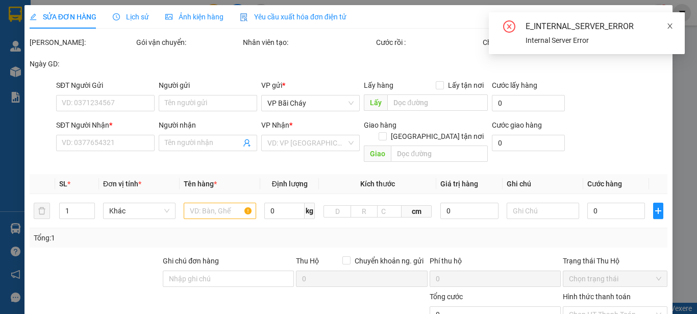
click at [672, 24] on icon "close" at bounding box center [670, 25] width 7 height 7
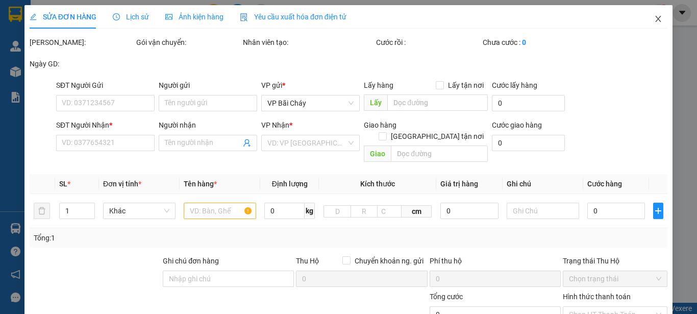
click at [656, 19] on icon "close" at bounding box center [659, 19] width 6 height 6
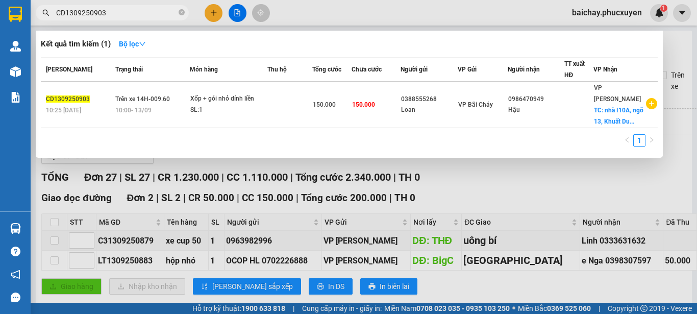
click at [146, 13] on input "CD1309250903" at bounding box center [116, 12] width 120 height 11
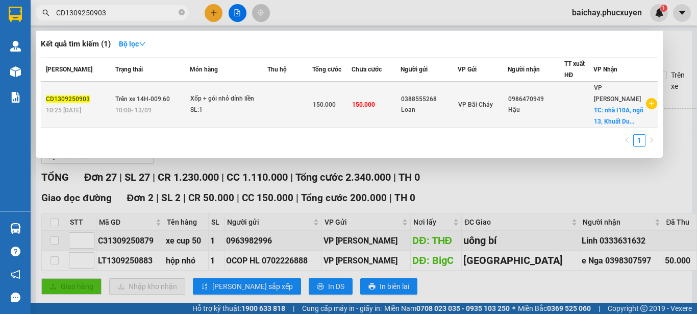
click at [447, 115] on div "Loan" at bounding box center [429, 110] width 56 height 11
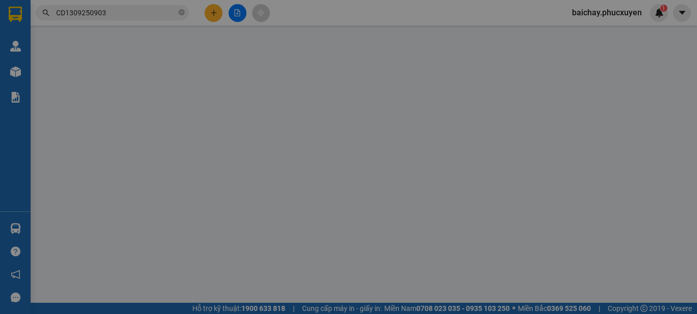
type input "0388555268"
type input "Loan"
type input "0986470949"
type input "Hậu"
checkbox input "true"
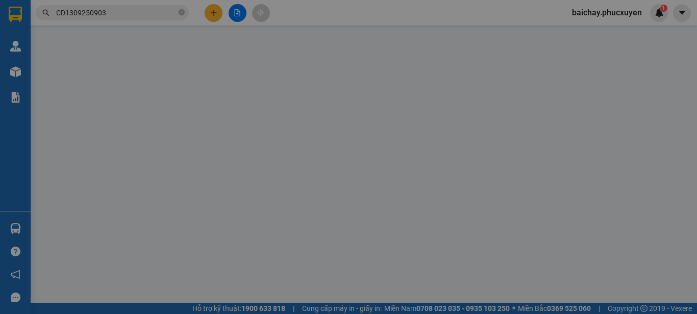
type input "nhà I10A, ngõ 13, Khuất Duy Tiến, [GEOGRAPHIC_DATA]"
type input "150.000"
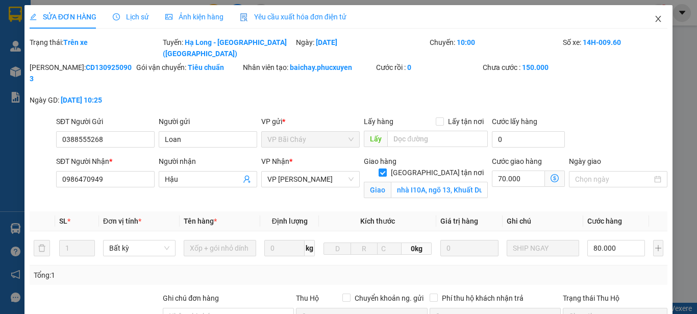
click at [654, 18] on icon "close" at bounding box center [658, 19] width 8 height 8
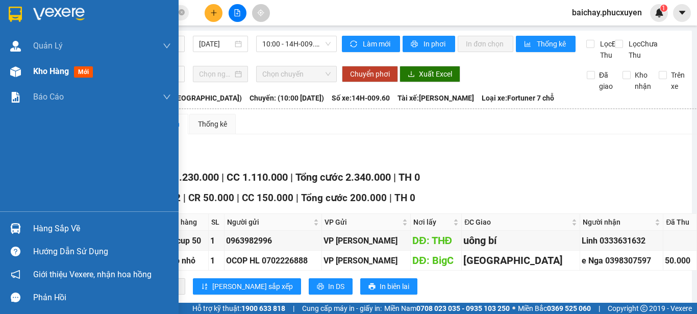
click at [52, 70] on span "Kho hàng" at bounding box center [51, 71] width 36 height 10
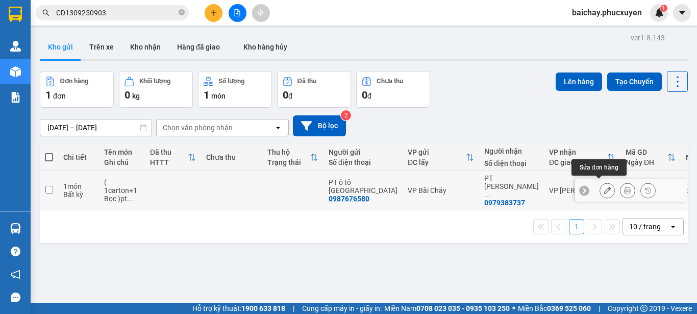
click at [604, 187] on icon at bounding box center [607, 190] width 7 height 7
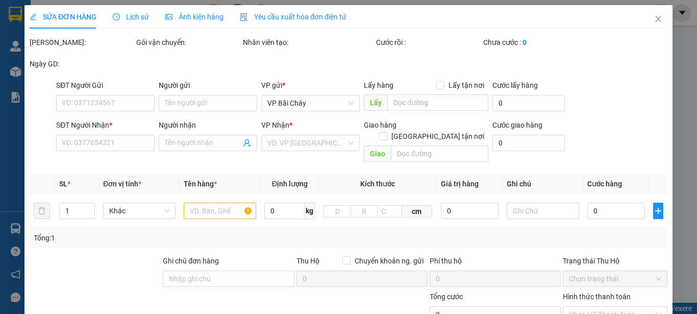
type input "0987676580"
type input "PT ô tô [GEOGRAPHIC_DATA]"
type input "0979383737"
type input "PT [PERSON_NAME] (0344383737)"
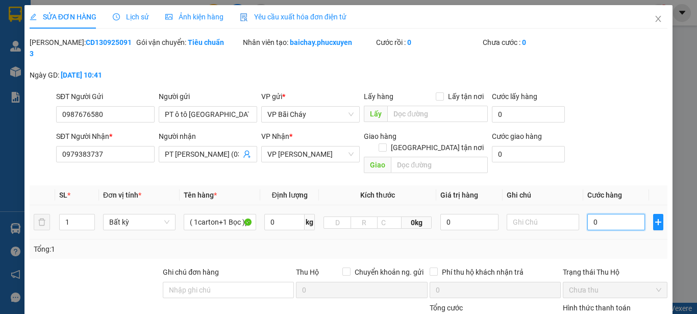
click at [624, 214] on input "0" at bounding box center [616, 222] width 58 height 16
type input "1"
type input "10"
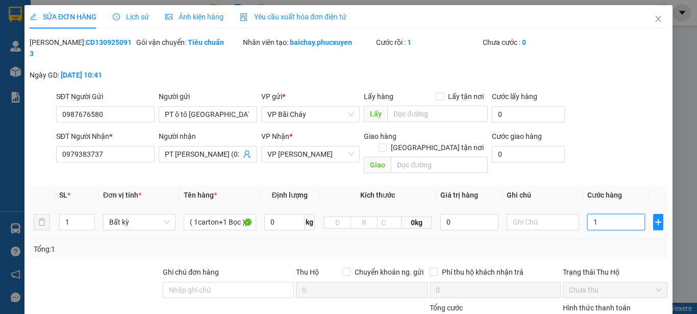
type input "10"
type input "100"
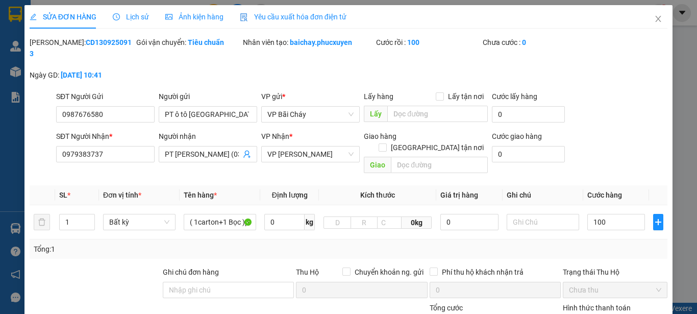
type input "100.000"
click at [637, 239] on div "Tổng: 1" at bounding box center [349, 248] width 638 height 19
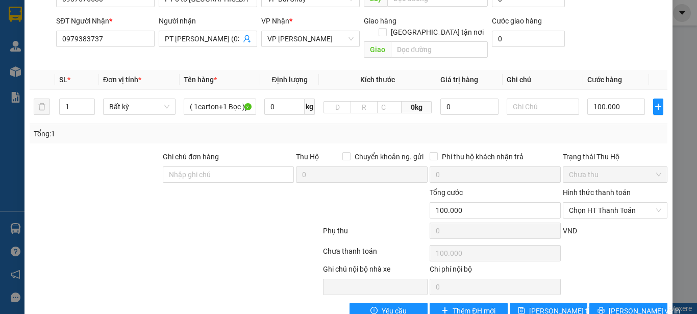
scroll to position [118, 0]
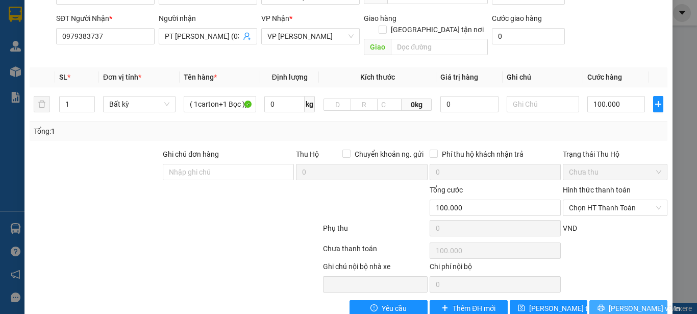
click at [605, 304] on icon "printer" at bounding box center [601, 307] width 7 height 7
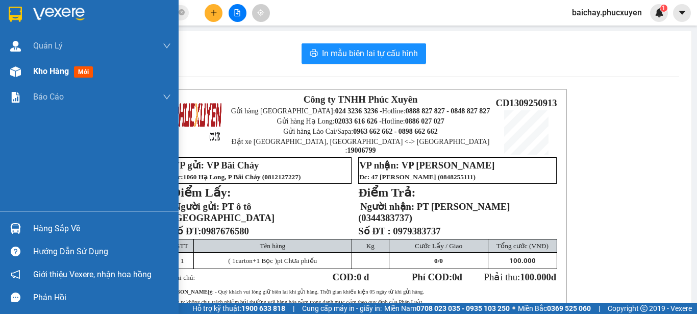
click at [46, 72] on span "Kho hàng" at bounding box center [51, 71] width 36 height 10
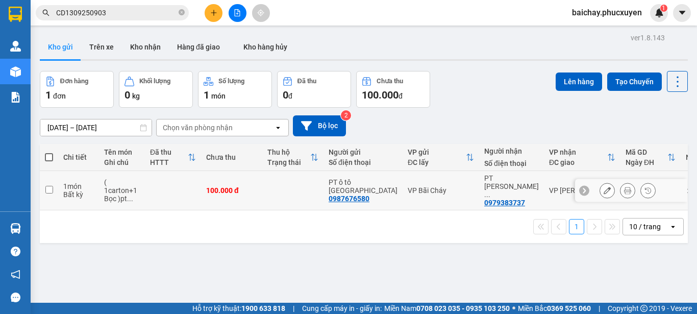
click at [49, 186] on input "checkbox" at bounding box center [49, 190] width 8 height 8
checkbox input "true"
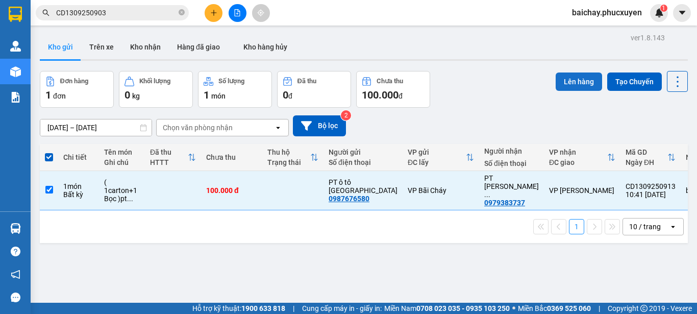
click at [562, 80] on button "Lên hàng" at bounding box center [579, 81] width 46 height 18
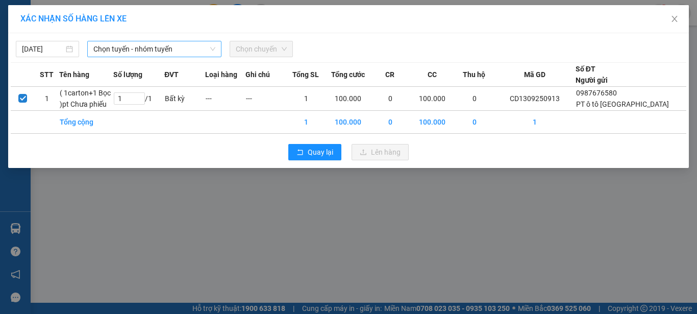
click at [191, 48] on span "Chọn tuyến - nhóm tuyến" at bounding box center [154, 48] width 122 height 15
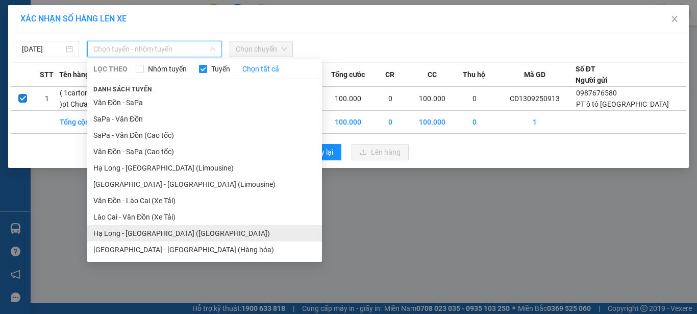
click at [138, 235] on li "Hạ Long - [GEOGRAPHIC_DATA] ([GEOGRAPHIC_DATA])" at bounding box center [204, 233] width 235 height 16
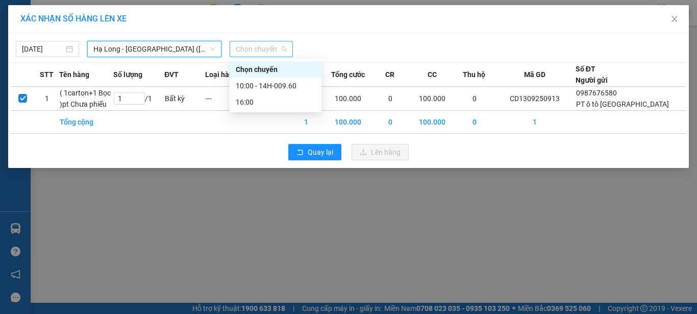
click at [268, 45] on span "Chọn chuyến" at bounding box center [261, 48] width 51 height 15
click at [283, 86] on div "10:00 - 14H-009.60" at bounding box center [276, 85] width 80 height 11
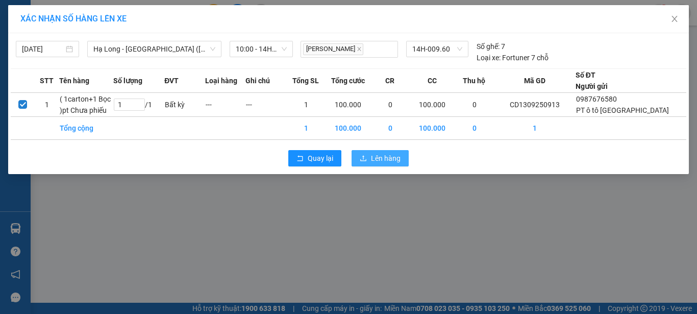
click at [388, 157] on span "Lên hàng" at bounding box center [386, 158] width 30 height 11
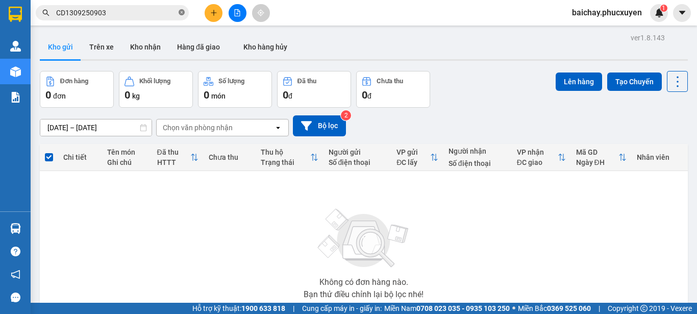
click at [182, 12] on icon "close-circle" at bounding box center [182, 12] width 6 height 6
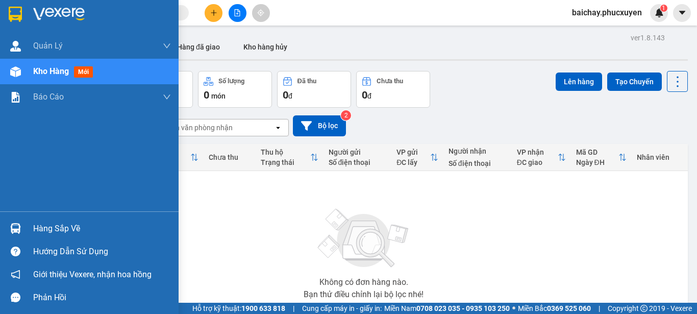
click at [53, 230] on div "Hàng sắp về" at bounding box center [102, 228] width 138 height 15
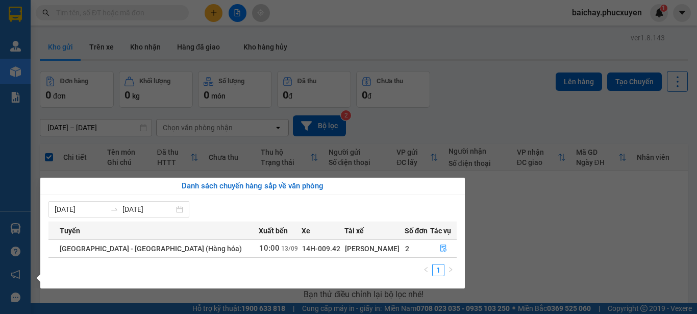
click at [525, 259] on section "Kết quả tìm kiếm ( 1 ) Bộ lọc Mã ĐH Trạng thái Món hàng Thu hộ Tổng cước Chưa c…" at bounding box center [348, 157] width 697 height 314
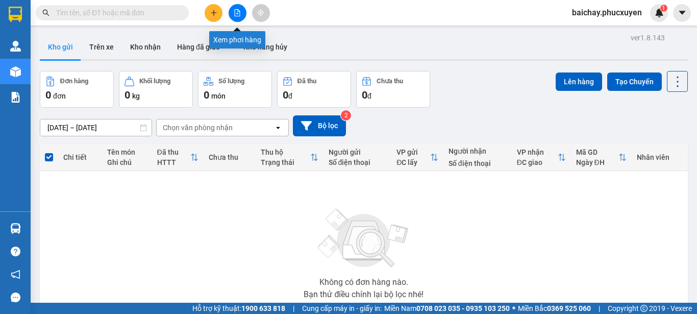
click at [242, 13] on button at bounding box center [238, 13] width 18 height 18
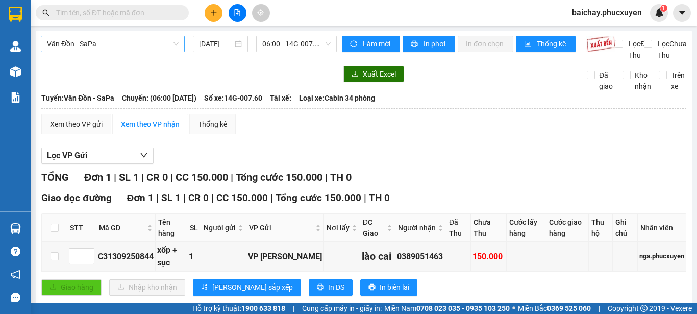
click at [161, 42] on span "Vân Đồn - SaPa" at bounding box center [113, 43] width 132 height 15
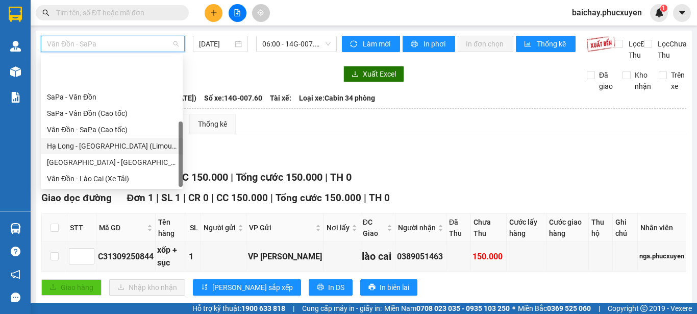
scroll to position [49, 0]
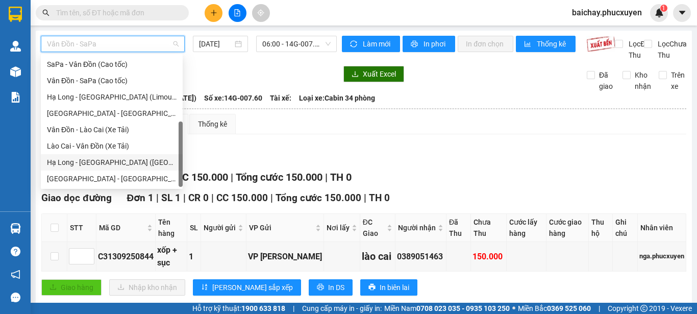
click at [80, 159] on div "Hạ Long - [GEOGRAPHIC_DATA] ([GEOGRAPHIC_DATA])" at bounding box center [112, 162] width 130 height 11
type input "[DATE]"
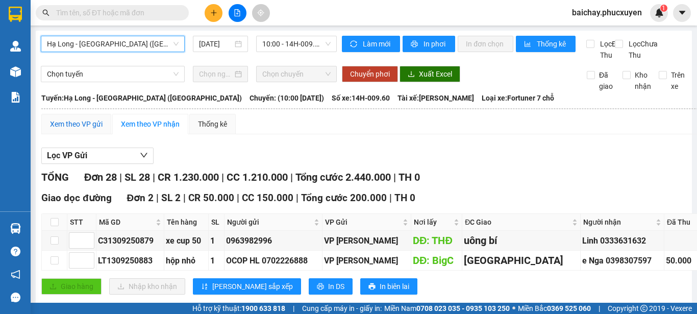
click at [71, 130] on div "Xem theo VP gửi" at bounding box center [76, 123] width 53 height 11
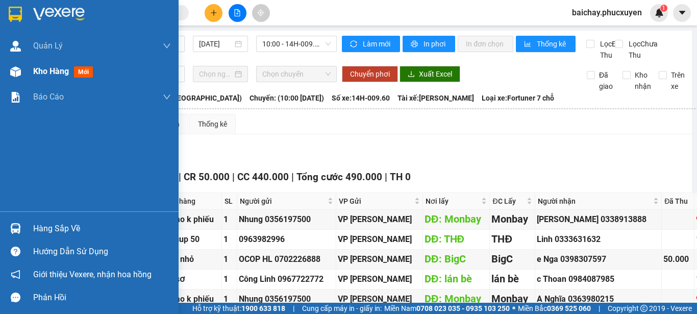
click at [40, 71] on span "Kho hàng" at bounding box center [51, 71] width 36 height 10
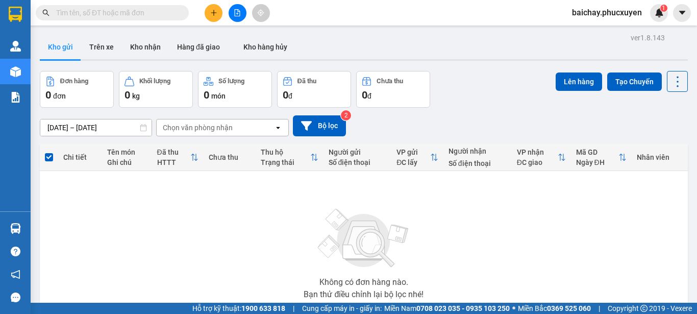
click at [170, 256] on div "Không có đơn hàng nào. Bạn thử điều chỉnh lại bộ lọc nhé!" at bounding box center [364, 250] width 638 height 153
click at [508, 248] on div "Không có đơn hàng nào. Bạn thử điều chỉnh lại bộ lọc nhé!" at bounding box center [364, 250] width 638 height 153
click at [258, 222] on div "Không có đơn hàng nào. Bạn thử điều chỉnh lại bộ lọc nhé!" at bounding box center [364, 250] width 638 height 153
click at [217, 11] on button at bounding box center [214, 13] width 18 height 18
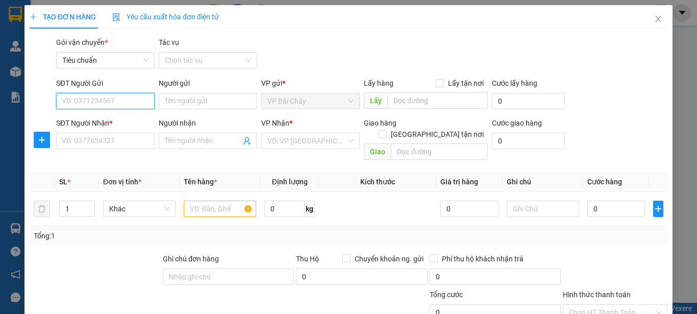
click at [131, 103] on input "SĐT Người Gửi" at bounding box center [105, 101] width 99 height 16
type input "0976170928"
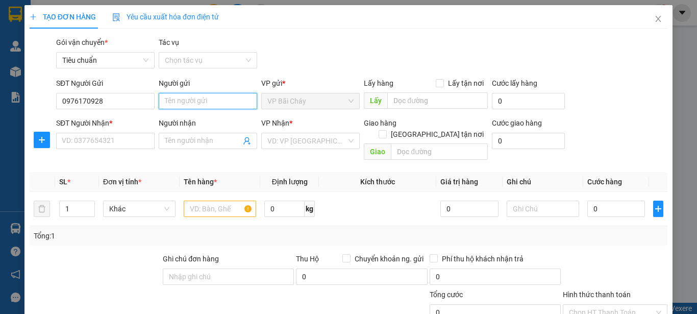
click at [218, 101] on input "Người gửi" at bounding box center [208, 101] width 99 height 16
type input "Trang QN"
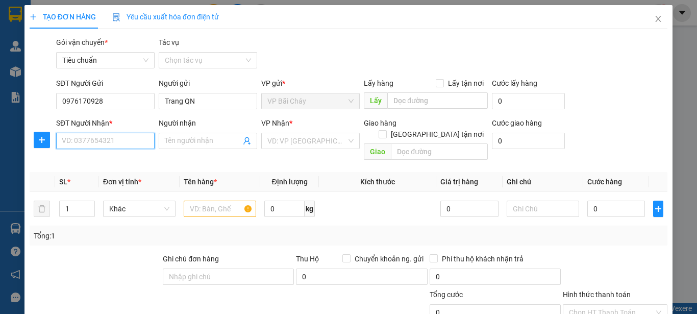
click at [124, 142] on input "SĐT Người Nhận *" at bounding box center [105, 141] width 99 height 16
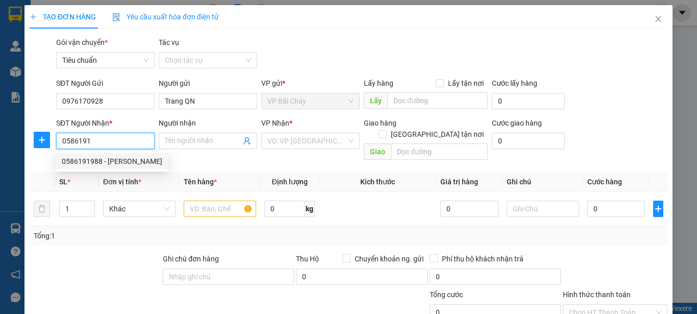
click at [114, 163] on div "0586191988 - [PERSON_NAME]" at bounding box center [112, 161] width 101 height 11
type input "0586191988"
type input "[PERSON_NAME]"
type input "Km98"
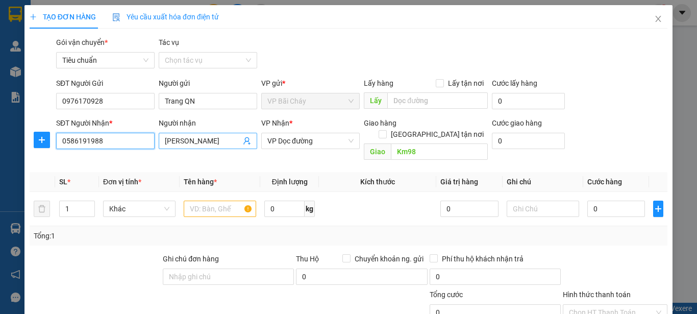
type input "0586191988"
click at [222, 141] on input "[PERSON_NAME]" at bounding box center [203, 140] width 76 height 11
type input "[PERSON_NAME] ( 0366369993 )"
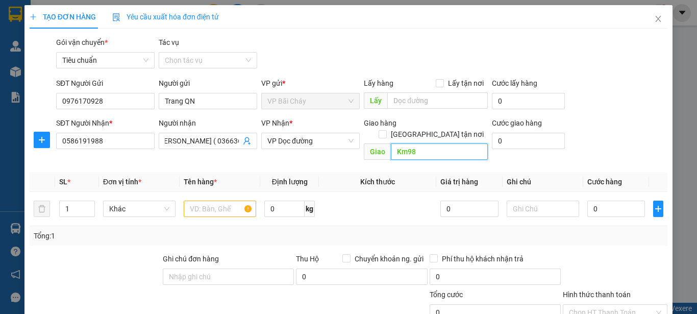
scroll to position [0, 0]
click at [469, 143] on input "Km98" at bounding box center [439, 151] width 97 height 16
click at [392, 143] on input "Km98" at bounding box center [439, 151] width 97 height 16
click at [458, 143] on input "cây xăng Km98" at bounding box center [439, 151] width 97 height 16
type input "cây xăng Km98 [GEOGRAPHIC_DATA]"
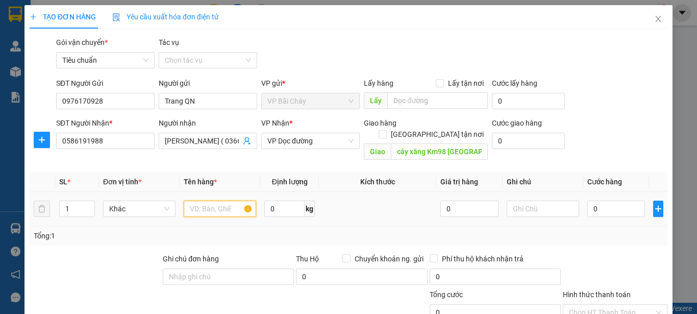
click at [198, 201] on input "text" at bounding box center [220, 209] width 72 height 16
type input "1 xốp"
click at [623, 201] on input "0" at bounding box center [616, 209] width 58 height 16
type input "1"
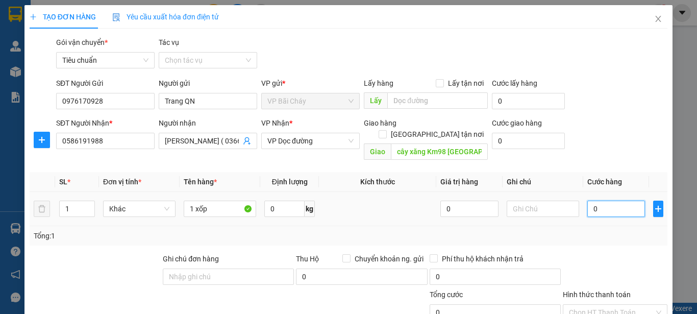
type input "1"
type input "10"
type input "100"
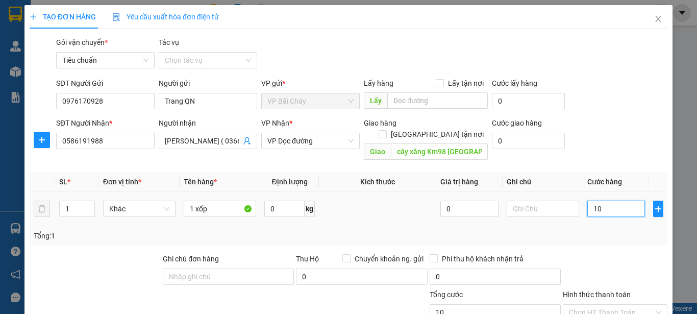
type input "100"
type input "100.000"
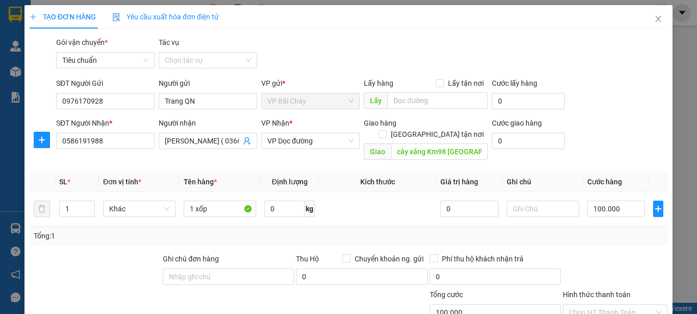
click at [629, 230] on div "Tổng: 1" at bounding box center [349, 235] width 630 height 11
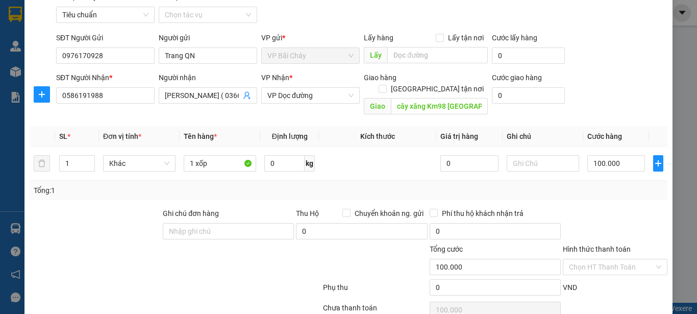
scroll to position [116, 0]
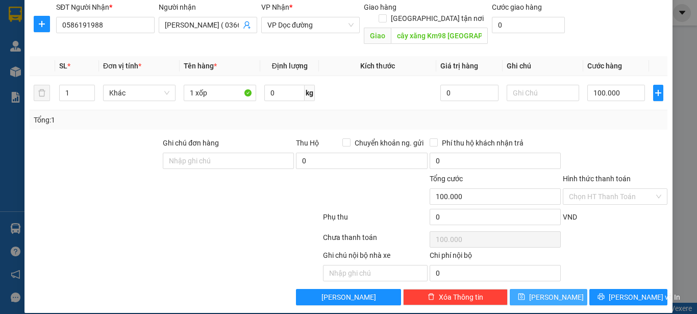
click at [547, 291] on span "[PERSON_NAME]" at bounding box center [556, 296] width 55 height 11
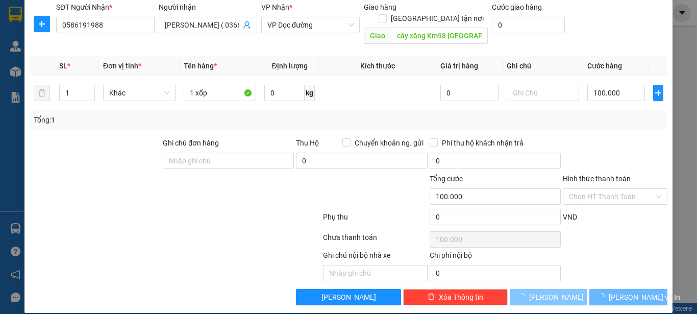
type input "0"
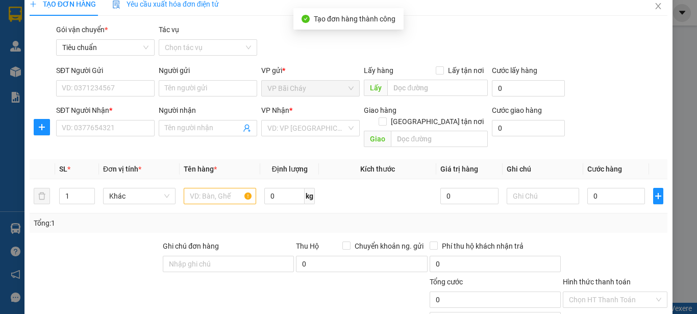
scroll to position [0, 0]
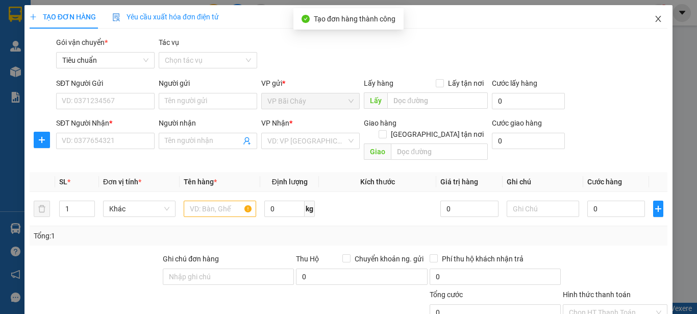
click at [656, 19] on icon "close" at bounding box center [659, 19] width 6 height 6
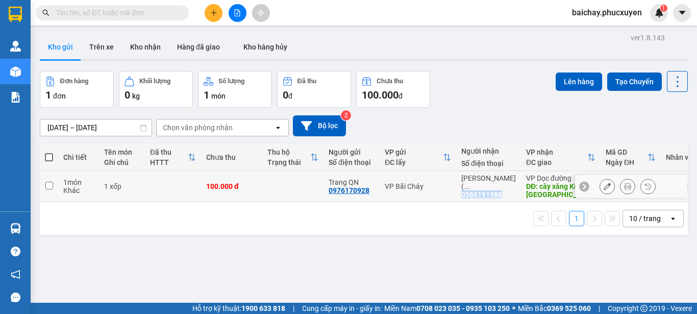
drag, startPoint x: 501, startPoint y: 191, endPoint x: 460, endPoint y: 194, distance: 41.5
click at [460, 194] on td "[PERSON_NAME] ( ... 0586191988" at bounding box center [488, 186] width 65 height 31
checkbox input "true"
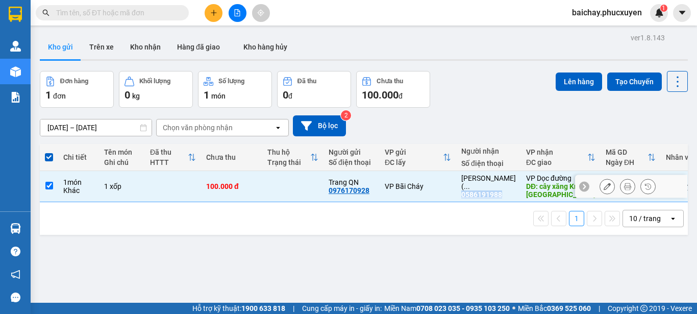
copy div "0586191988"
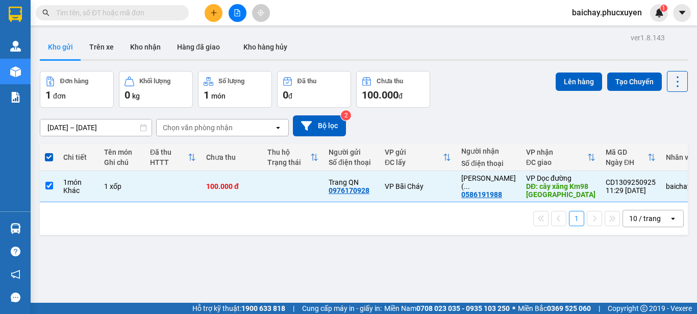
click at [163, 12] on input "text" at bounding box center [116, 12] width 120 height 11
paste input "0586191988"
type input "0586191988"
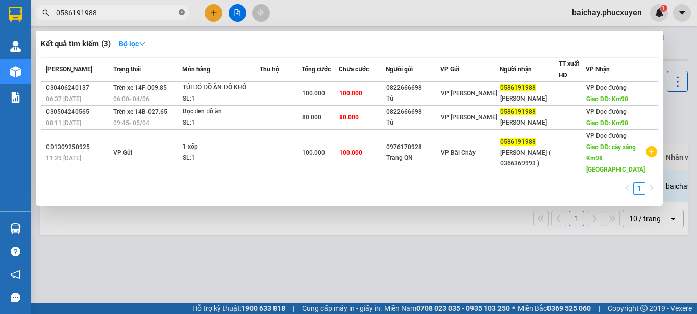
click at [181, 13] on icon "close-circle" at bounding box center [182, 12] width 6 height 6
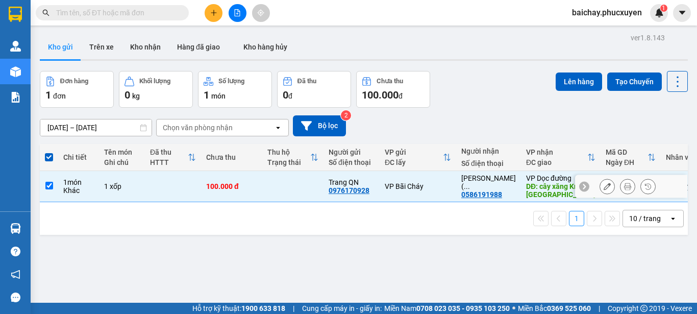
click at [50, 185] on input "checkbox" at bounding box center [49, 186] width 8 height 8
checkbox input "false"
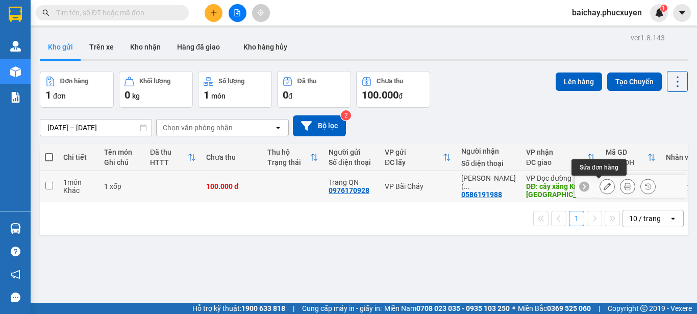
click at [604, 186] on icon at bounding box center [607, 186] width 7 height 7
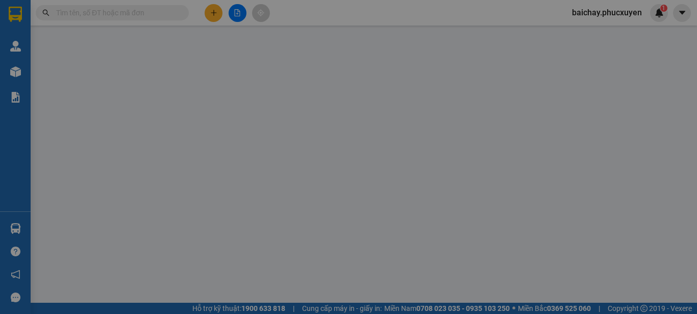
type input "0976170928"
type input "Trang QN"
type input "0586191988"
type input "[PERSON_NAME] ( 0366369993 )"
type input "cây xăng Km98 [GEOGRAPHIC_DATA]"
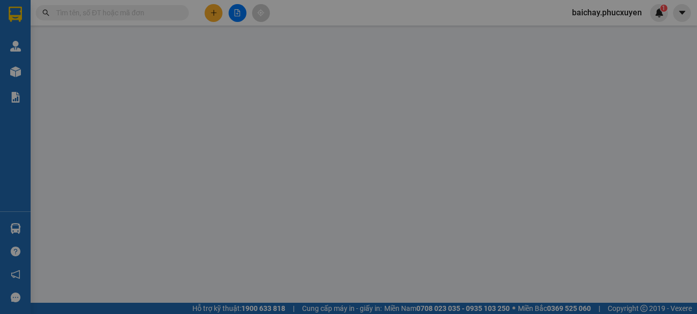
type input "100.000"
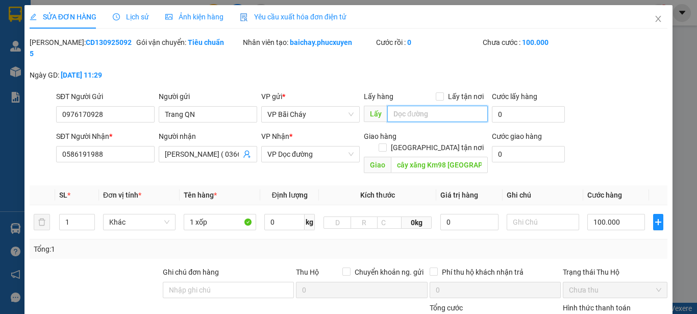
click at [441, 106] on input "text" at bounding box center [437, 114] width 101 height 16
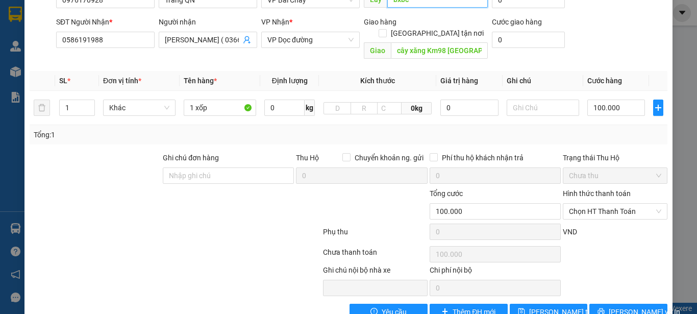
scroll to position [118, 0]
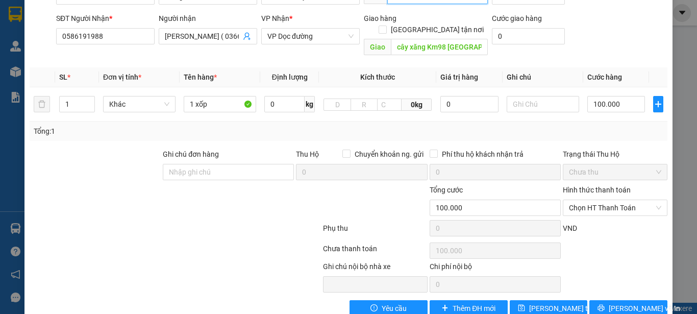
type input "bxbc"
click at [612, 303] on span "[PERSON_NAME] và In" at bounding box center [644, 308] width 71 height 11
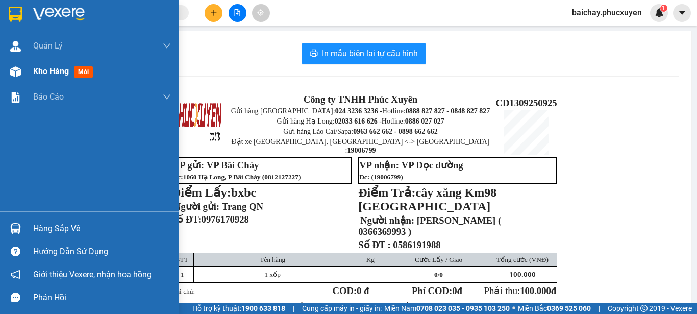
click at [58, 70] on span "Kho hàng" at bounding box center [51, 71] width 36 height 10
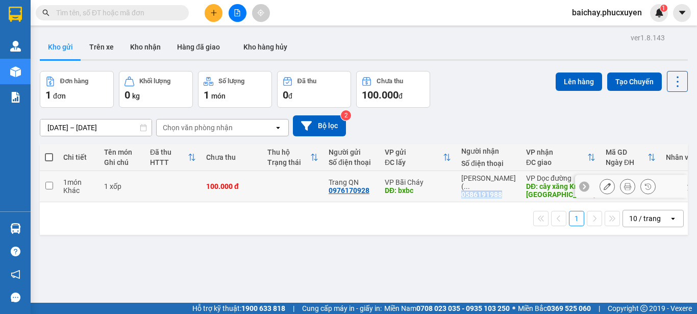
drag, startPoint x: 502, startPoint y: 189, endPoint x: 462, endPoint y: 192, distance: 39.9
click at [462, 192] on div "[PERSON_NAME] ( ... 0586191988" at bounding box center [488, 186] width 55 height 24
checkbox input "true"
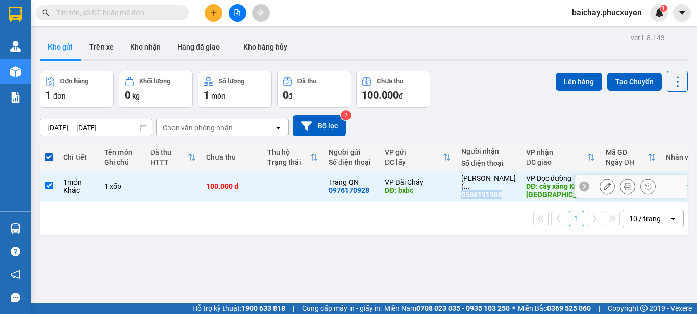
copy div "0586191988"
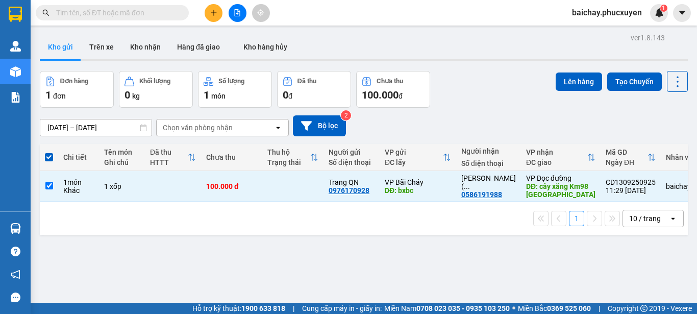
click at [165, 11] on input "text" at bounding box center [116, 12] width 120 height 11
paste input "0586191988"
type input "0586191988"
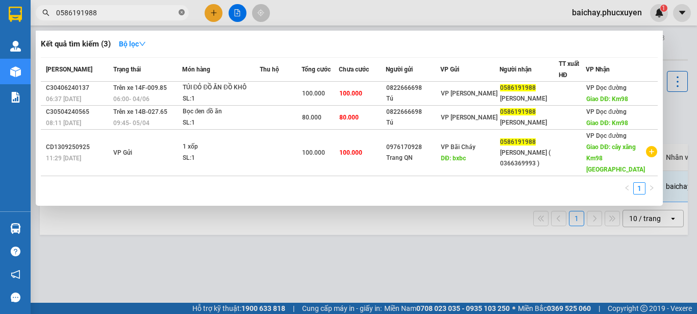
click at [183, 14] on icon "close-circle" at bounding box center [182, 12] width 6 height 6
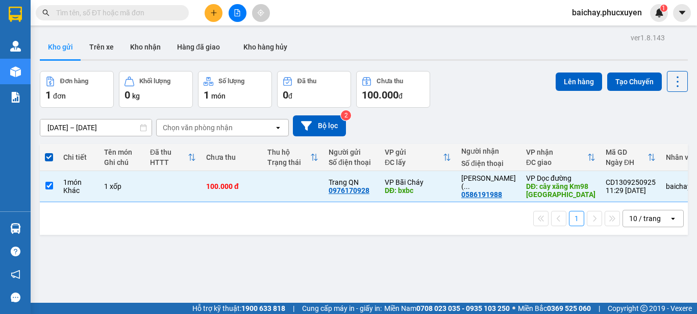
click at [208, 250] on div "ver 1.8.143 Kho gửi Trên xe Kho nhận Hàng đã giao Kho hàng hủy Đơn hàng 1 đơn K…" at bounding box center [364, 188] width 656 height 314
click at [50, 185] on input "checkbox" at bounding box center [49, 186] width 8 height 8
checkbox input "false"
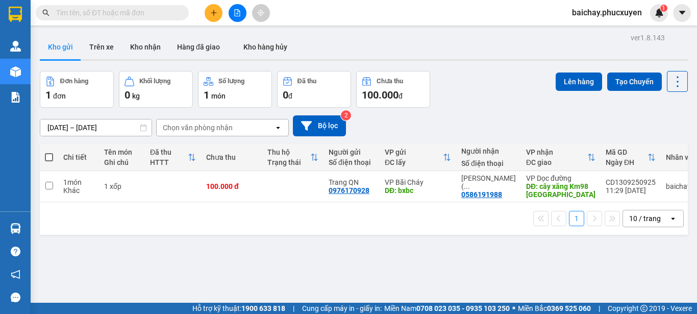
click at [324, 275] on div "ver 1.8.143 Kho gửi Trên xe Kho nhận Hàng đã giao Kho hàng hủy Đơn hàng 1 đơn K…" at bounding box center [364, 188] width 656 height 314
click at [624, 188] on icon at bounding box center [627, 186] width 7 height 7
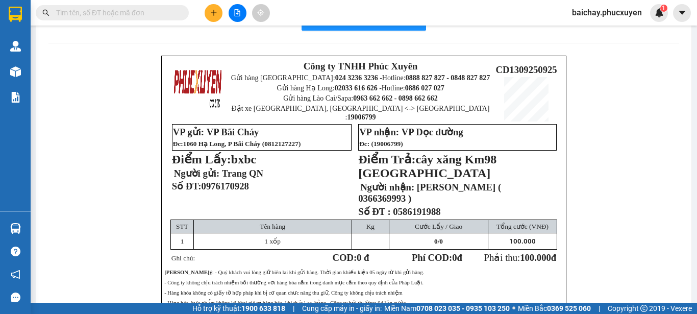
scroll to position [51, 0]
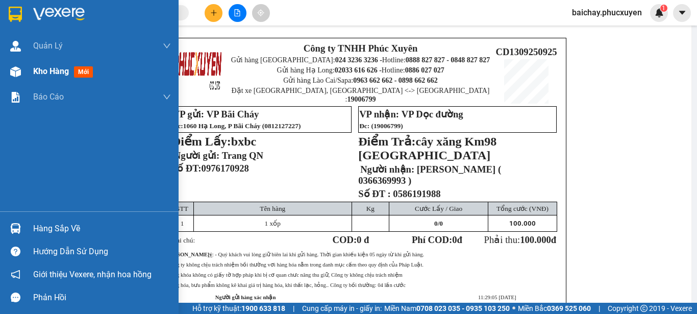
click at [56, 72] on span "Kho hàng" at bounding box center [51, 71] width 36 height 10
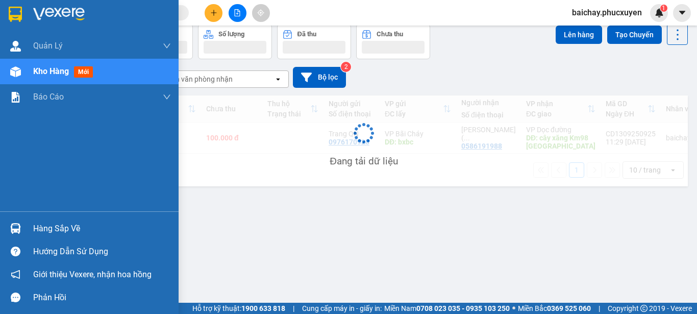
scroll to position [47, 0]
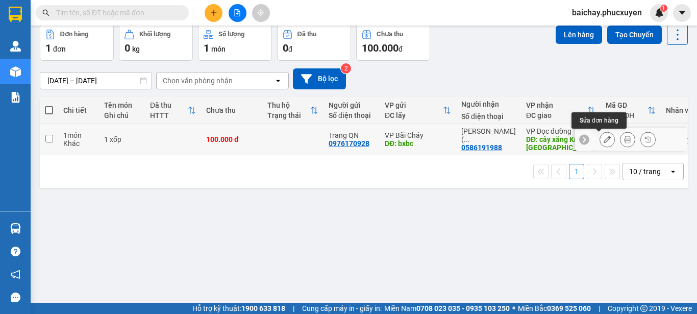
click at [604, 140] on icon at bounding box center [607, 139] width 7 height 7
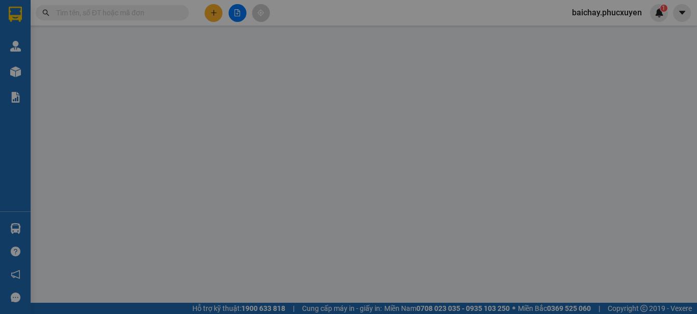
type input "0976170928"
type input "Trang QN"
type input "bxbc"
type input "0586191988"
type input "[PERSON_NAME] ( 0366369993 )"
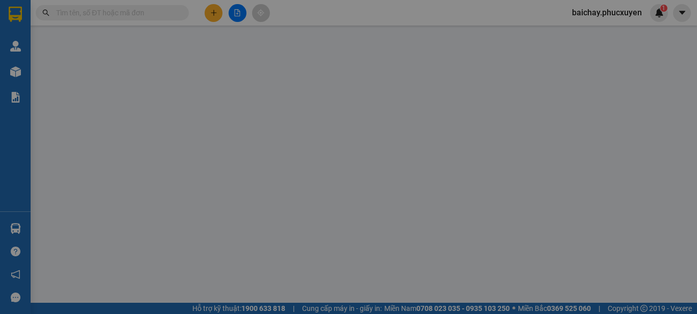
type input "cây xăng Km98 [GEOGRAPHIC_DATA]"
type input "100.000"
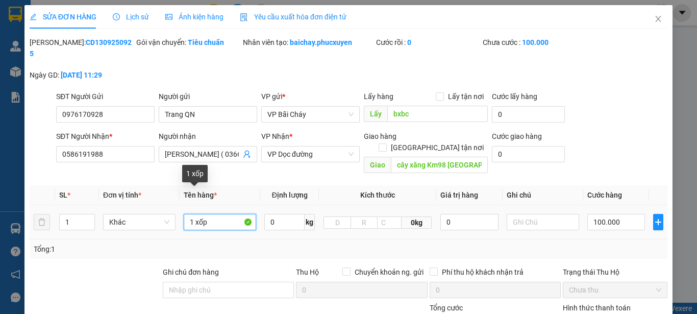
click at [224, 214] on input "1 xốp" at bounding box center [220, 222] width 72 height 16
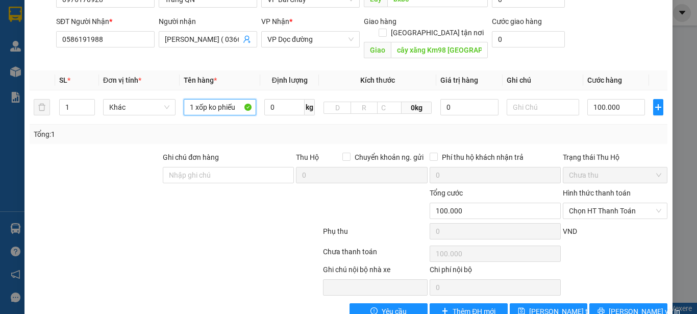
scroll to position [118, 0]
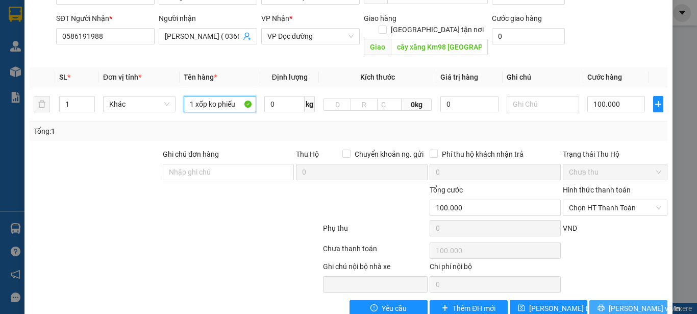
type input "1 xốp ko phiếu"
click at [611, 300] on button "[PERSON_NAME] và In" at bounding box center [628, 308] width 78 height 16
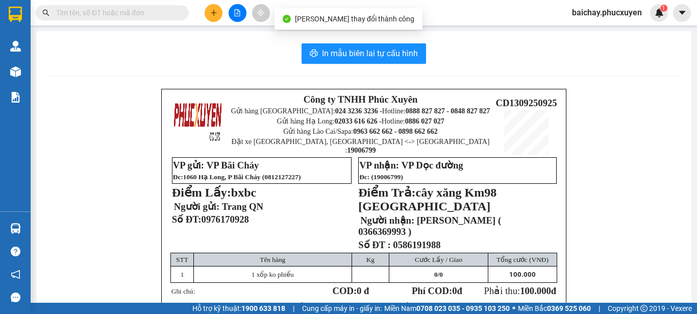
scroll to position [51, 0]
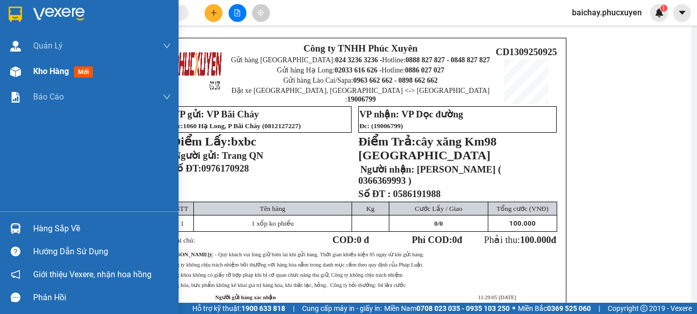
click at [37, 70] on span "Kho hàng" at bounding box center [51, 71] width 36 height 10
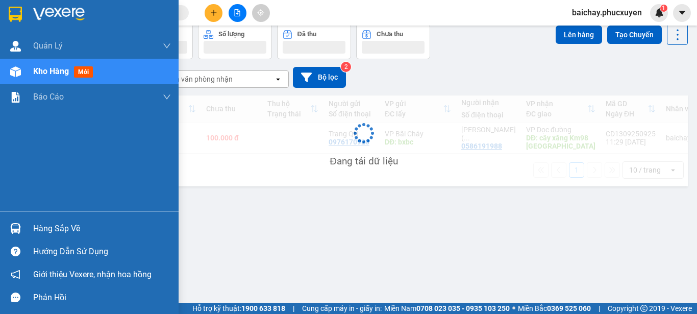
scroll to position [47, 0]
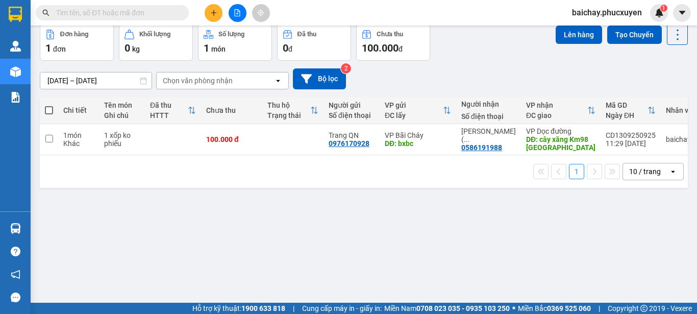
click at [402, 238] on div "ver 1.8.143 Kho gửi Trên xe Kho nhận Hàng đã giao Kho hàng hủy Đơn hàng 1 đơn K…" at bounding box center [364, 141] width 656 height 314
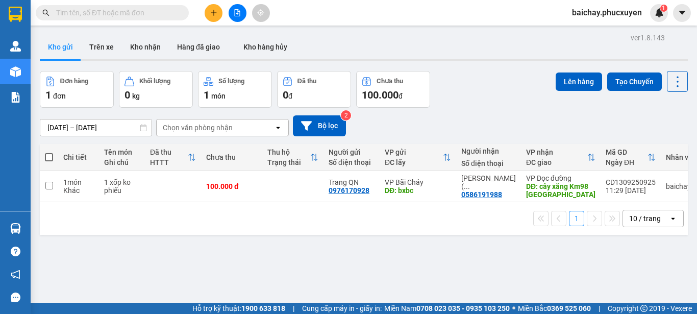
click at [496, 245] on div "ver 1.8.143 Kho gửi Trên xe Kho nhận Hàng đã giao Kho hàng hủy Đơn hàng 1 đơn K…" at bounding box center [364, 188] width 656 height 314
click at [50, 185] on input "checkbox" at bounding box center [49, 186] width 8 height 8
checkbox input "true"
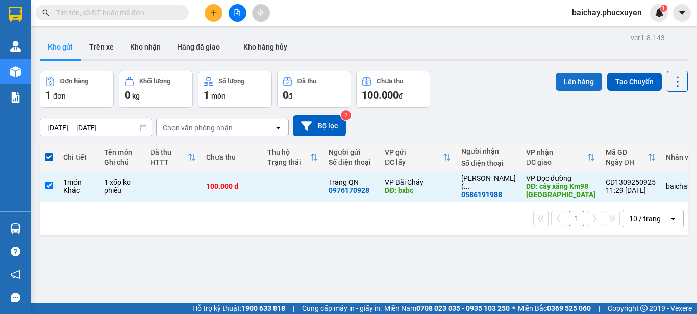
click at [571, 82] on button "Lên hàng" at bounding box center [579, 81] width 46 height 18
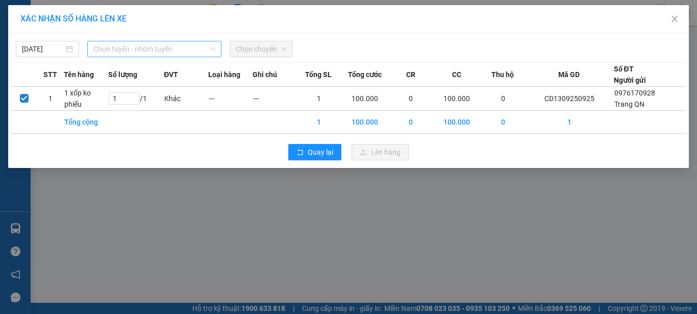
click at [203, 47] on span "Chọn tuyến - nhóm tuyến" at bounding box center [154, 48] width 122 height 15
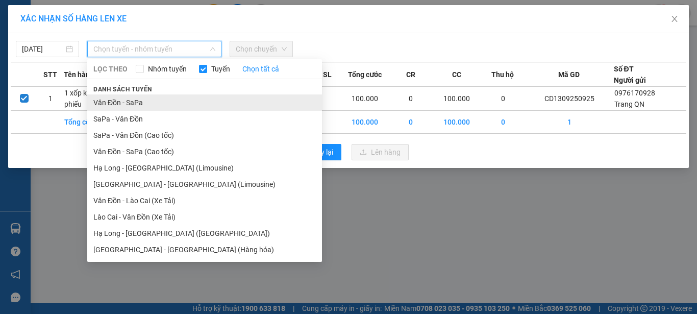
click at [117, 105] on li "Vân Đồn - SaPa" at bounding box center [204, 102] width 235 height 16
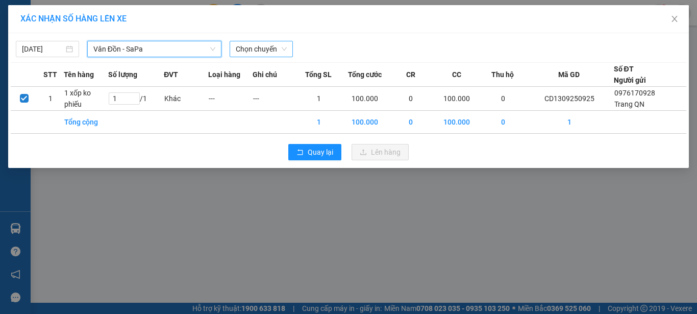
click at [275, 47] on span "Chọn chuyến" at bounding box center [261, 48] width 51 height 15
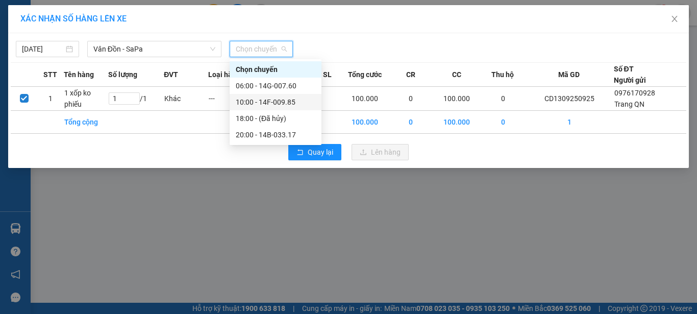
click at [289, 103] on div "10:00 - 14F-009.85" at bounding box center [276, 101] width 80 height 11
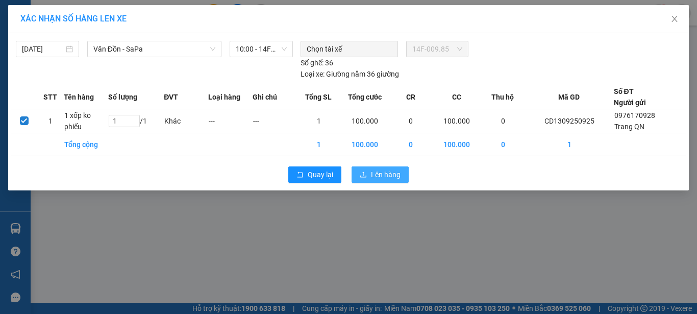
click at [374, 173] on span "Lên hàng" at bounding box center [386, 174] width 30 height 11
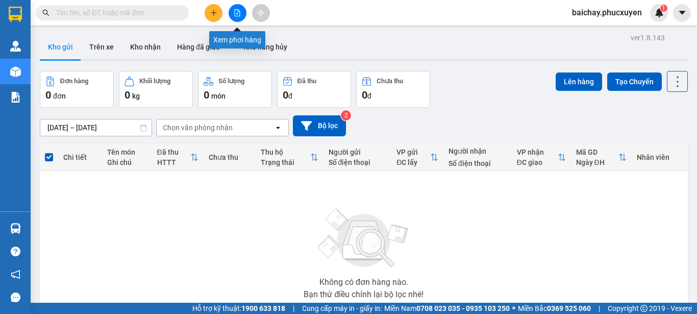
click at [237, 13] on icon "file-add" at bounding box center [238, 12] width 6 height 7
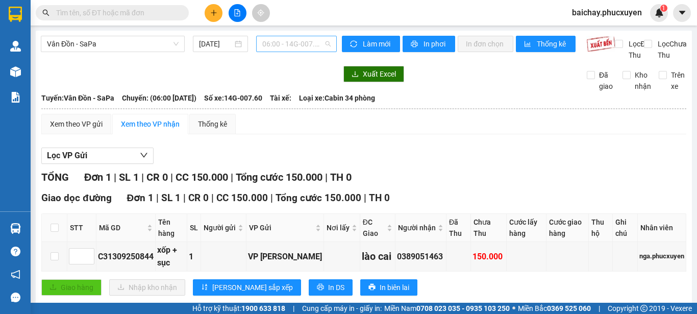
click at [314, 45] on span "06:00 - 14G-007.60" at bounding box center [296, 43] width 68 height 15
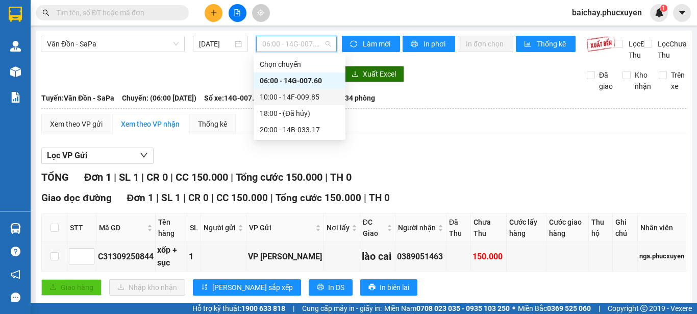
click at [312, 95] on div "10:00 - 14F-009.85" at bounding box center [300, 96] width 80 height 11
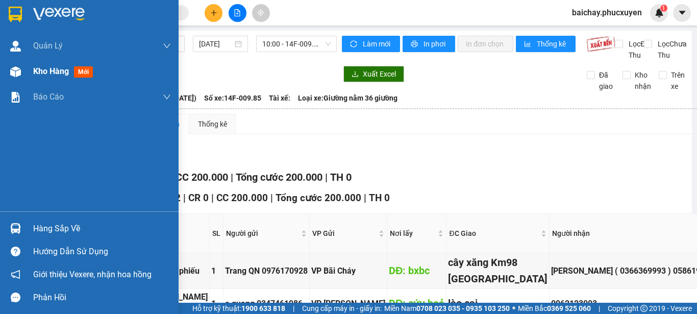
click at [57, 72] on span "Kho hàng" at bounding box center [51, 71] width 36 height 10
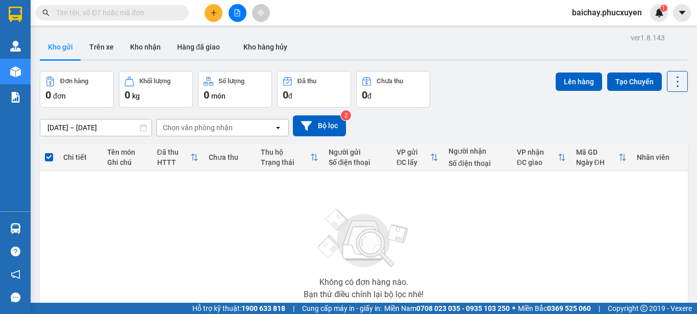
click at [195, 217] on div "Không có đơn hàng nào. Bạn thử điều chỉnh lại bộ lọc nhé!" at bounding box center [364, 250] width 638 height 153
click at [136, 48] on button "Kho nhận" at bounding box center [145, 47] width 47 height 24
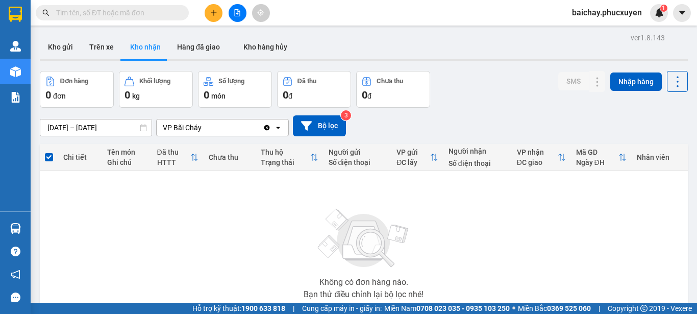
click at [466, 225] on div "Không có đơn hàng nào. Bạn thử điều chỉnh lại bộ lọc nhé!" at bounding box center [364, 250] width 638 height 153
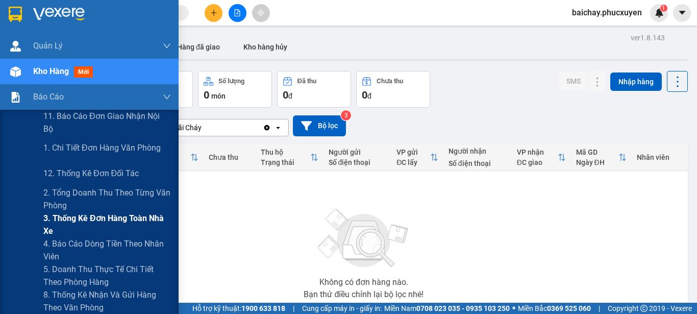
scroll to position [51, 0]
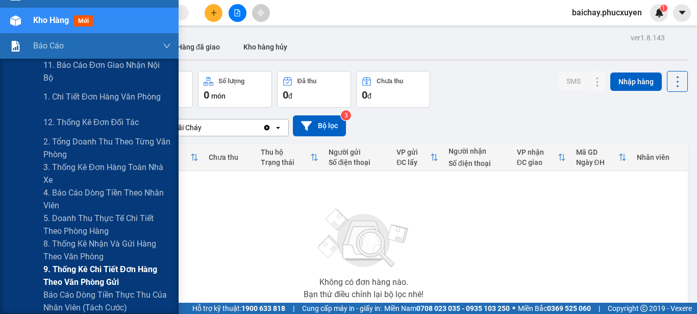
click at [104, 277] on span "9. Thống kê chi tiết đơn hàng theo văn phòng gửi" at bounding box center [107, 276] width 128 height 26
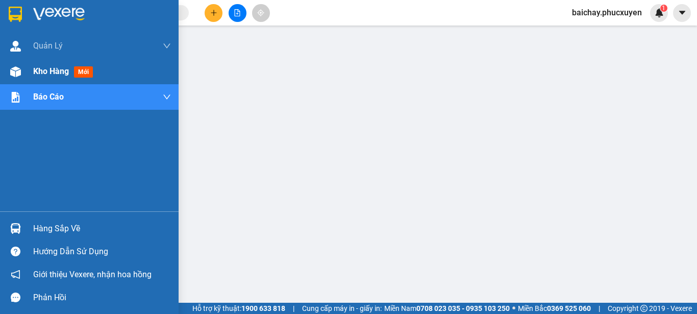
click at [55, 72] on span "Kho hàng" at bounding box center [51, 71] width 36 height 10
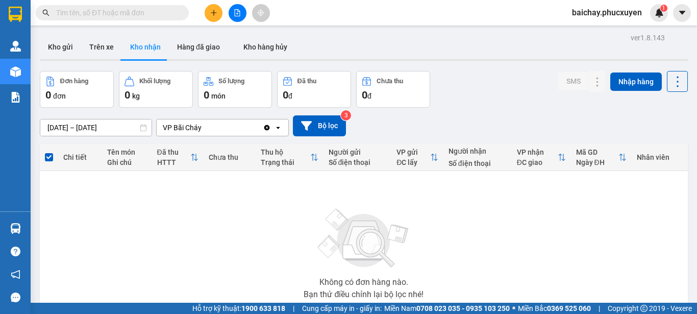
click at [435, 235] on div "Không có đơn hàng nào. Bạn thử điều chỉnh lại bộ lọc nhé!" at bounding box center [364, 250] width 638 height 153
click at [103, 46] on button "Trên xe" at bounding box center [101, 47] width 41 height 24
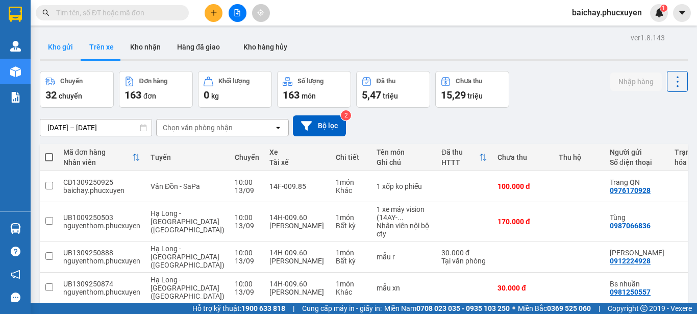
click at [56, 47] on button "Kho gửi" at bounding box center [60, 47] width 41 height 24
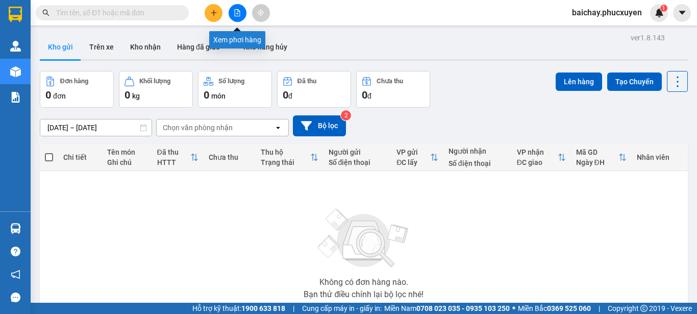
click at [238, 13] on icon "file-add" at bounding box center [237, 12] width 7 height 7
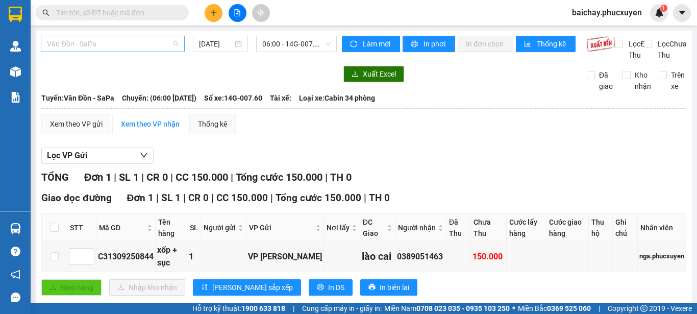
click at [131, 43] on span "Vân Đồn - SaPa" at bounding box center [113, 43] width 132 height 15
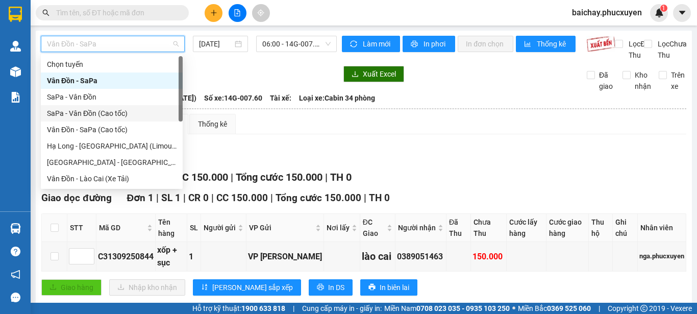
scroll to position [49, 0]
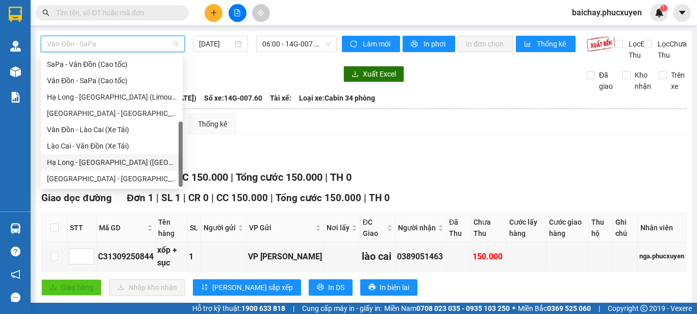
click at [89, 160] on div "Hạ Long - [GEOGRAPHIC_DATA] ([GEOGRAPHIC_DATA])" at bounding box center [112, 162] width 130 height 11
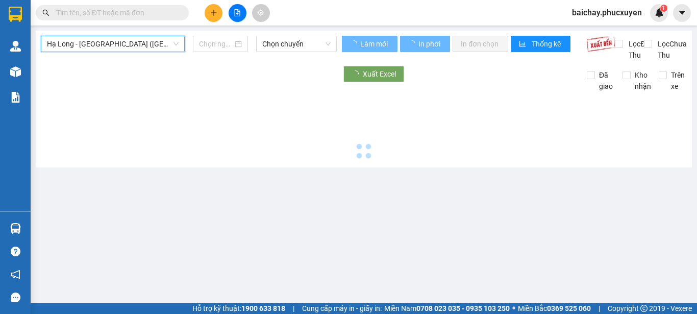
type input "[DATE]"
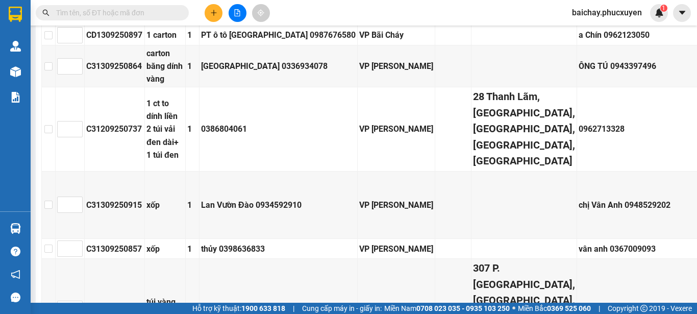
scroll to position [1429, 0]
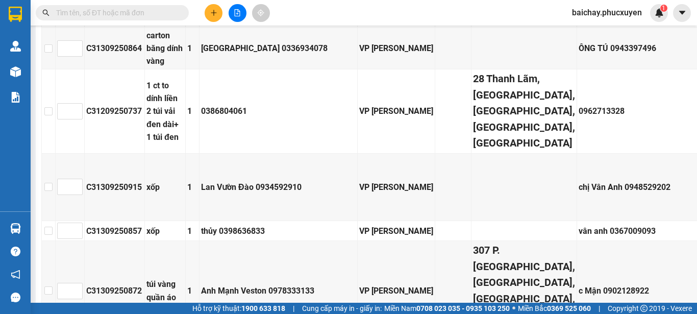
drag, startPoint x: 155, startPoint y: 148, endPoint x: 98, endPoint y: 150, distance: 57.2
copy div "CD1309250913"
click at [158, 11] on input "text" at bounding box center [116, 12] width 120 height 11
paste input "CD1309250913"
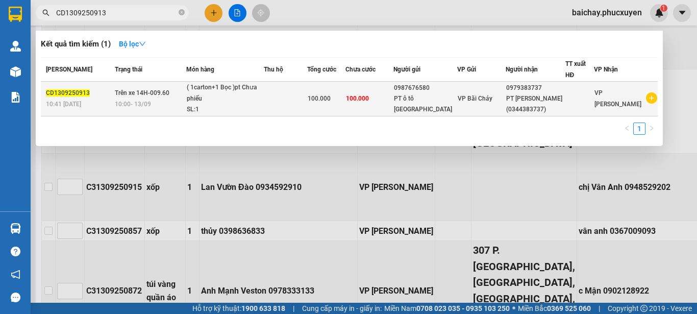
type input "CD1309250913"
click at [588, 106] on td at bounding box center [580, 99] width 28 height 35
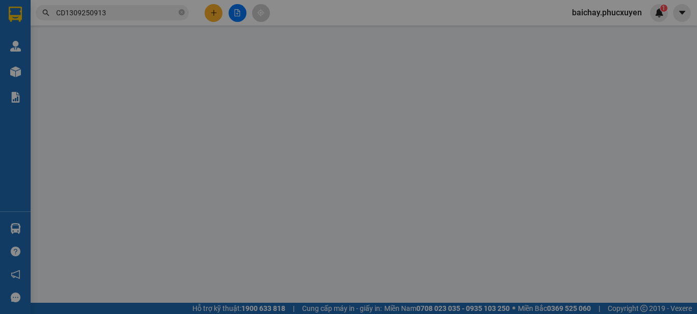
type input "0987676580"
type input "PT ô tô [GEOGRAPHIC_DATA]"
type input "0979383737"
type input "PT [PERSON_NAME] (0344383737)"
type input "100.000"
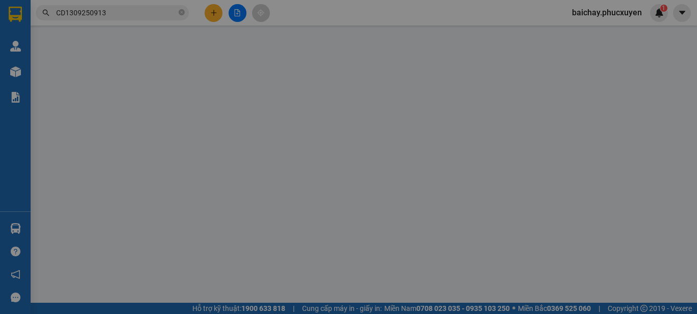
type input "100.000"
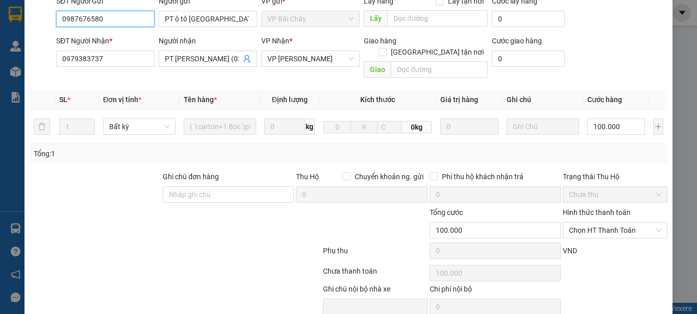
scroll to position [132, 0]
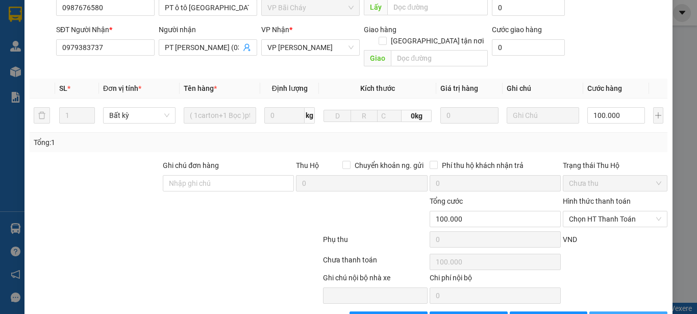
click at [615, 313] on span "[PERSON_NAME] và In" at bounding box center [644, 319] width 71 height 11
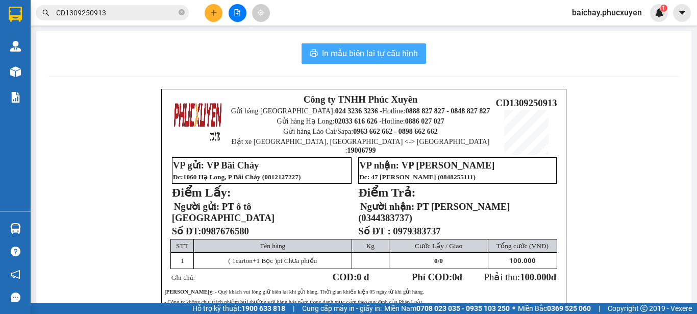
click at [338, 54] on span "In mẫu biên lai tự cấu hình" at bounding box center [370, 53] width 96 height 13
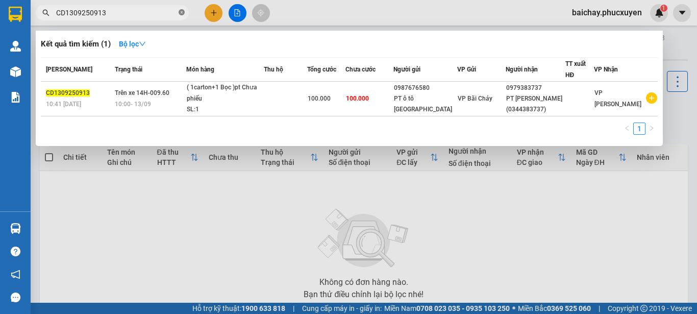
click at [182, 12] on icon "close-circle" at bounding box center [182, 12] width 6 height 6
